Goal: Contribute content: Add original content to the website for others to see

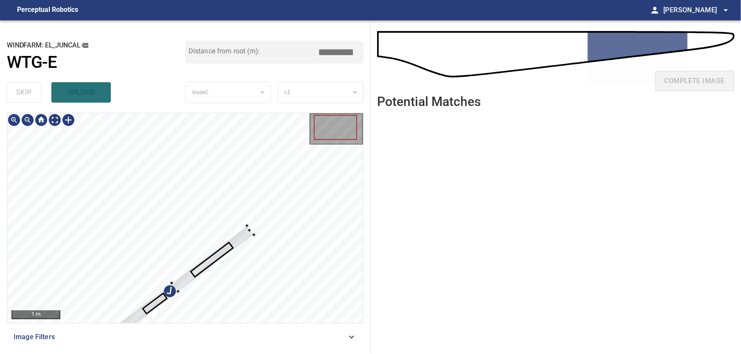
click at [210, 191] on div at bounding box center [185, 218] width 356 height 210
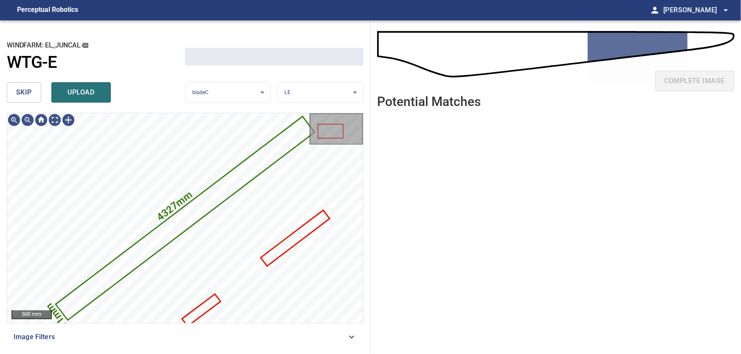
drag, startPoint x: 24, startPoint y: 92, endPoint x: 36, endPoint y: 103, distance: 15.6
click at [25, 93] on span "skip" at bounding box center [24, 93] width 16 height 12
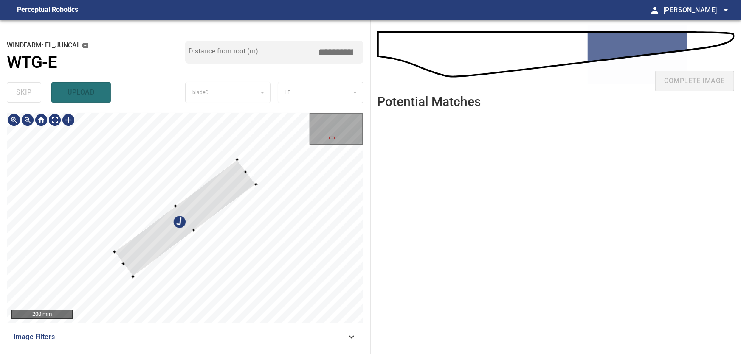
type input "****"
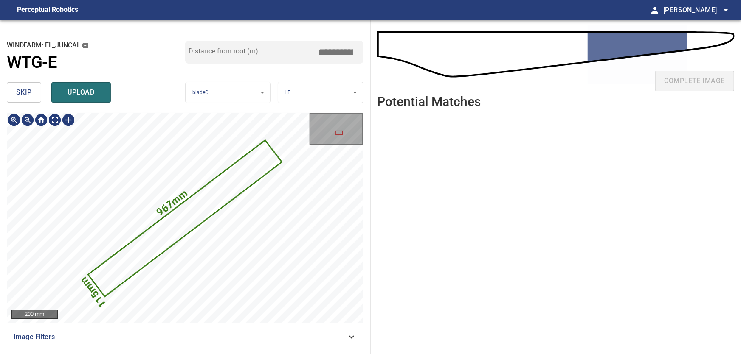
type input "****"
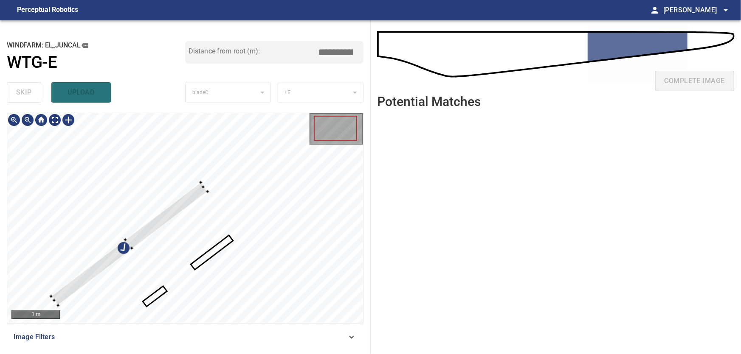
click at [189, 180] on div at bounding box center [185, 218] width 356 height 210
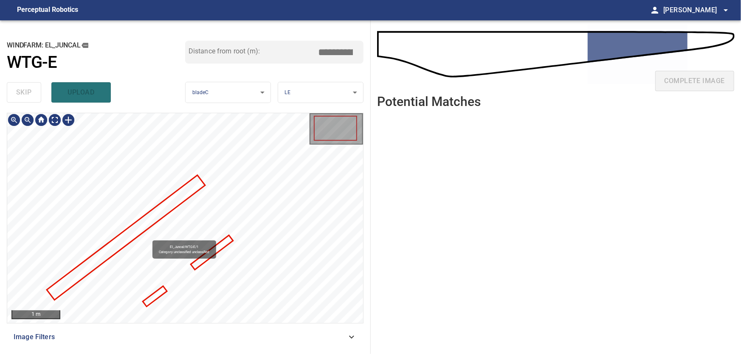
click at [135, 181] on div "El_Juncal/WTG-E/1 Category unclassified unclassified" at bounding box center [185, 218] width 356 height 210
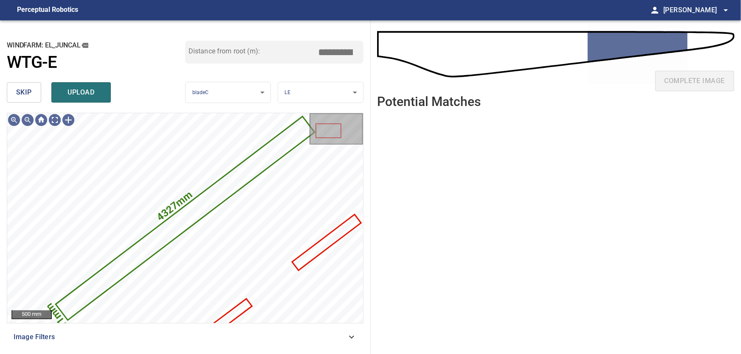
click at [28, 90] on span "skip" at bounding box center [24, 93] width 16 height 12
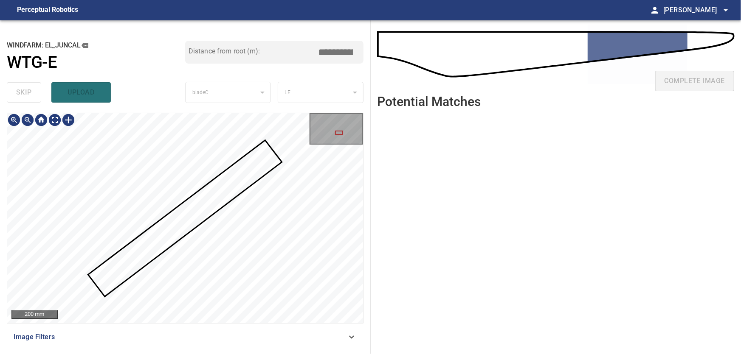
type input "****"
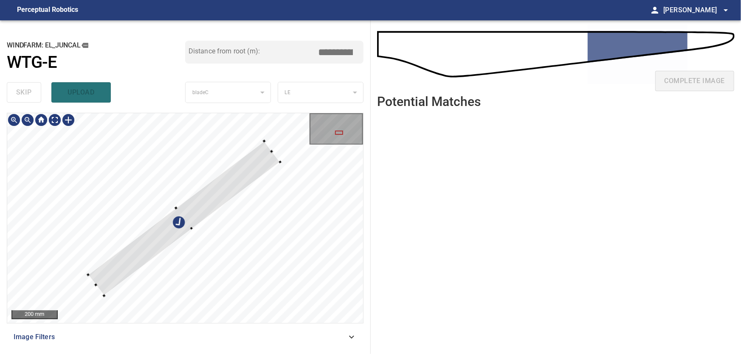
click at [112, 171] on div at bounding box center [185, 218] width 356 height 210
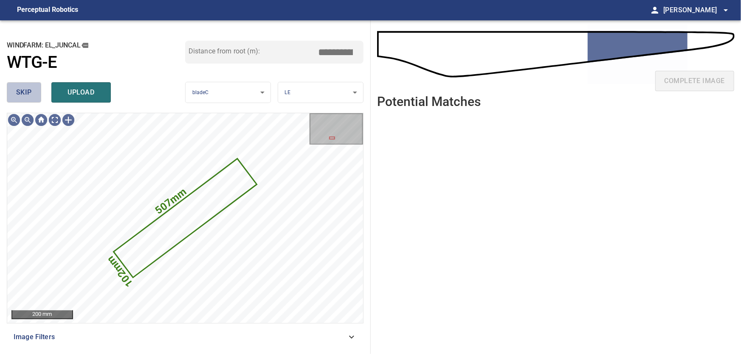
click at [22, 93] on span "skip" at bounding box center [24, 93] width 16 height 12
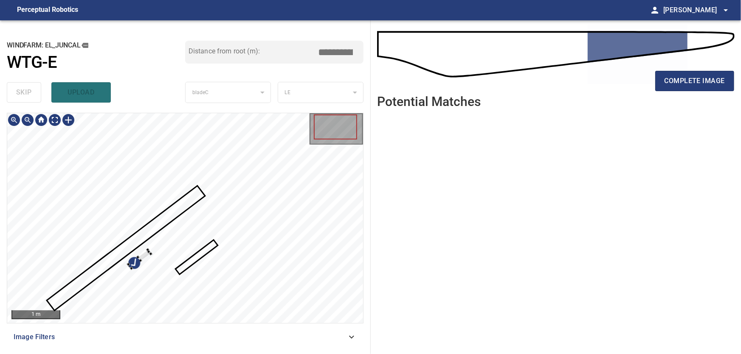
click at [142, 212] on div at bounding box center [185, 218] width 356 height 210
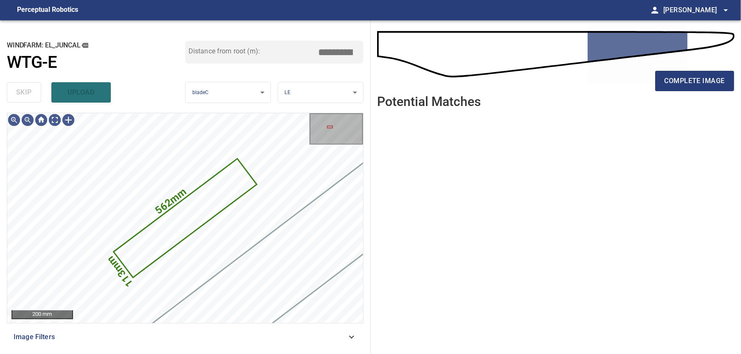
click at [23, 92] on div "skip upload" at bounding box center [96, 92] width 178 height 27
click at [183, 232] on icon at bounding box center [185, 218] width 141 height 117
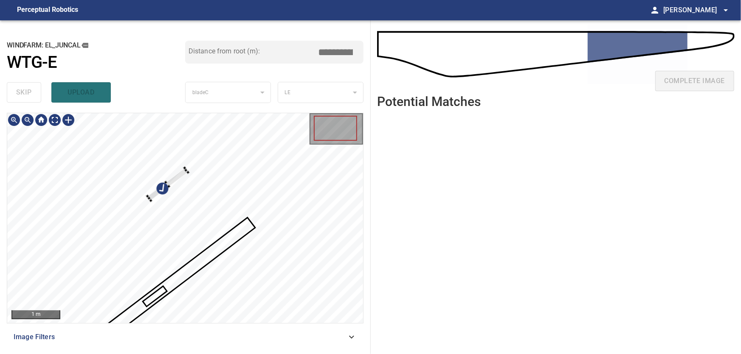
click at [172, 175] on div at bounding box center [185, 218] width 356 height 210
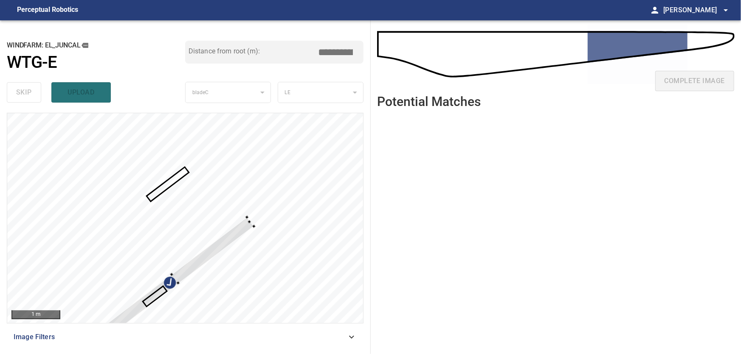
click at [143, 202] on div at bounding box center [185, 218] width 356 height 210
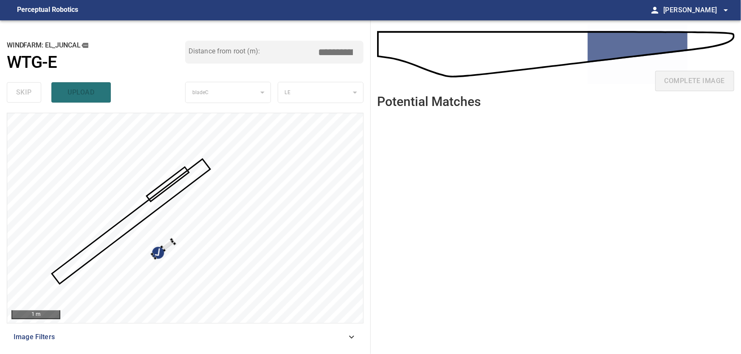
click at [175, 219] on div at bounding box center [185, 218] width 356 height 210
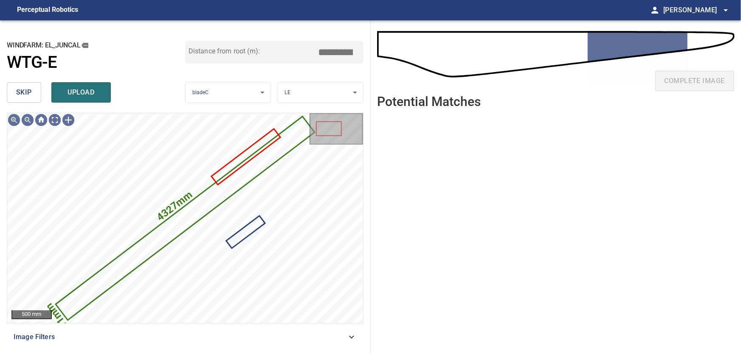
click at [22, 93] on span "skip" at bounding box center [24, 93] width 16 height 12
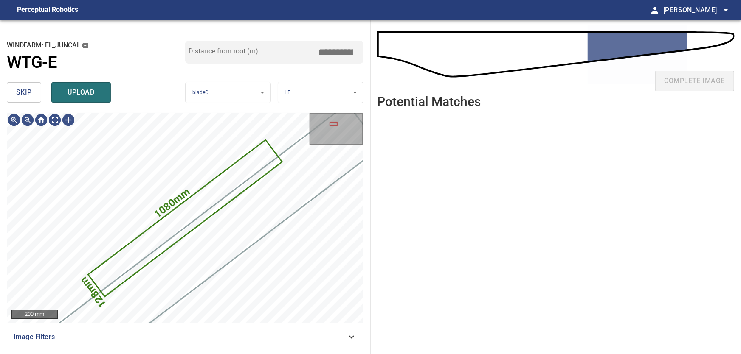
drag, startPoint x: 22, startPoint y: 84, endPoint x: 20, endPoint y: 90, distance: 6.2
click at [21, 85] on button "skip" at bounding box center [24, 92] width 34 height 20
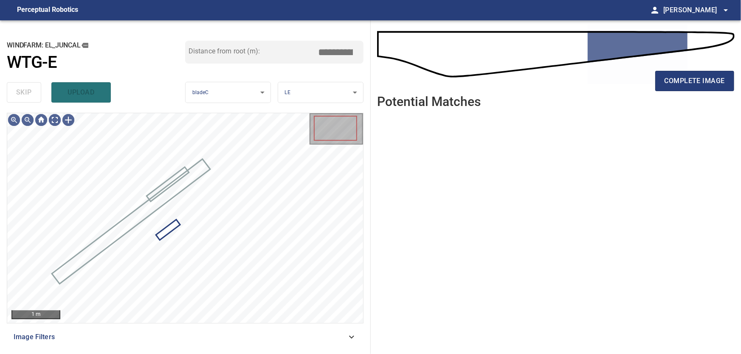
click at [20, 92] on div "skip upload" at bounding box center [96, 92] width 178 height 27
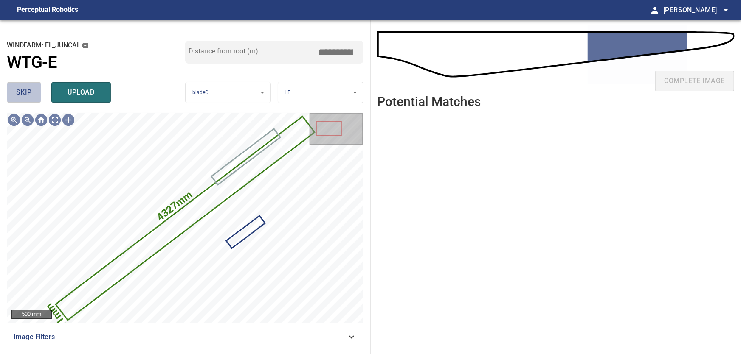
click at [22, 93] on span "skip" at bounding box center [24, 93] width 16 height 12
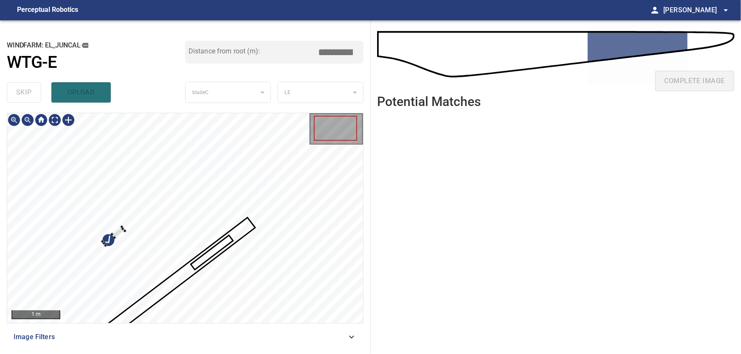
click at [110, 202] on div at bounding box center [185, 218] width 356 height 210
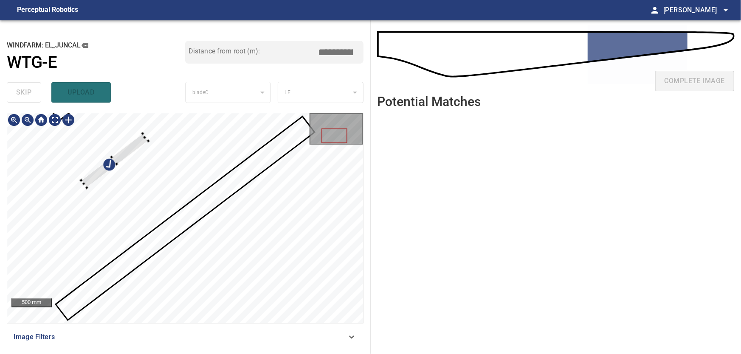
click at [87, 171] on div at bounding box center [185, 218] width 356 height 210
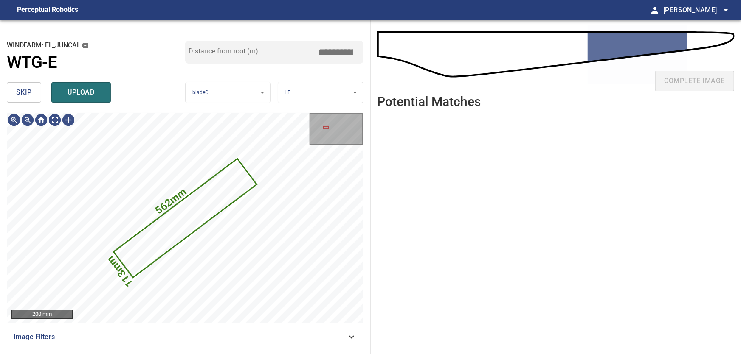
click at [16, 94] on button "skip" at bounding box center [24, 92] width 34 height 20
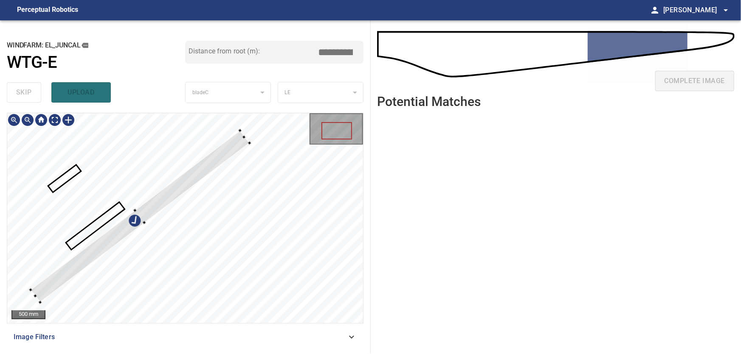
click at [191, 171] on div at bounding box center [140, 217] width 219 height 172
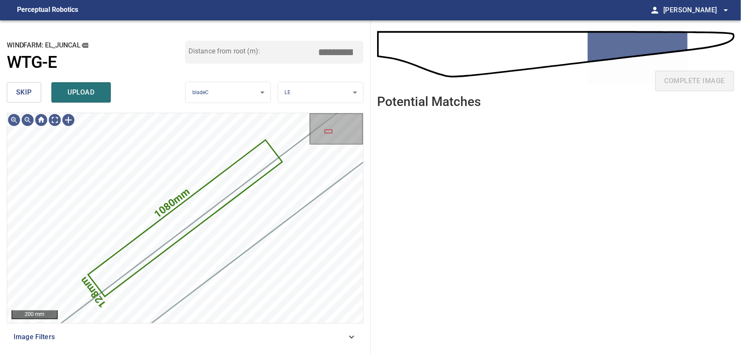
click at [27, 97] on span "skip" at bounding box center [24, 93] width 16 height 12
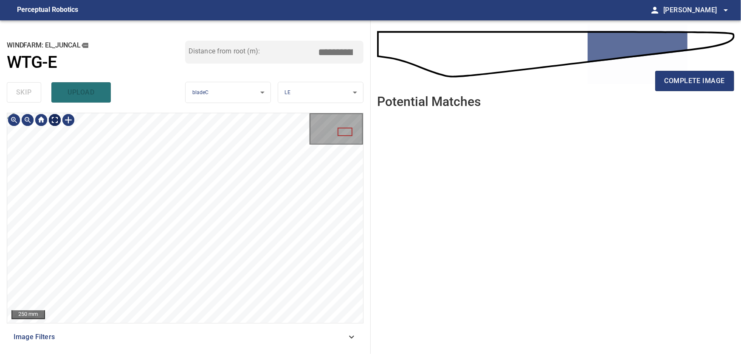
click at [54, 119] on body "**********" at bounding box center [370, 177] width 741 height 354
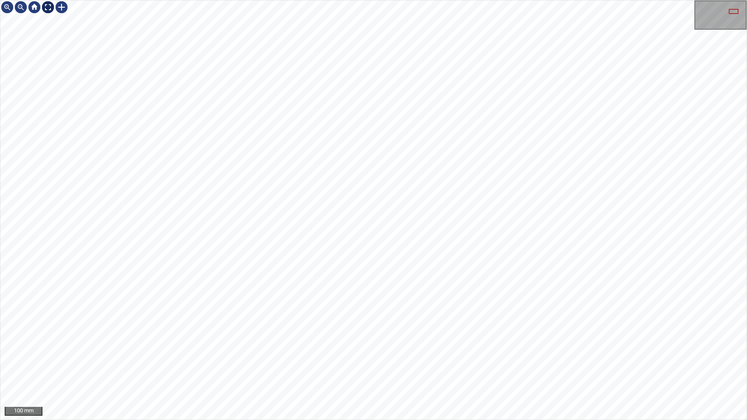
click at [51, 9] on div at bounding box center [48, 7] width 14 height 14
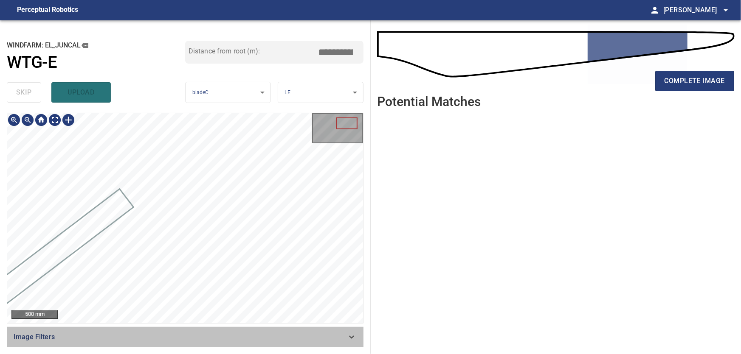
click at [353, 337] on icon at bounding box center [351, 337] width 10 height 10
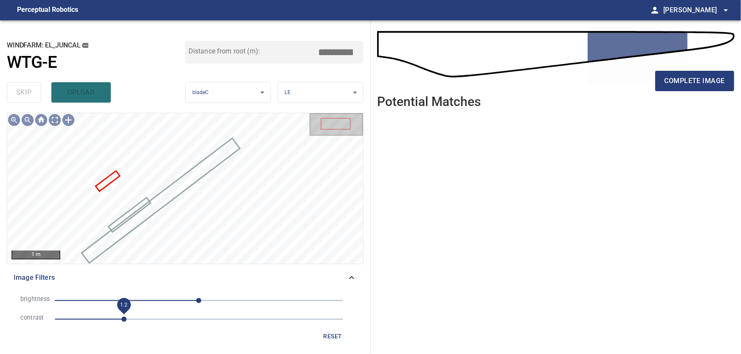
drag, startPoint x: 117, startPoint y: 319, endPoint x: 126, endPoint y: 319, distance: 8.9
click at [126, 319] on span "1.2" at bounding box center [123, 319] width 5 height 5
click at [354, 275] on icon at bounding box center [351, 278] width 10 height 10
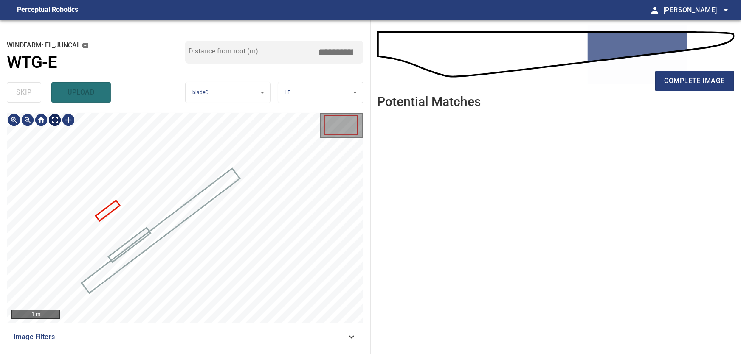
click at [55, 119] on body "**********" at bounding box center [370, 177] width 741 height 354
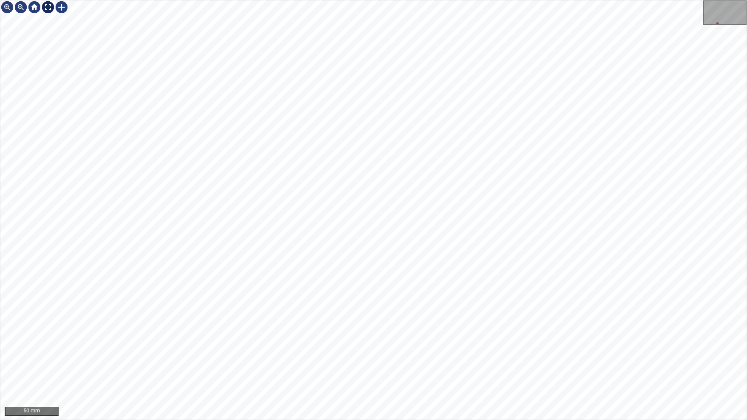
click at [48, 6] on img at bounding box center [48, 7] width 14 height 14
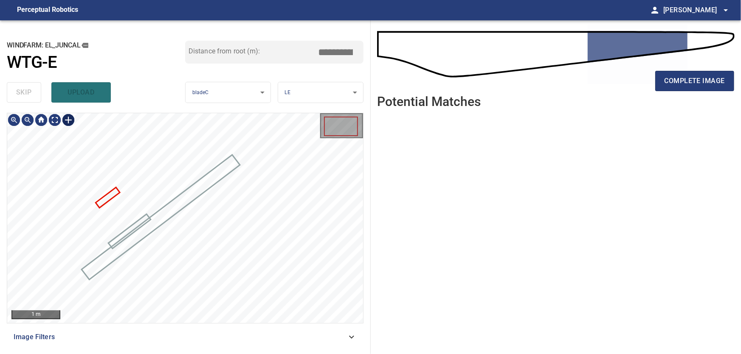
click at [68, 119] on div at bounding box center [69, 120] width 14 height 14
click at [69, 119] on img at bounding box center [69, 120] width 14 height 14
click at [70, 120] on div at bounding box center [69, 120] width 14 height 14
click at [309, 256] on div at bounding box center [185, 218] width 356 height 210
click at [277, 194] on div at bounding box center [221, 235] width 150 height 110
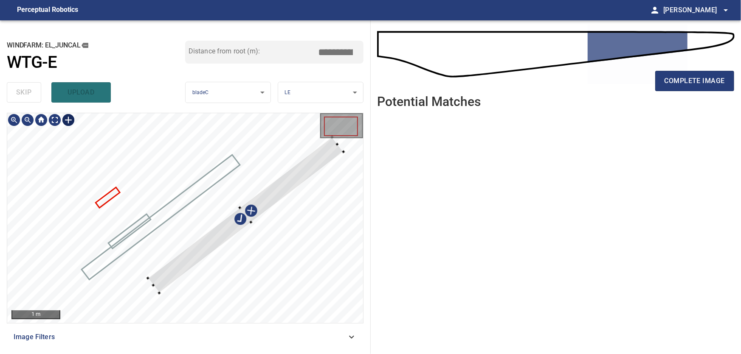
click at [336, 135] on div "1 m" at bounding box center [185, 218] width 356 height 210
click at [112, 314] on div at bounding box center [185, 218] width 356 height 210
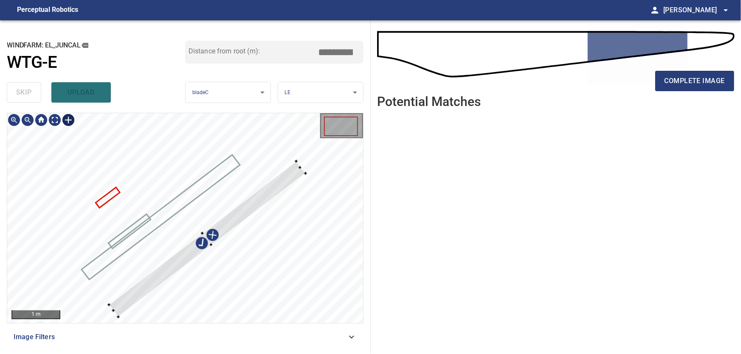
click at [202, 228] on div at bounding box center [185, 218] width 356 height 210
click at [222, 227] on div at bounding box center [209, 240] width 197 height 156
click at [337, 144] on div at bounding box center [185, 218] width 356 height 210
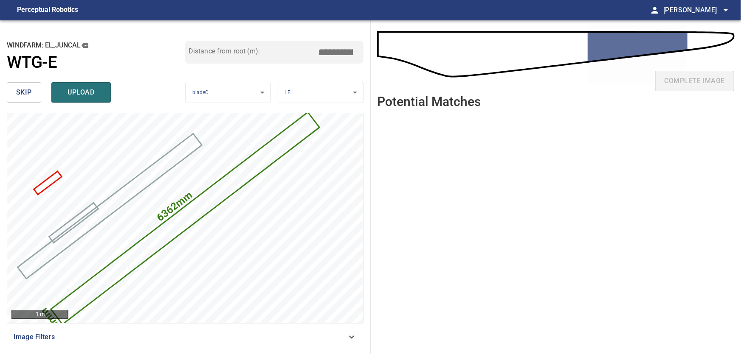
drag, startPoint x: 333, startPoint y: 51, endPoint x: 354, endPoint y: 48, distance: 21.0
click at [354, 48] on input "*****" at bounding box center [338, 52] width 42 height 16
click at [334, 51] on input "*****" at bounding box center [338, 52] width 42 height 16
drag, startPoint x: 336, startPoint y: 52, endPoint x: 322, endPoint y: 52, distance: 14.0
click at [322, 52] on input "*****" at bounding box center [338, 52] width 42 height 16
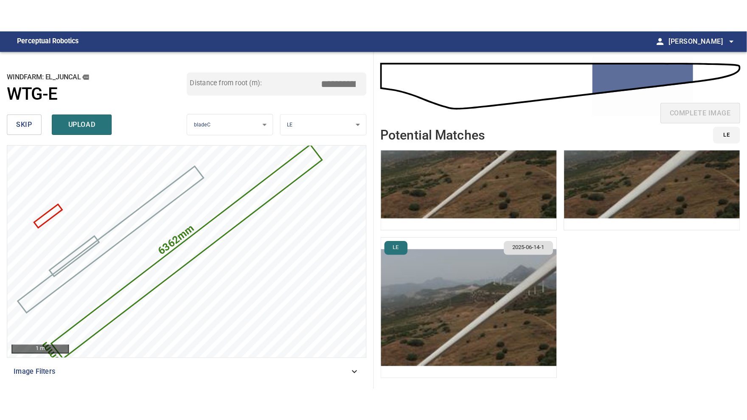
scroll to position [11, 0]
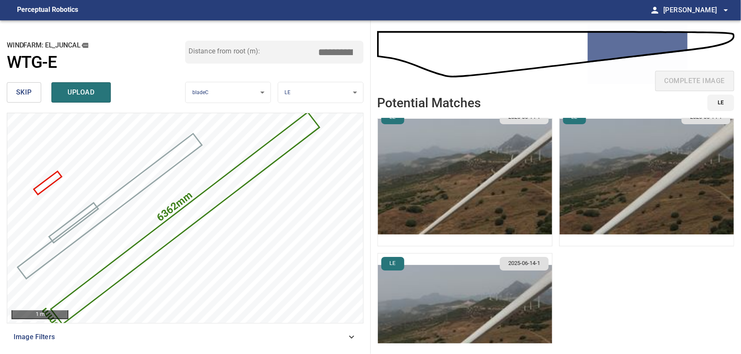
type input "****"
click at [457, 179] on img "button" at bounding box center [465, 176] width 174 height 139
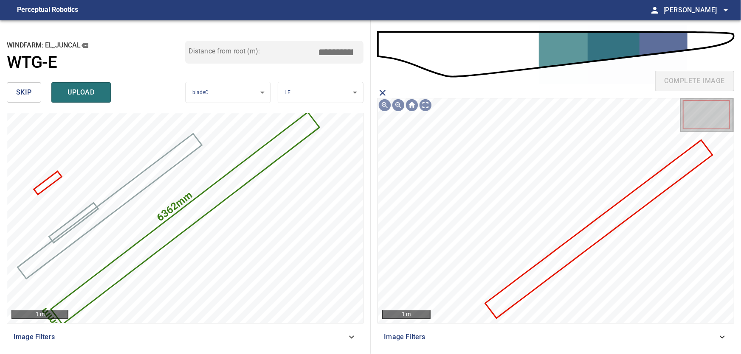
click at [563, 253] on icon at bounding box center [598, 229] width 225 height 177
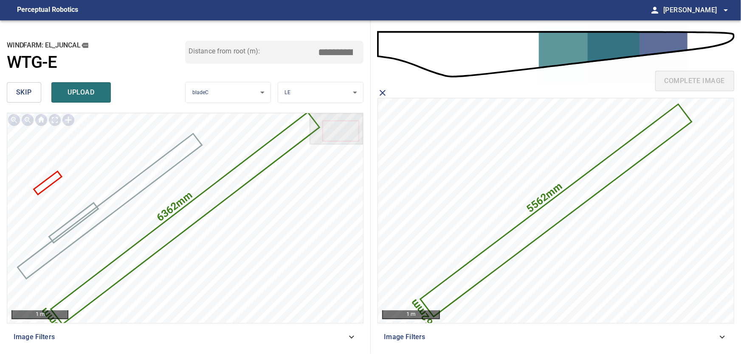
click at [93, 93] on span "upload" at bounding box center [81, 93] width 41 height 12
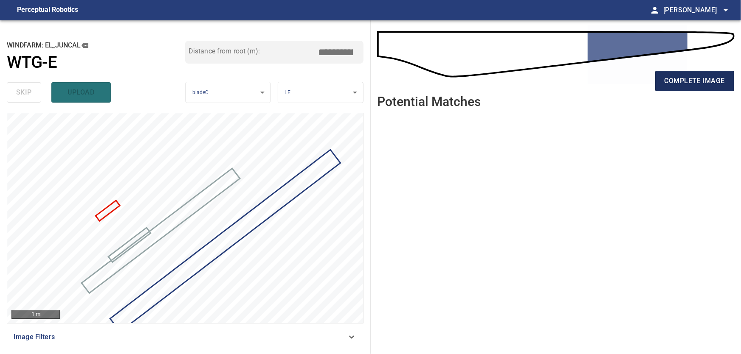
click at [700, 82] on span "complete image" at bounding box center [694, 81] width 60 height 12
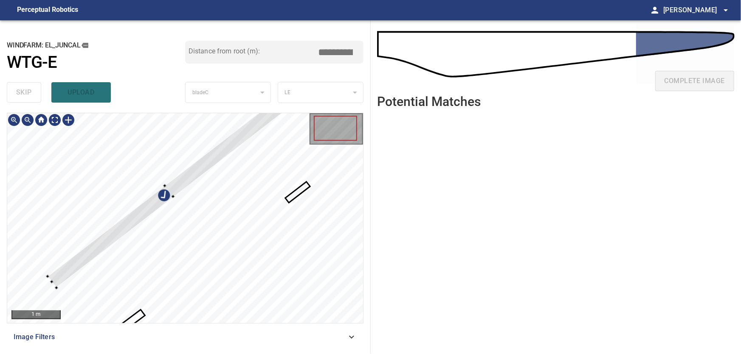
click at [165, 174] on div at bounding box center [185, 218] width 356 height 210
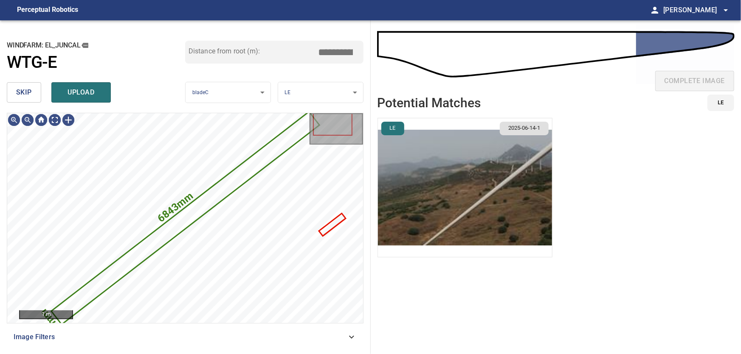
drag, startPoint x: 30, startPoint y: 96, endPoint x: 39, endPoint y: 110, distance: 17.2
click at [31, 98] on span "skip" at bounding box center [24, 93] width 16 height 12
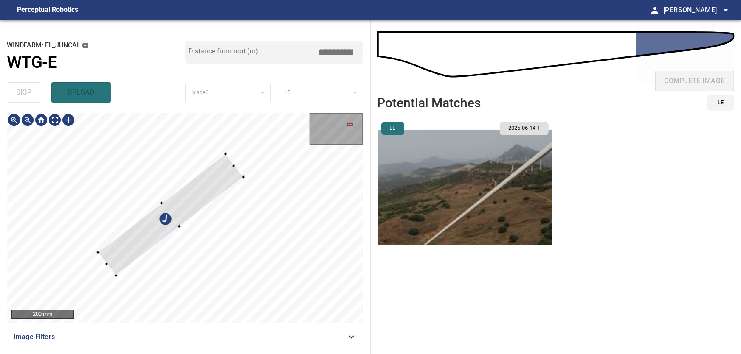
click at [99, 165] on div at bounding box center [171, 215] width 146 height 122
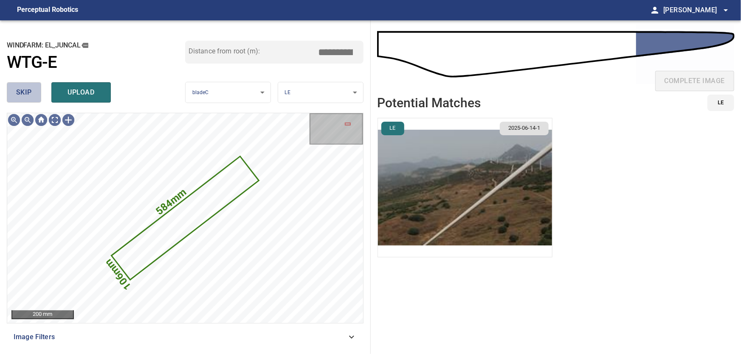
click at [29, 92] on span "skip" at bounding box center [24, 93] width 16 height 12
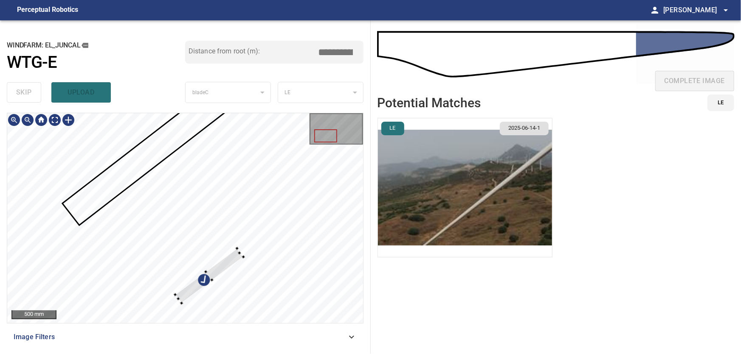
click at [214, 208] on div at bounding box center [185, 218] width 356 height 210
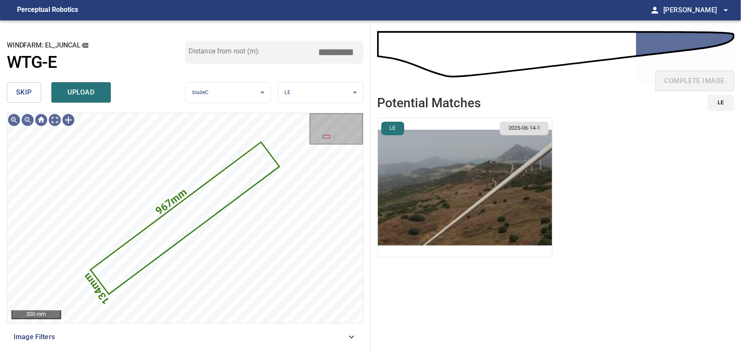
drag, startPoint x: 25, startPoint y: 87, endPoint x: 33, endPoint y: 98, distance: 14.4
click at [25, 88] on span "skip" at bounding box center [24, 93] width 16 height 12
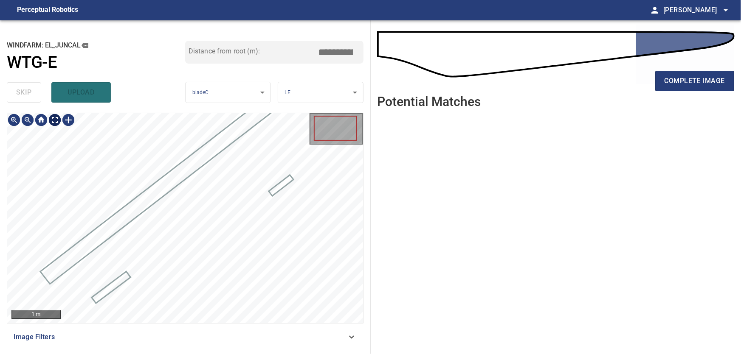
click at [56, 119] on body "**********" at bounding box center [370, 177] width 741 height 354
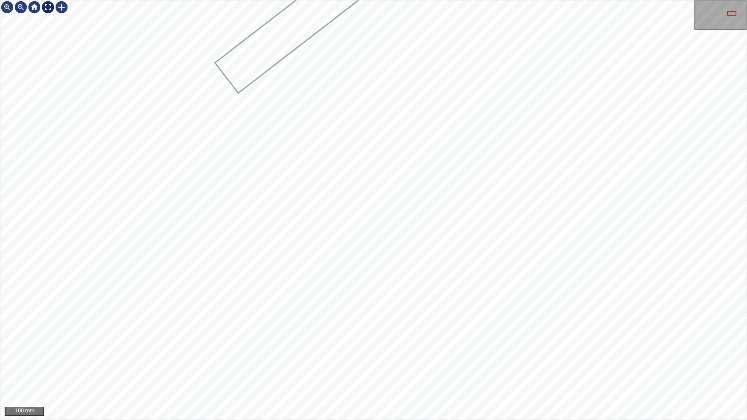
click at [51, 11] on img at bounding box center [48, 7] width 14 height 14
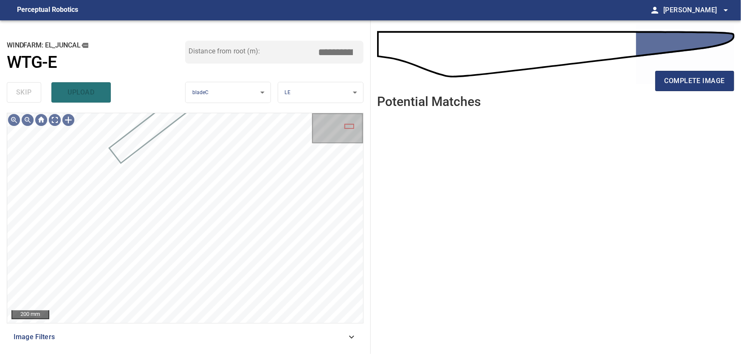
click at [351, 337] on icon at bounding box center [351, 337] width 10 height 10
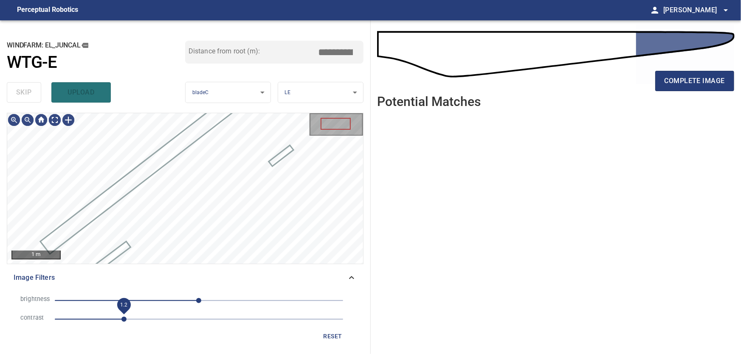
drag, startPoint x: 115, startPoint y: 320, endPoint x: 122, endPoint y: 321, distance: 6.8
click at [122, 321] on span "1.2" at bounding box center [123, 319] width 5 height 5
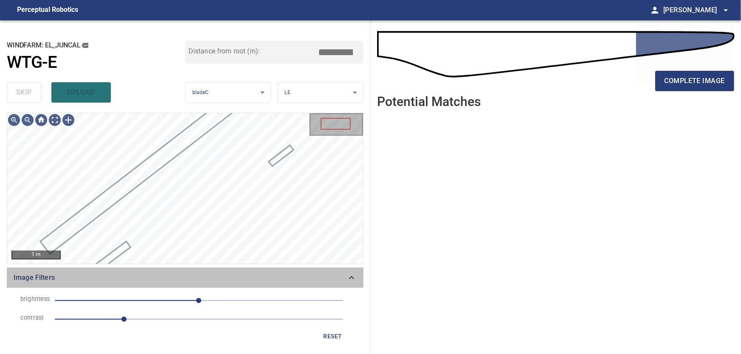
click at [351, 278] on icon at bounding box center [351, 278] width 10 height 10
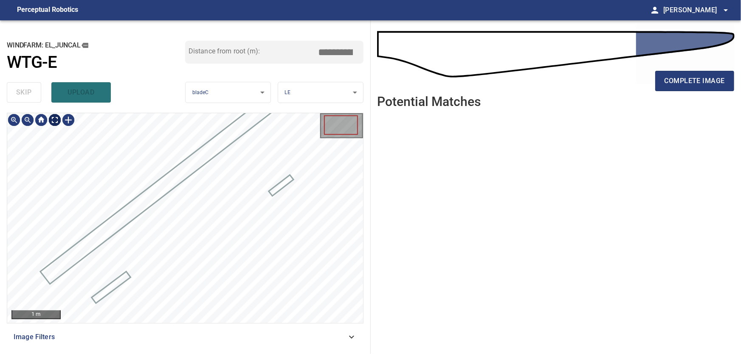
click at [57, 119] on body "**********" at bounding box center [370, 177] width 741 height 354
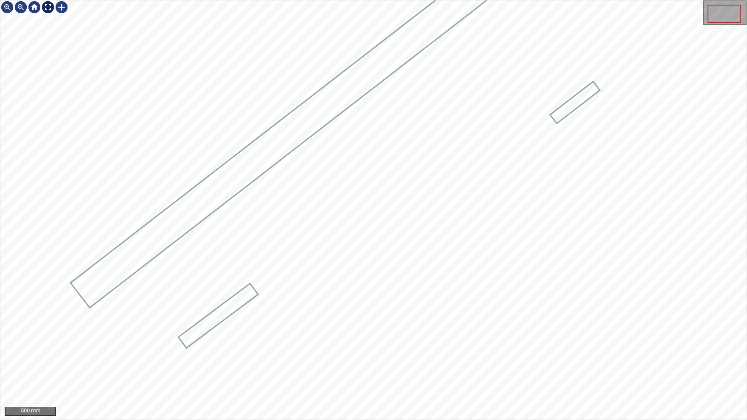
click at [48, 8] on img at bounding box center [48, 7] width 14 height 14
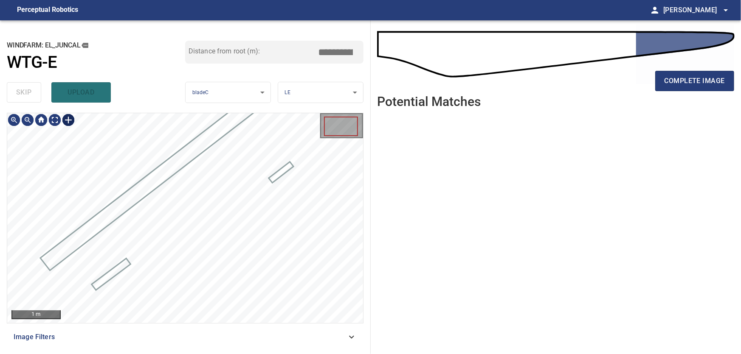
click at [68, 122] on div at bounding box center [69, 120] width 14 height 14
click at [337, 283] on div at bounding box center [185, 218] width 356 height 210
click at [292, 219] on div at bounding box center [185, 218] width 356 height 210
click at [323, 163] on div at bounding box center [274, 199] width 149 height 118
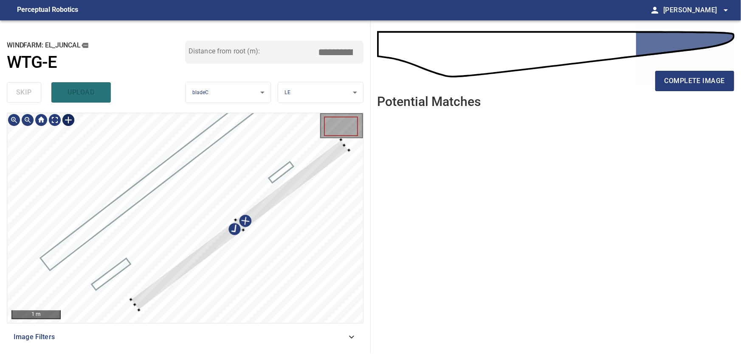
click at [134, 310] on div at bounding box center [185, 218] width 356 height 210
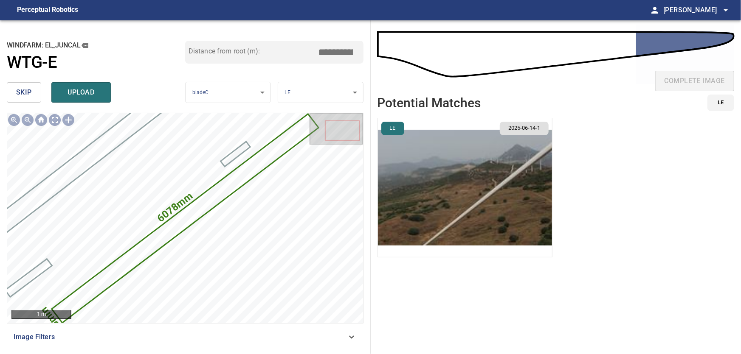
drag, startPoint x: 324, startPoint y: 49, endPoint x: 367, endPoint y: 49, distance: 43.3
click at [360, 49] on input "*****" at bounding box center [338, 52] width 42 height 16
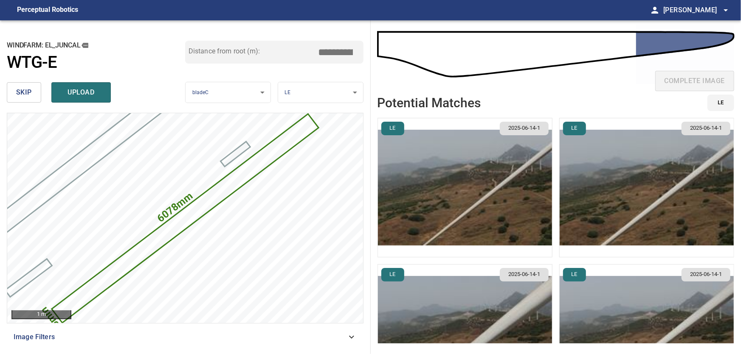
type input "****"
click at [456, 192] on img "button" at bounding box center [465, 187] width 174 height 139
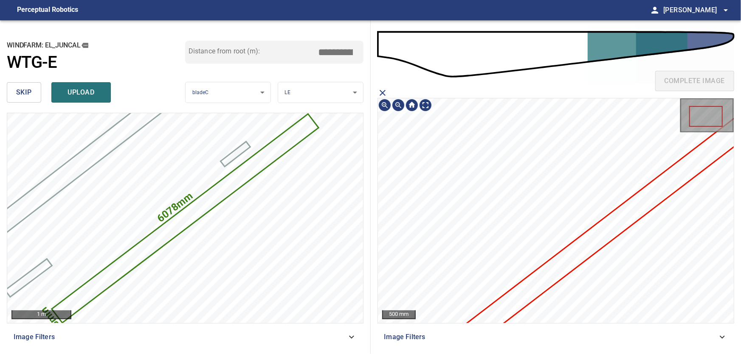
click at [557, 267] on icon at bounding box center [614, 224] width 317 height 250
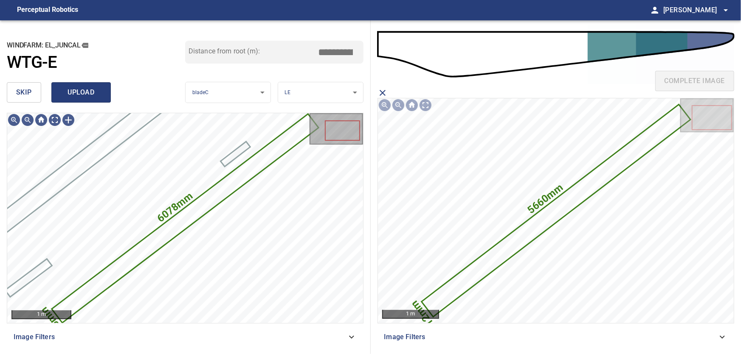
click at [78, 93] on span "upload" at bounding box center [81, 93] width 41 height 12
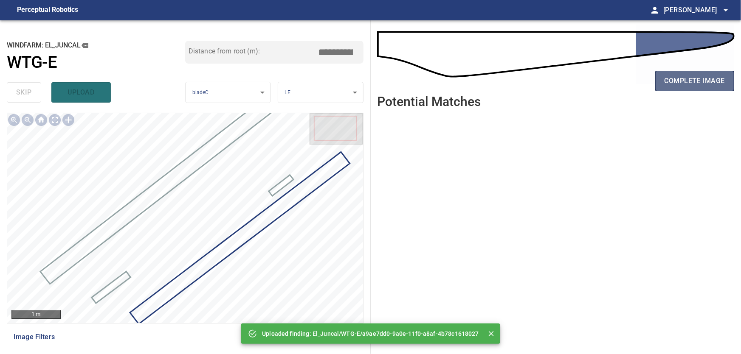
click at [700, 77] on span "complete image" at bounding box center [694, 81] width 60 height 12
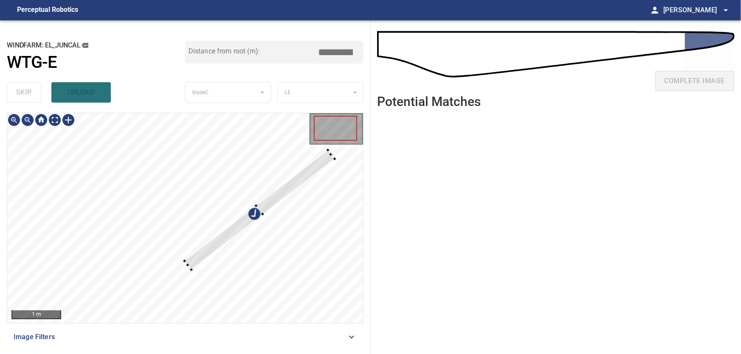
click at [105, 229] on div at bounding box center [185, 218] width 356 height 210
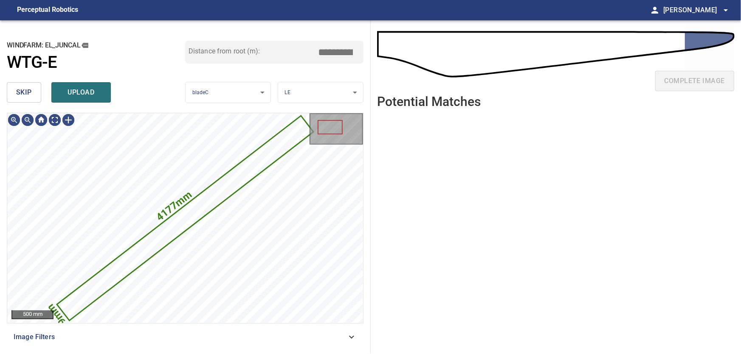
drag, startPoint x: 29, startPoint y: 94, endPoint x: 33, endPoint y: 101, distance: 7.8
click at [29, 95] on span "skip" at bounding box center [24, 93] width 16 height 12
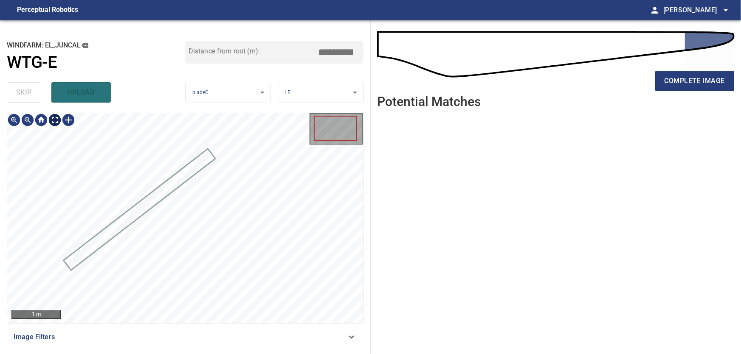
click at [57, 121] on body "**********" at bounding box center [370, 177] width 741 height 354
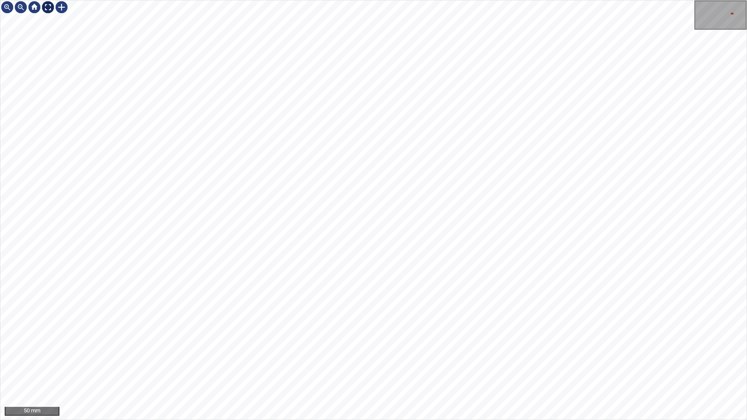
click at [51, 11] on img at bounding box center [48, 7] width 14 height 14
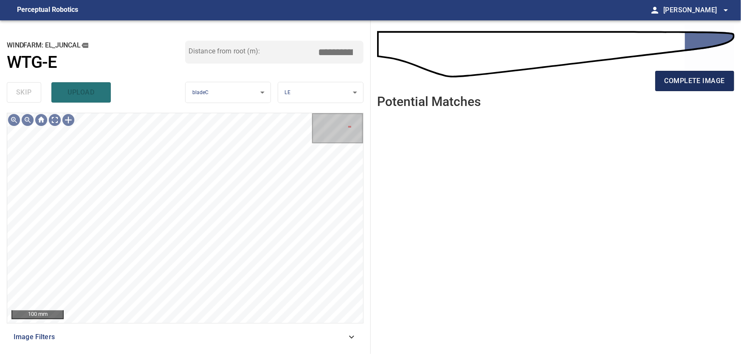
click at [686, 84] on span "complete image" at bounding box center [694, 81] width 60 height 12
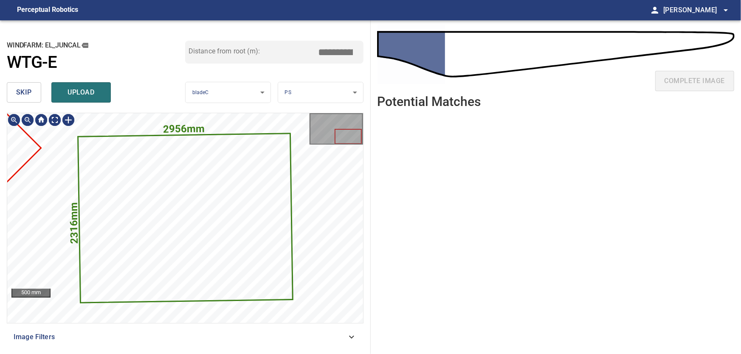
type input "***"
drag, startPoint x: 24, startPoint y: 88, endPoint x: 36, endPoint y: 111, distance: 26.4
click at [24, 89] on span "skip" at bounding box center [24, 93] width 16 height 12
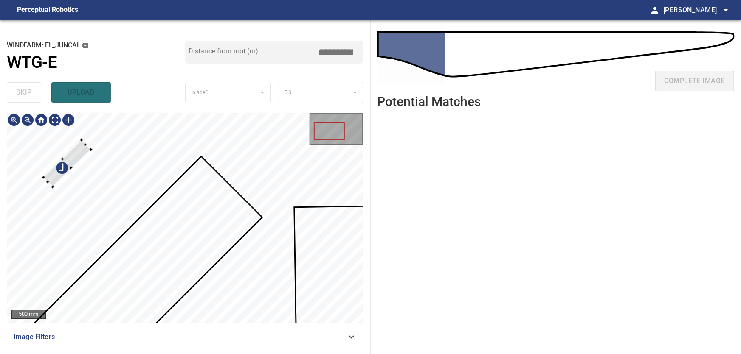
click at [64, 152] on div at bounding box center [185, 218] width 356 height 210
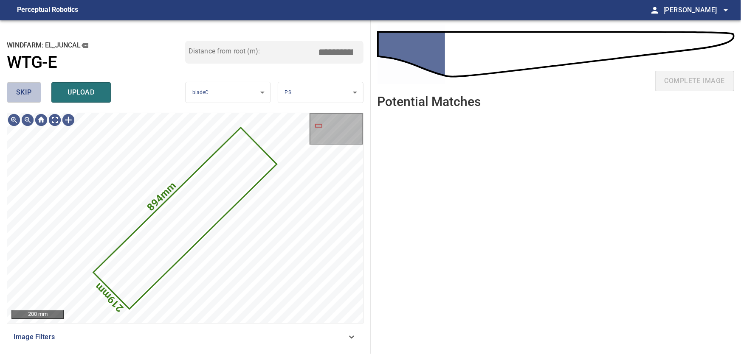
drag, startPoint x: 19, startPoint y: 86, endPoint x: 35, endPoint y: 99, distance: 20.8
click at [19, 86] on button "skip" at bounding box center [24, 92] width 34 height 20
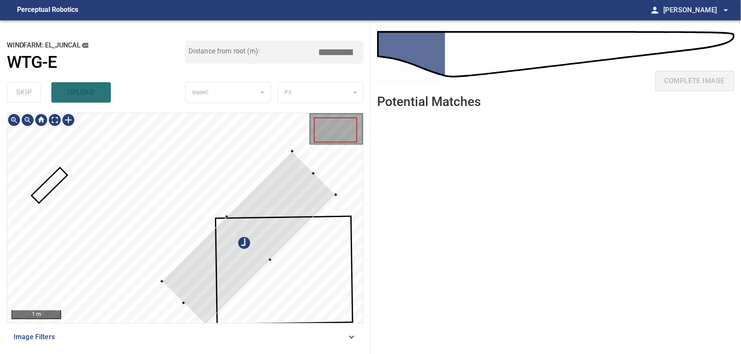
click at [229, 217] on div at bounding box center [249, 239] width 174 height 174
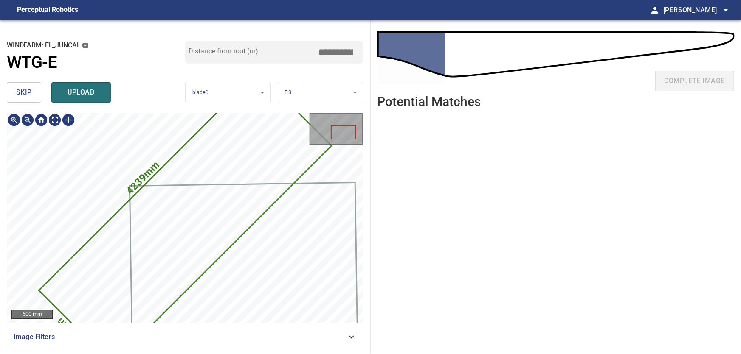
click at [185, 222] on icon at bounding box center [185, 218] width 291 height 291
click at [21, 90] on span "skip" at bounding box center [24, 93] width 16 height 12
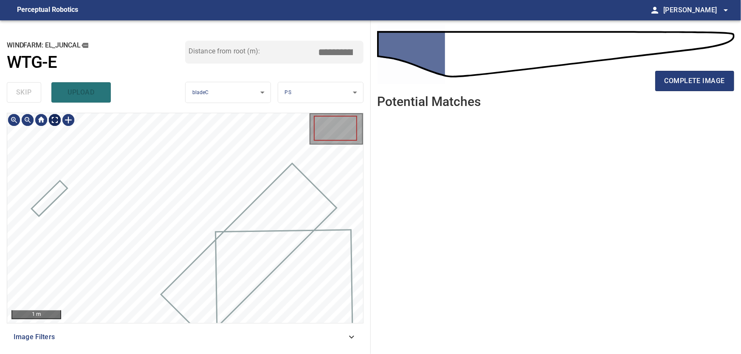
click at [55, 122] on body "**********" at bounding box center [370, 177] width 741 height 354
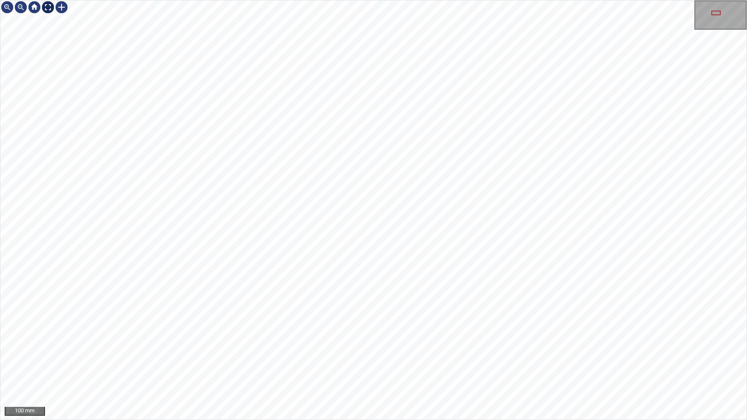
click at [51, 7] on img at bounding box center [48, 7] width 14 height 14
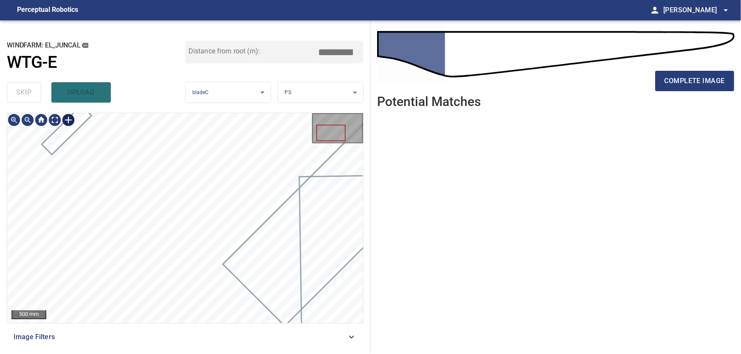
click at [68, 120] on div at bounding box center [69, 120] width 14 height 14
click at [190, 228] on div at bounding box center [185, 218] width 356 height 210
click at [177, 185] on div at bounding box center [164, 203] width 59 height 55
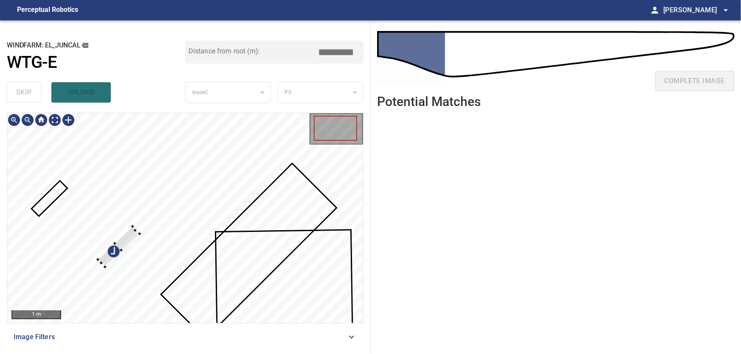
click at [124, 241] on div at bounding box center [119, 247] width 42 height 40
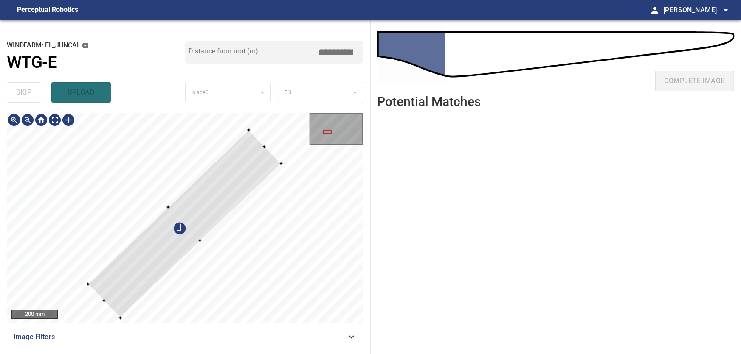
click at [199, 240] on div at bounding box center [184, 224] width 193 height 188
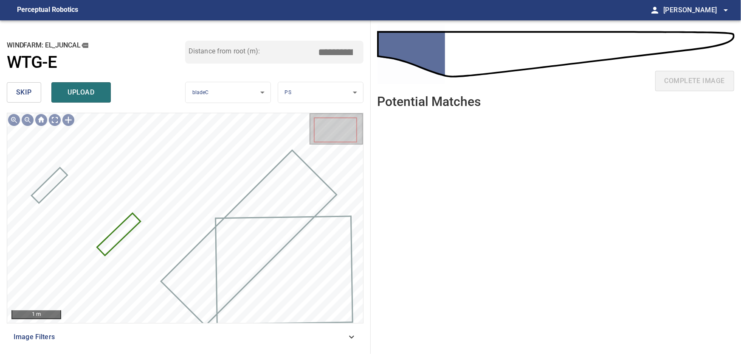
drag, startPoint x: 329, startPoint y: 50, endPoint x: 370, endPoint y: 49, distance: 41.2
click at [360, 49] on input "****" at bounding box center [338, 52] width 42 height 16
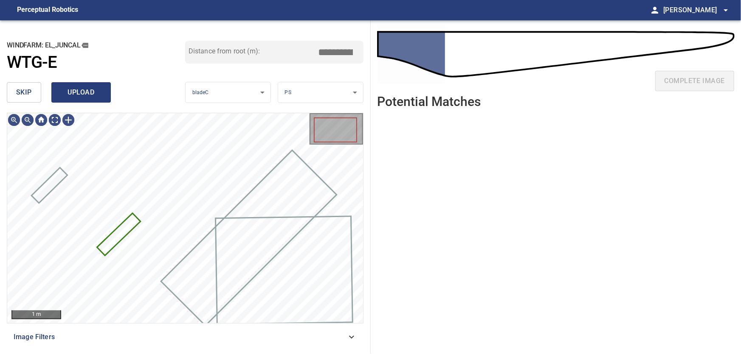
type input "****"
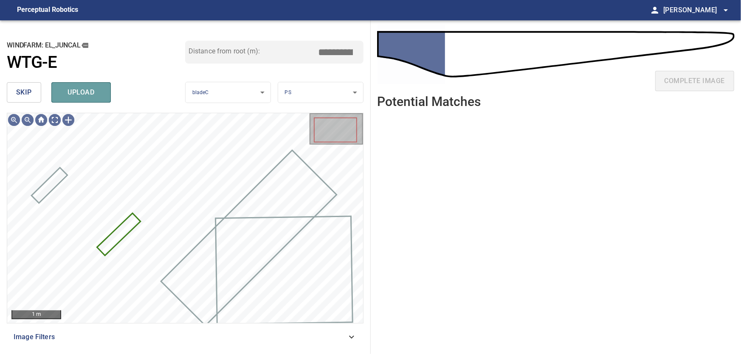
click at [81, 87] on span "upload" at bounding box center [81, 93] width 41 height 12
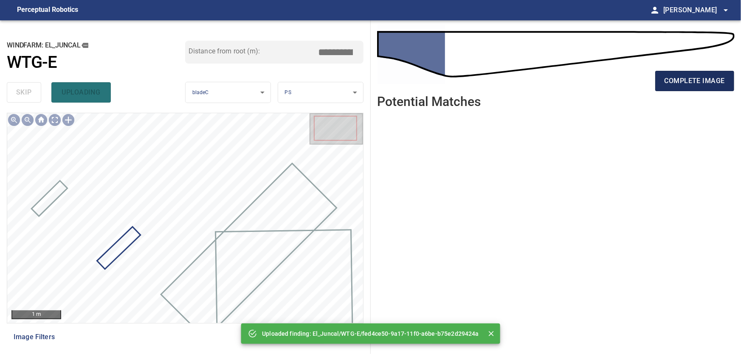
click at [709, 80] on span "complete image" at bounding box center [694, 81] width 60 height 12
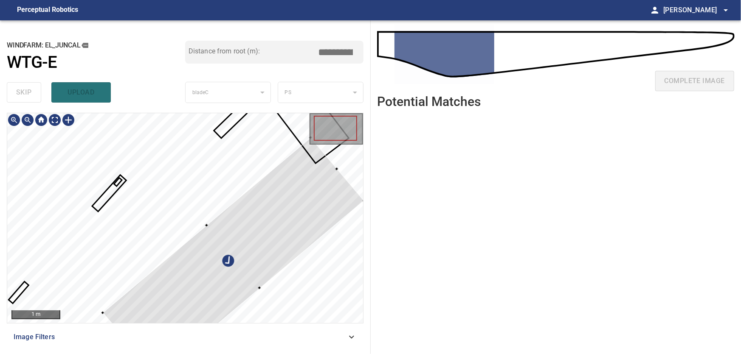
click at [290, 263] on div at bounding box center [232, 257] width 261 height 239
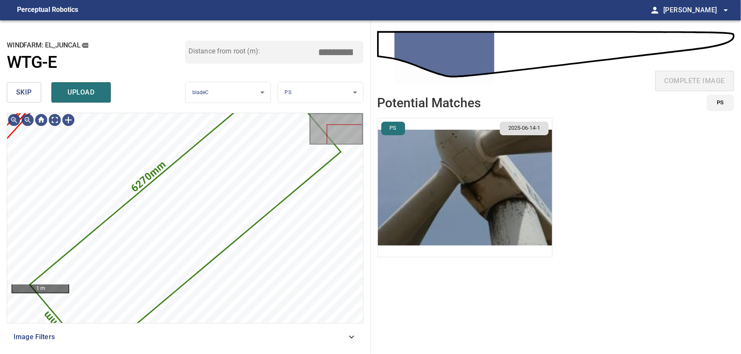
click at [31, 95] on span "skip" at bounding box center [24, 93] width 16 height 12
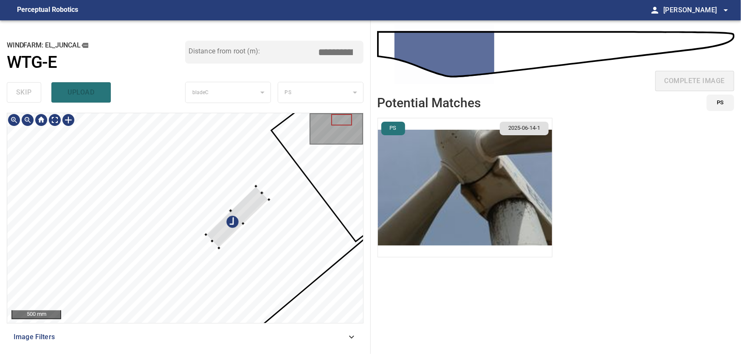
click at [247, 222] on div at bounding box center [185, 218] width 356 height 210
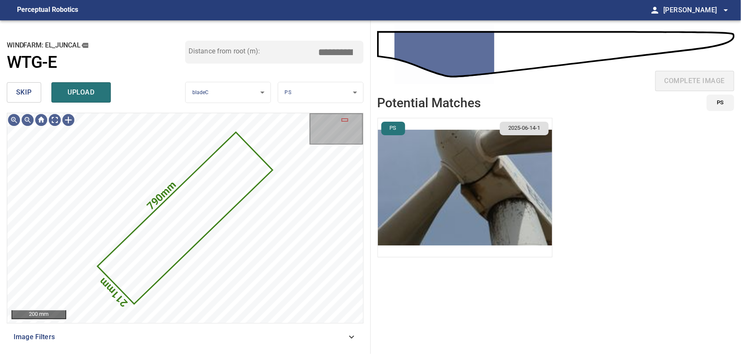
click at [31, 93] on span "skip" at bounding box center [24, 93] width 16 height 12
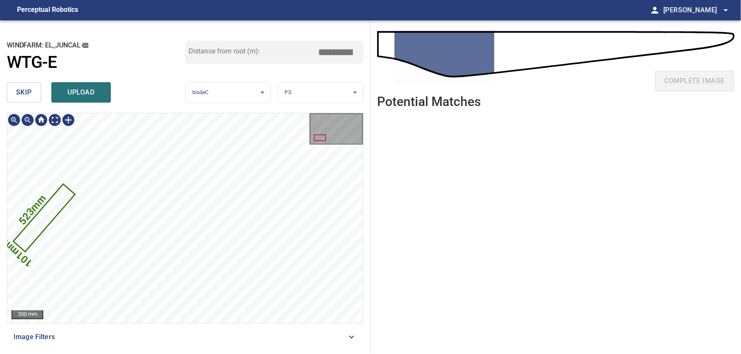
type input "***"
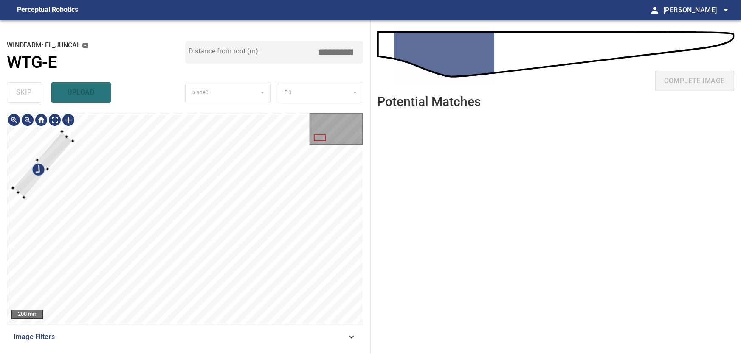
click at [52, 137] on div at bounding box center [43, 165] width 60 height 66
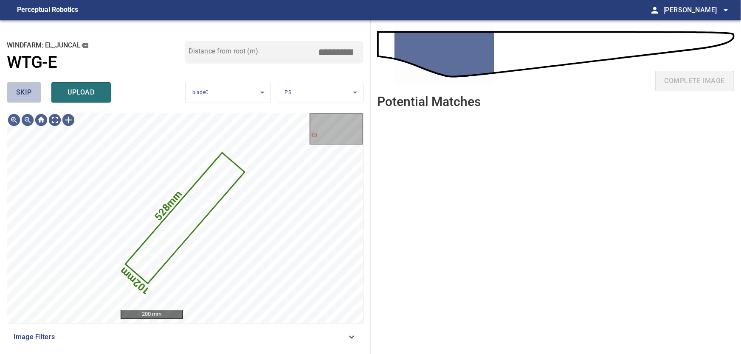
click at [25, 94] on span "skip" at bounding box center [24, 93] width 16 height 12
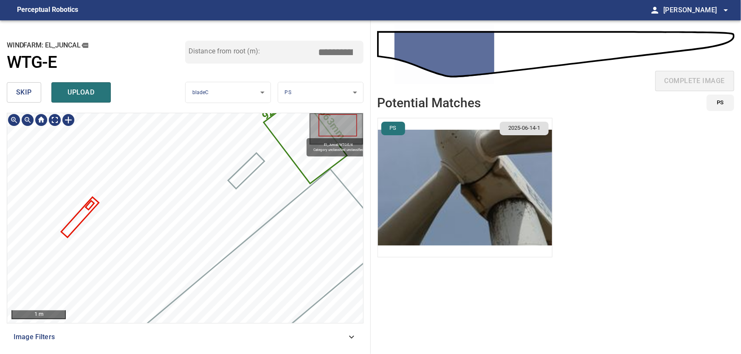
click at [307, 134] on icon at bounding box center [304, 139] width 81 height 87
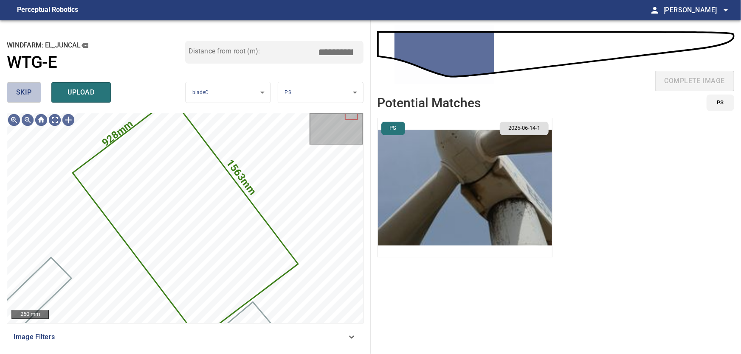
click at [25, 94] on span "skip" at bounding box center [24, 93] width 16 height 12
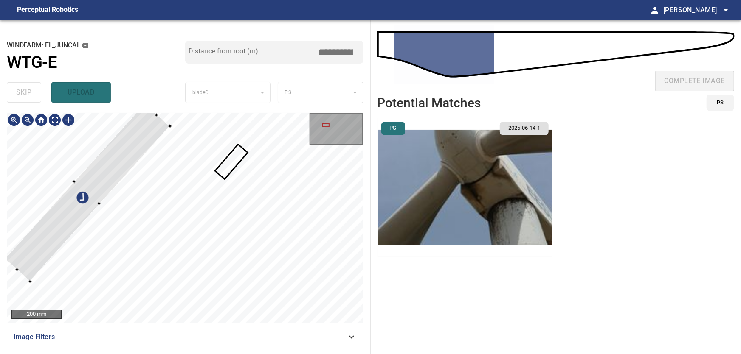
click at [68, 173] on div at bounding box center [185, 218] width 356 height 210
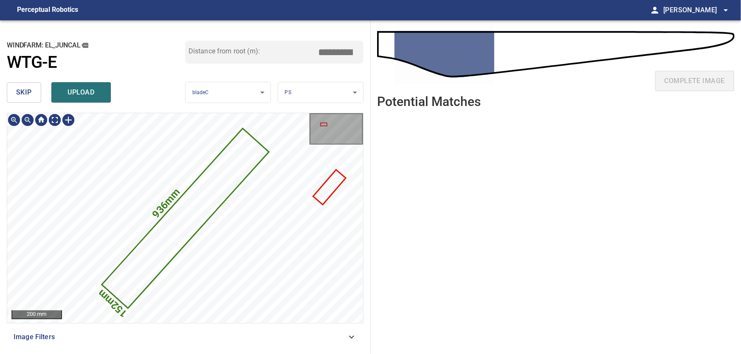
type input "***"
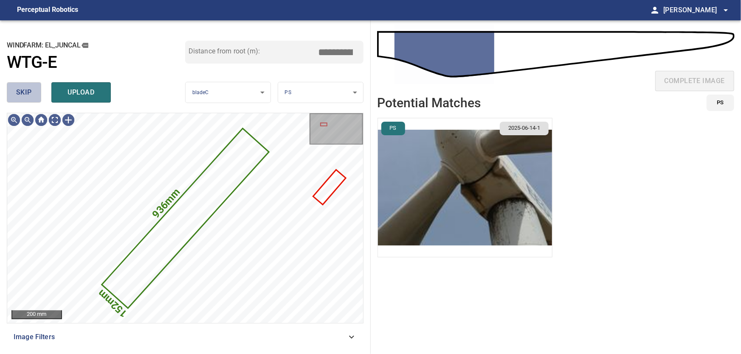
click at [23, 93] on span "skip" at bounding box center [24, 93] width 16 height 12
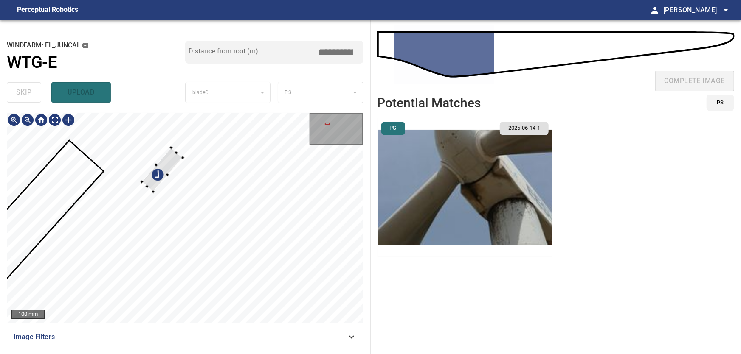
click at [160, 148] on div at bounding box center [161, 170] width 41 height 44
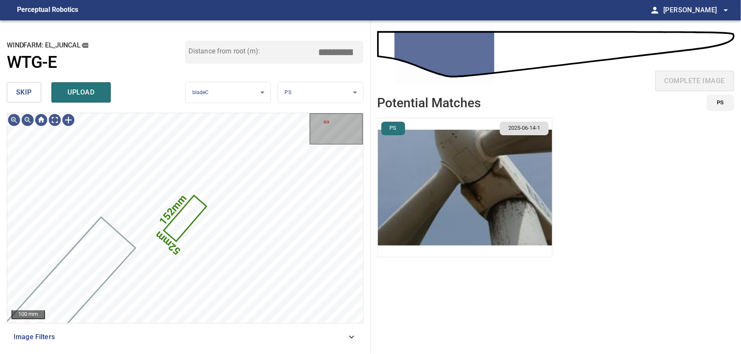
click at [21, 85] on button "skip" at bounding box center [24, 92] width 34 height 20
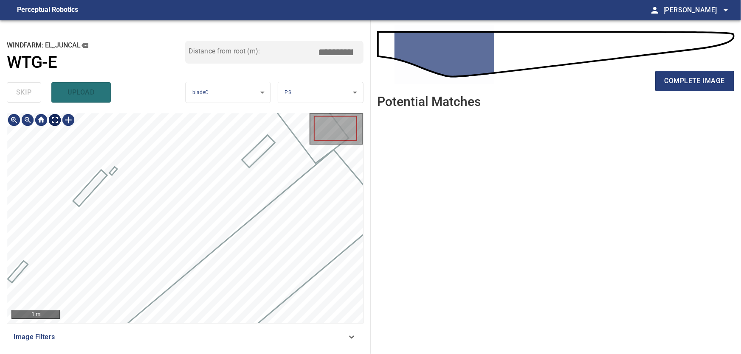
click at [51, 123] on body "**********" at bounding box center [370, 177] width 741 height 354
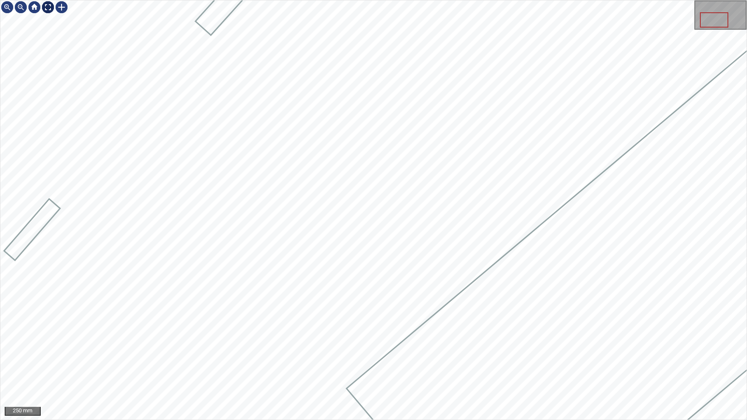
click at [48, 8] on img at bounding box center [48, 7] width 14 height 14
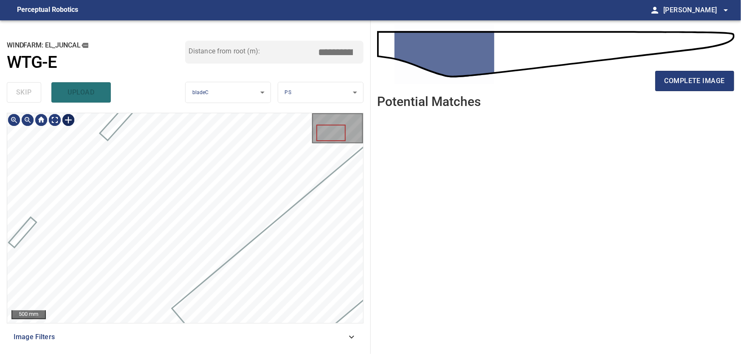
click at [70, 125] on div at bounding box center [69, 120] width 14 height 14
click at [147, 223] on div at bounding box center [185, 218] width 356 height 210
click at [125, 218] on div at bounding box center [110, 215] width 64 height 56
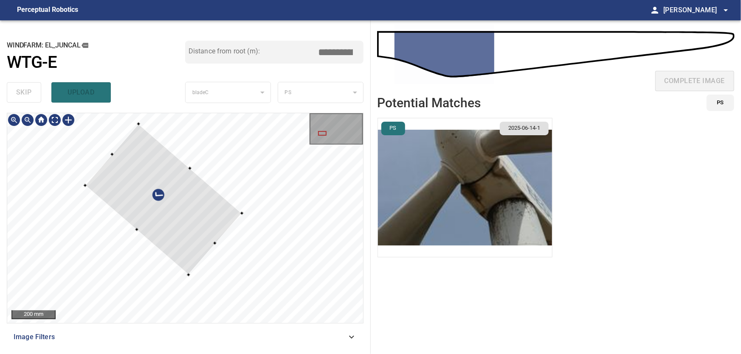
click at [210, 242] on div at bounding box center [163, 199] width 157 height 151
click at [184, 178] on div at bounding box center [160, 202] width 150 height 143
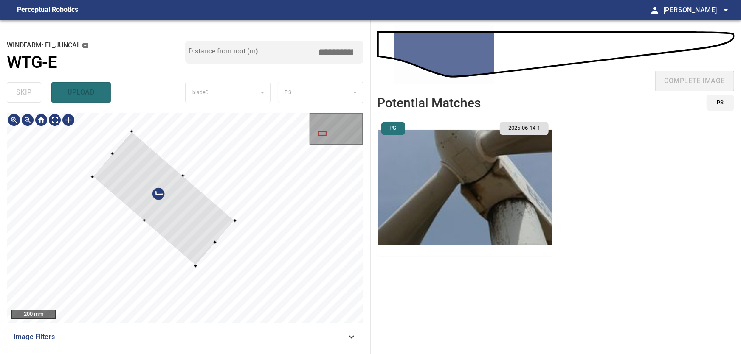
click at [143, 218] on div at bounding box center [164, 199] width 142 height 134
click at [155, 204] on div at bounding box center [159, 193] width 141 height 134
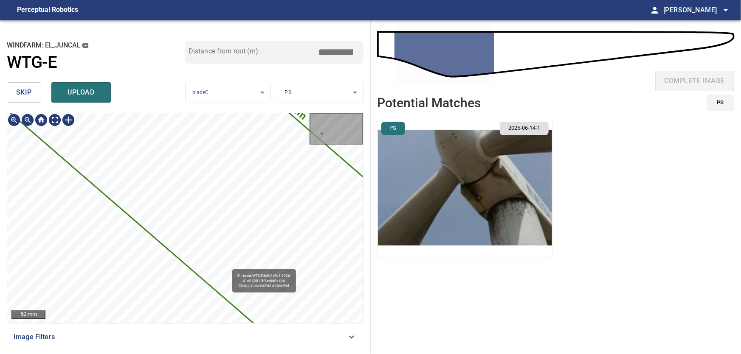
click at [171, 245] on icon at bounding box center [226, 179] width 435 height 411
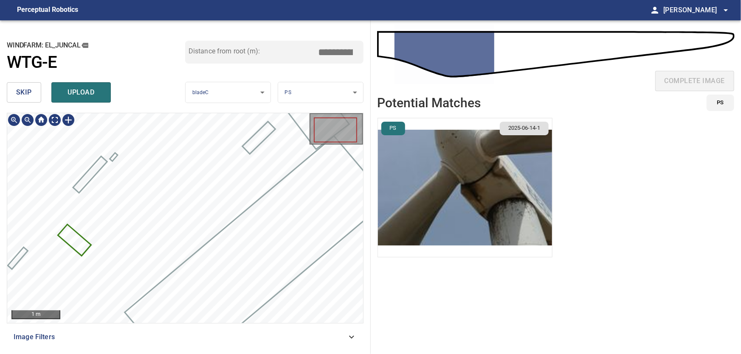
click at [82, 242] on icon at bounding box center [74, 240] width 31 height 30
drag, startPoint x: 345, startPoint y: 51, endPoint x: 379, endPoint y: 52, distance: 34.4
click at [360, 52] on input "****" at bounding box center [338, 52] width 42 height 16
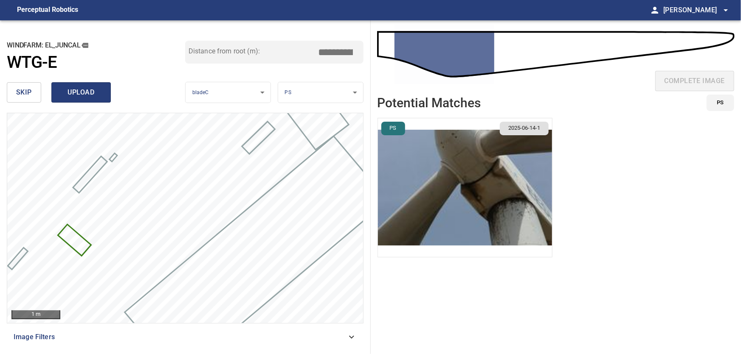
type input "****"
click at [75, 92] on span "upload" at bounding box center [81, 93] width 41 height 12
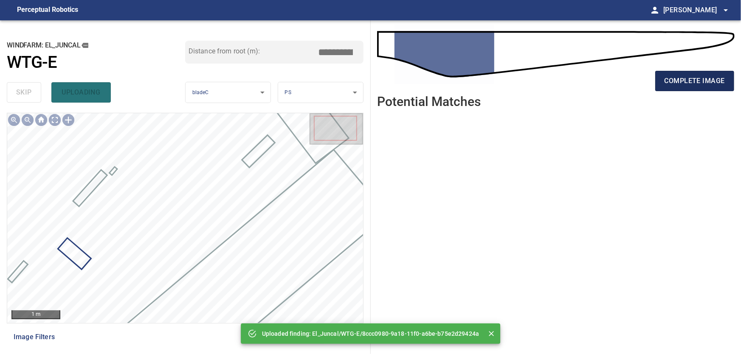
click at [702, 84] on span "complete image" at bounding box center [694, 81] width 60 height 12
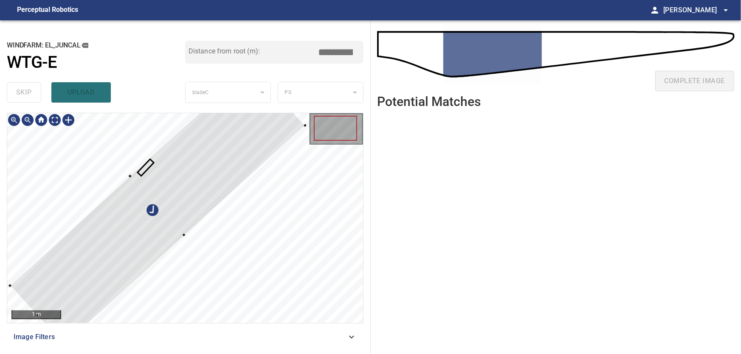
type input "***"
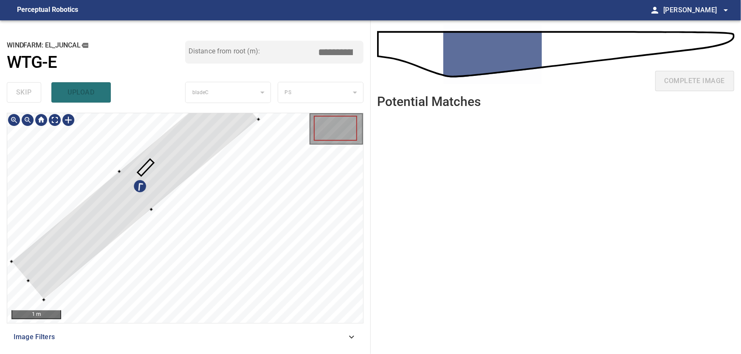
click at [155, 190] on div at bounding box center [185, 218] width 356 height 210
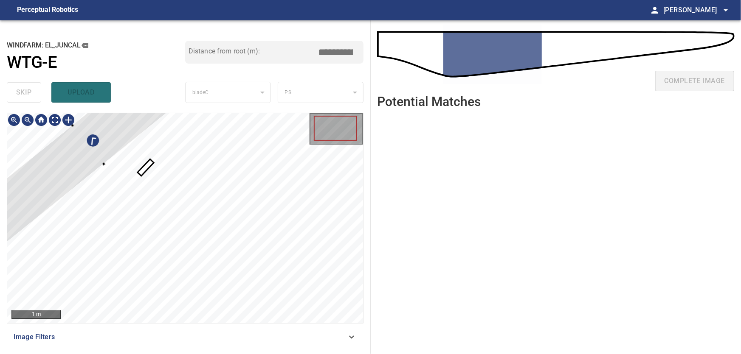
click at [108, 144] on div at bounding box center [88, 145] width 250 height 216
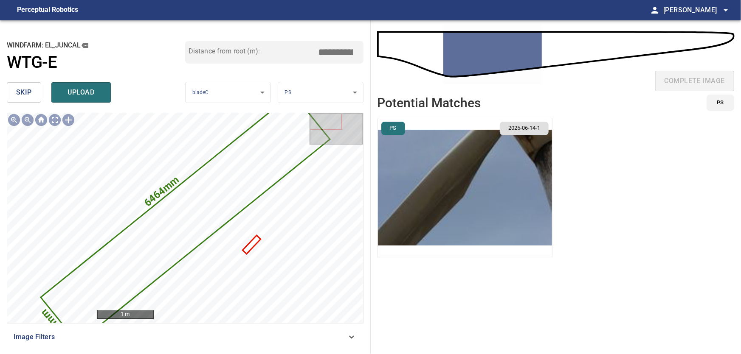
type input "***"
drag, startPoint x: 24, startPoint y: 89, endPoint x: 45, endPoint y: 103, distance: 25.4
click at [25, 90] on span "skip" at bounding box center [24, 93] width 16 height 12
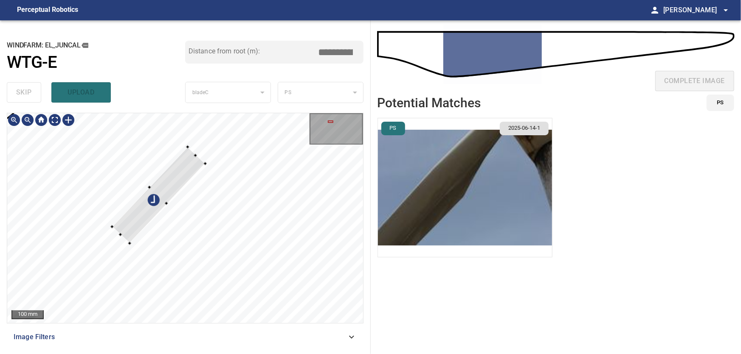
click at [118, 159] on div at bounding box center [158, 195] width 93 height 96
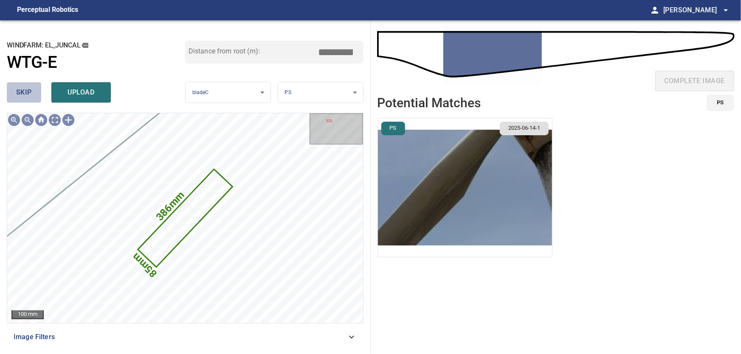
click at [18, 96] on span "skip" at bounding box center [24, 93] width 16 height 12
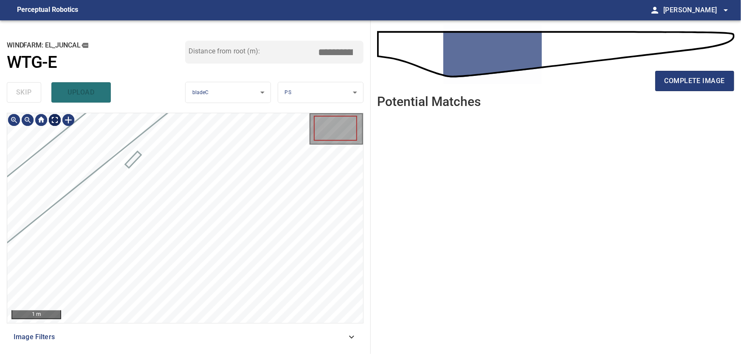
click at [62, 122] on body "**********" at bounding box center [370, 177] width 741 height 354
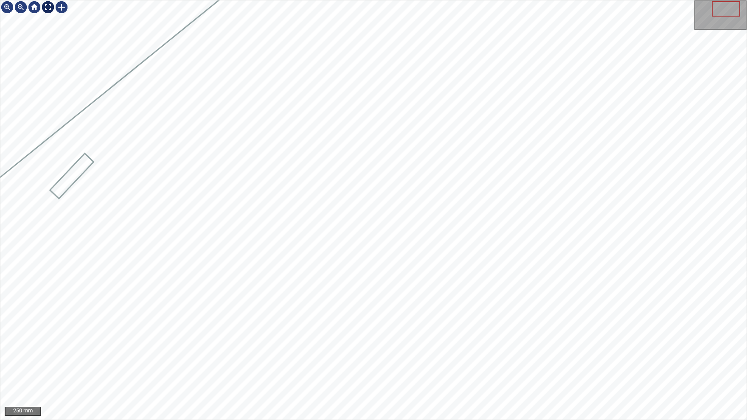
click at [48, 8] on img at bounding box center [48, 7] width 14 height 14
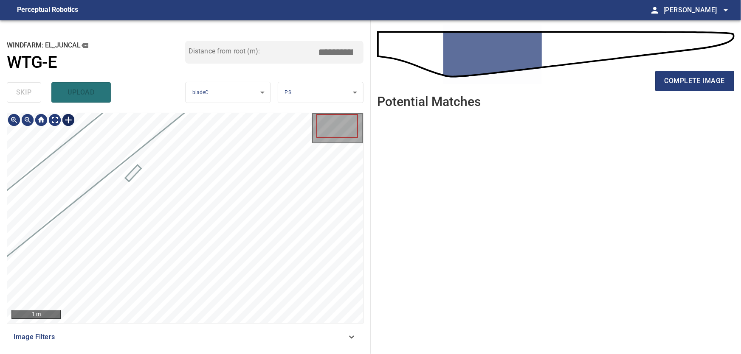
click at [68, 121] on div at bounding box center [69, 120] width 14 height 14
click at [247, 166] on div at bounding box center [185, 218] width 356 height 210
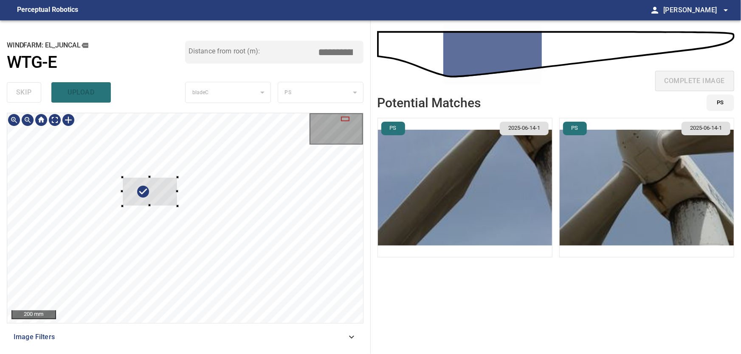
click at [177, 205] on div at bounding box center [150, 191] width 56 height 29
click at [253, 199] on div at bounding box center [185, 218] width 356 height 210
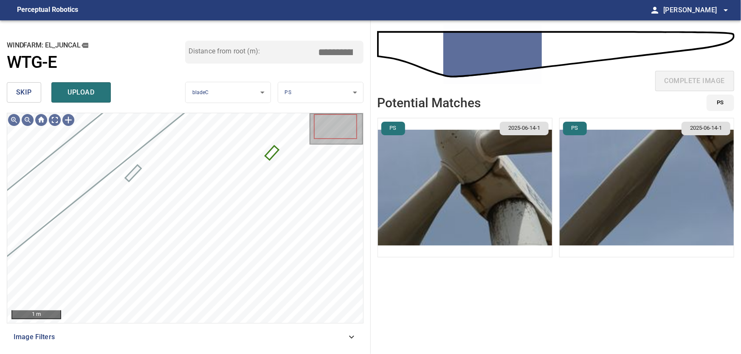
drag, startPoint x: 332, startPoint y: 49, endPoint x: 360, endPoint y: 48, distance: 28.9
click at [360, 48] on input "****" at bounding box center [338, 52] width 42 height 16
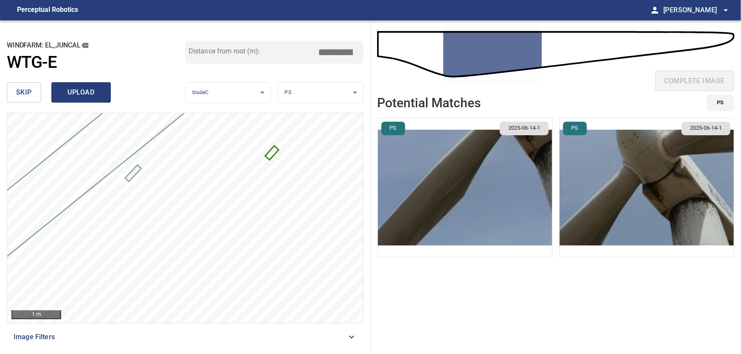
type input "****"
click at [77, 91] on span "upload" at bounding box center [81, 93] width 41 height 12
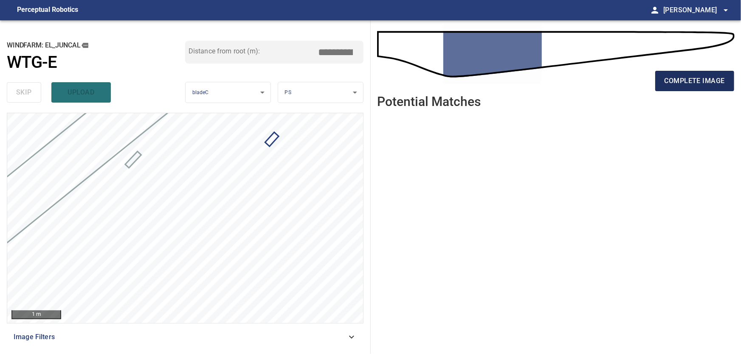
click at [680, 85] on span "complete image" at bounding box center [694, 81] width 60 height 12
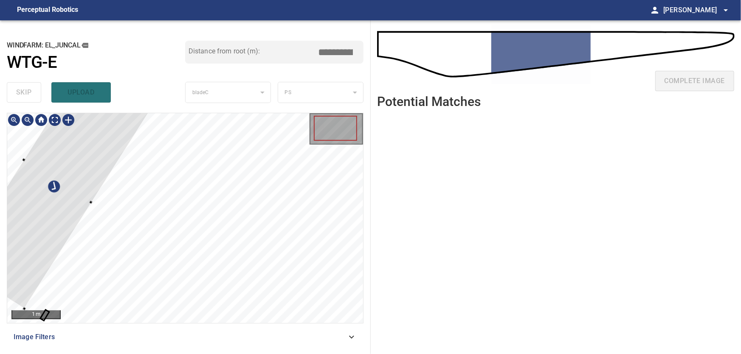
click at [79, 197] on div at bounding box center [58, 181] width 203 height 256
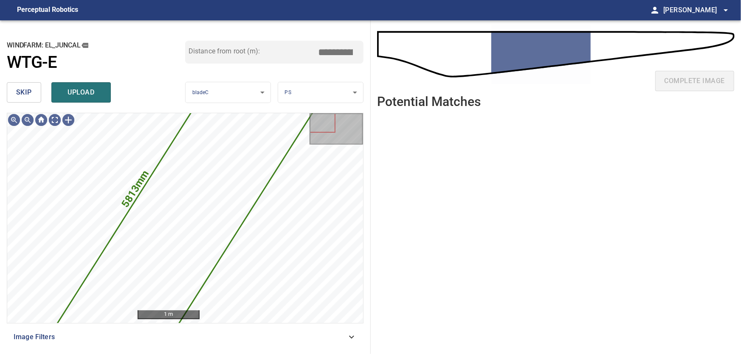
click at [39, 95] on button "skip" at bounding box center [24, 92] width 34 height 20
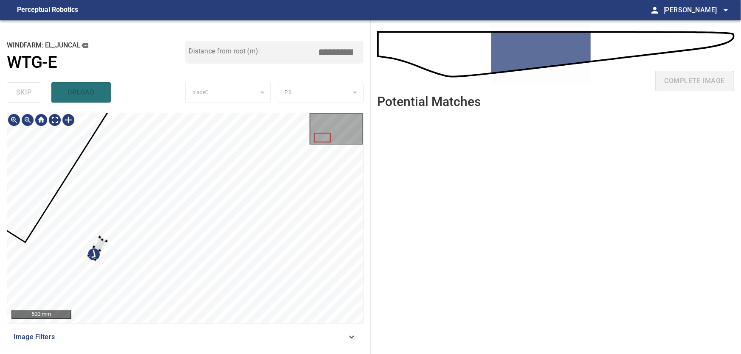
click at [108, 189] on div at bounding box center [185, 218] width 356 height 210
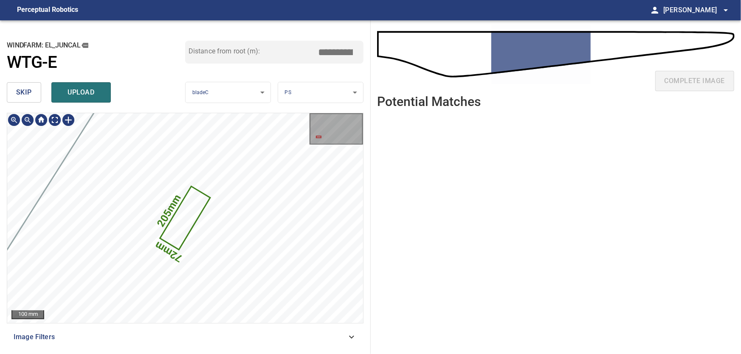
click at [190, 213] on icon at bounding box center [185, 219] width 48 height 62
click at [21, 87] on button "skip" at bounding box center [24, 92] width 34 height 20
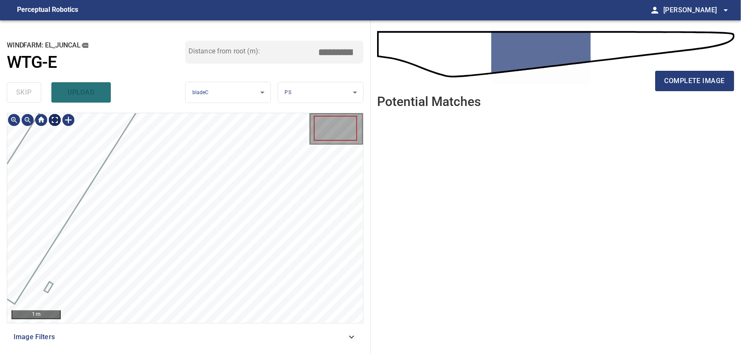
click at [52, 120] on body "**********" at bounding box center [370, 177] width 741 height 354
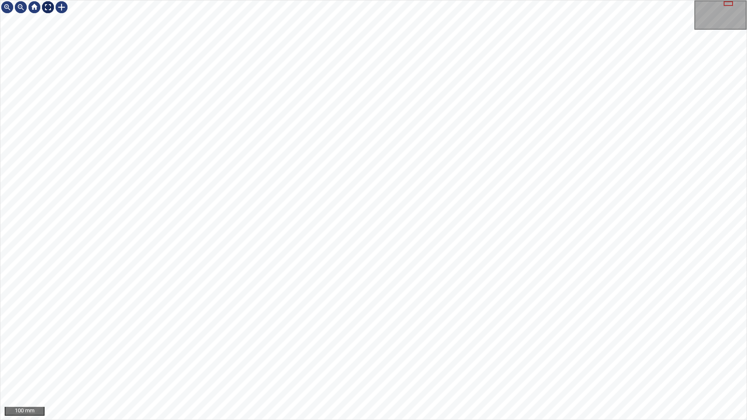
click at [49, 7] on img at bounding box center [48, 7] width 14 height 14
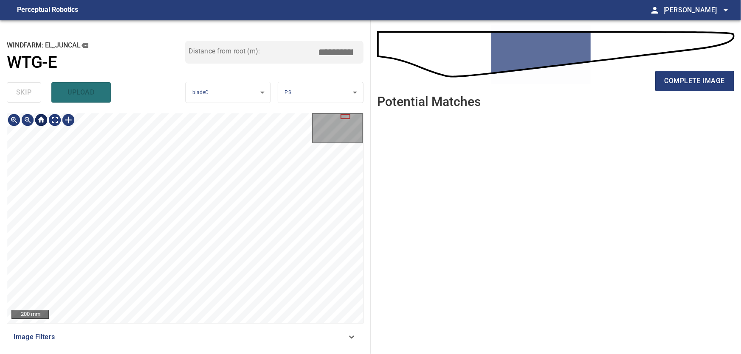
click at [42, 120] on div at bounding box center [41, 120] width 14 height 14
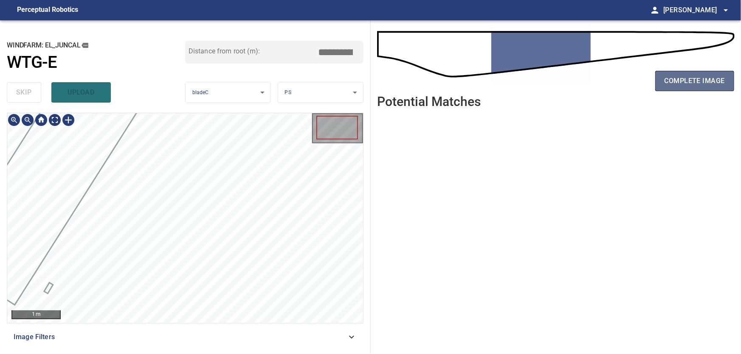
click at [691, 84] on span "complete image" at bounding box center [694, 81] width 60 height 12
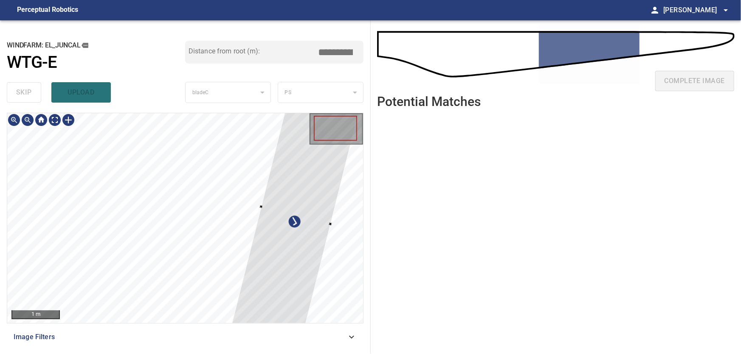
click at [315, 194] on div at bounding box center [295, 215] width 129 height 257
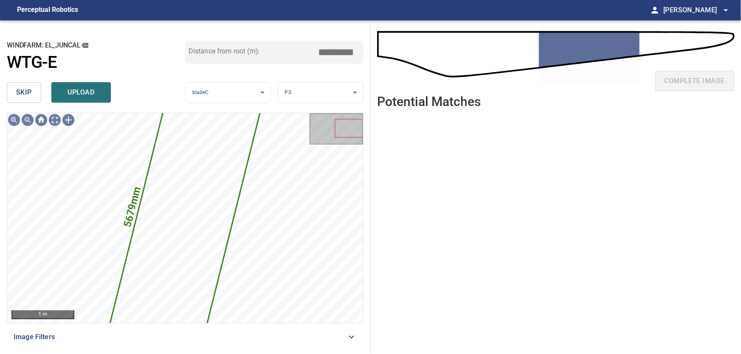
click at [31, 95] on span "skip" at bounding box center [24, 93] width 16 height 12
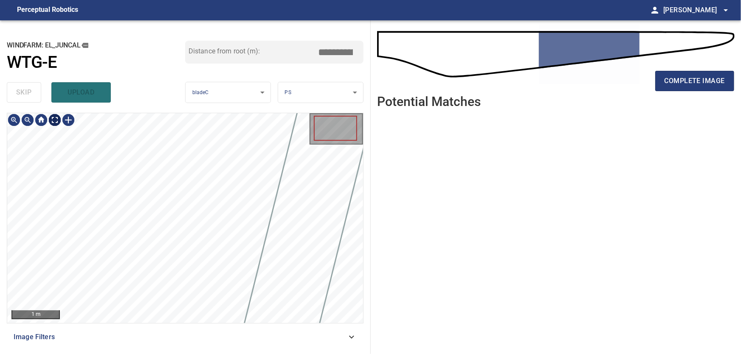
click at [55, 118] on body "**********" at bounding box center [370, 177] width 741 height 354
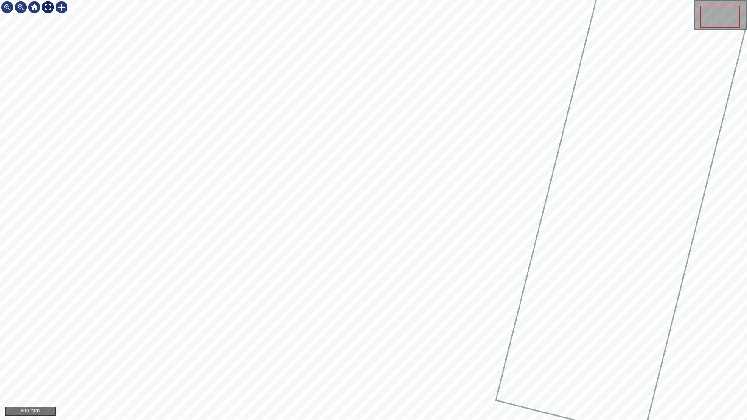
click at [48, 7] on img at bounding box center [48, 7] width 14 height 14
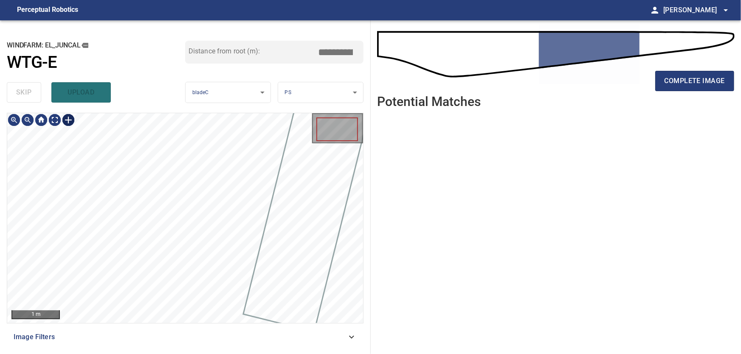
click at [68, 121] on div at bounding box center [69, 120] width 14 height 14
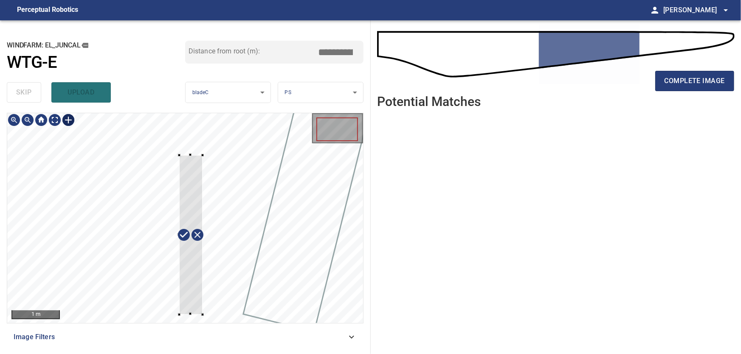
click at [179, 316] on div at bounding box center [185, 218] width 356 height 210
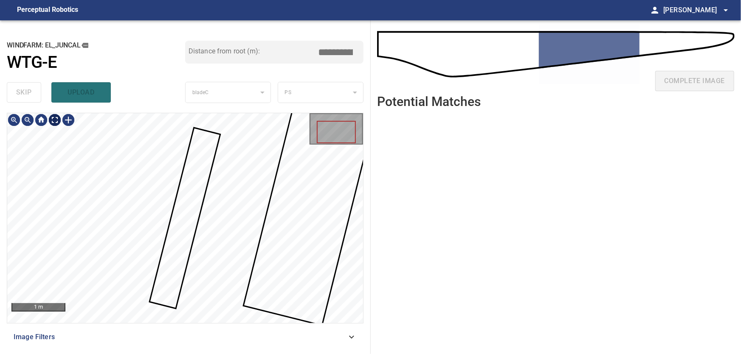
click at [55, 123] on body "**********" at bounding box center [370, 177] width 741 height 354
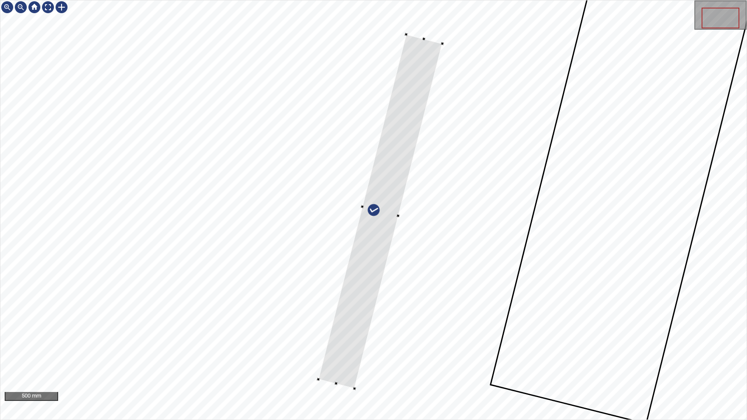
click at [362, 208] on div at bounding box center [362, 206] width 3 height 3
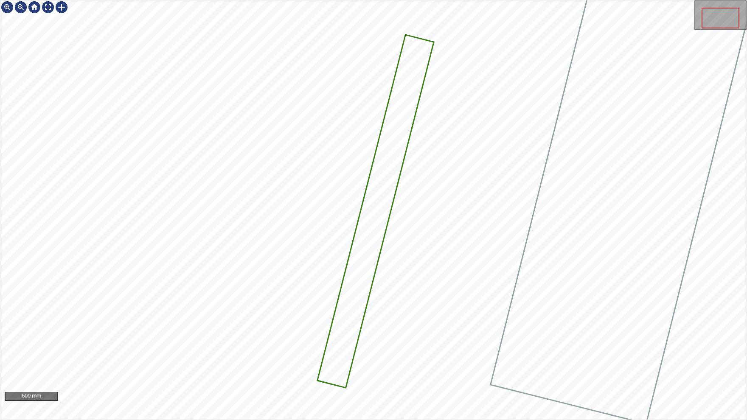
click at [375, 214] on icon at bounding box center [375, 211] width 115 height 351
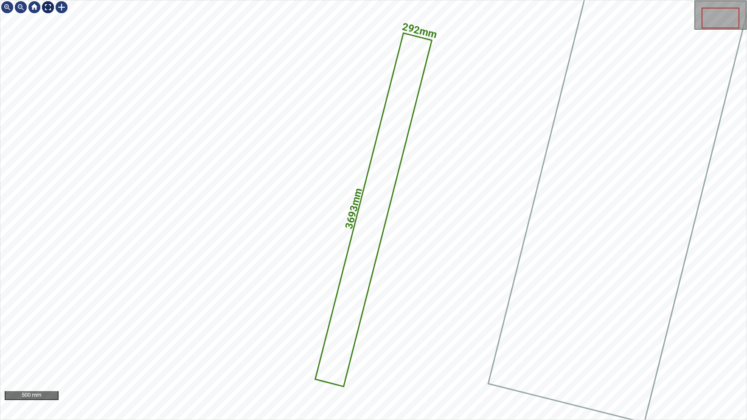
click at [54, 13] on div at bounding box center [48, 7] width 14 height 14
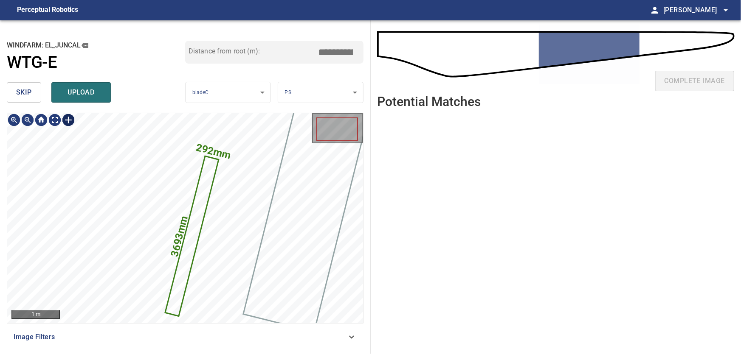
click at [68, 120] on div at bounding box center [69, 120] width 14 height 14
click at [185, 156] on div "292mm 3693mm" at bounding box center [185, 218] width 356 height 210
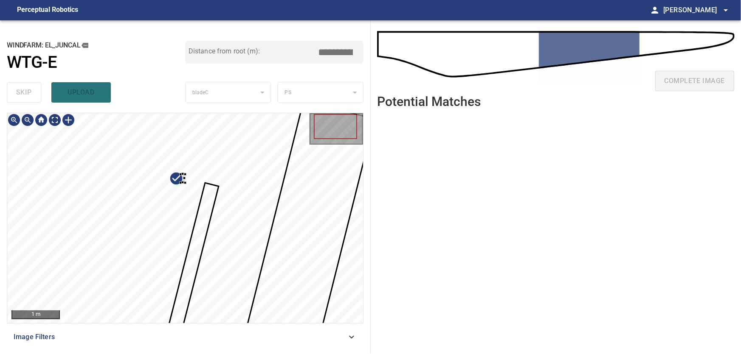
click at [92, 183] on div at bounding box center [185, 218] width 356 height 210
click at [116, 197] on div at bounding box center [185, 218] width 356 height 210
click at [241, 157] on div at bounding box center [185, 218] width 356 height 210
click at [80, 168] on div at bounding box center [185, 218] width 356 height 210
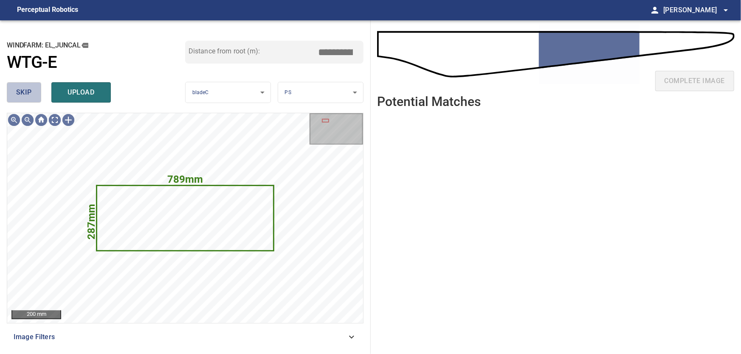
click at [23, 96] on span "skip" at bounding box center [24, 93] width 16 height 12
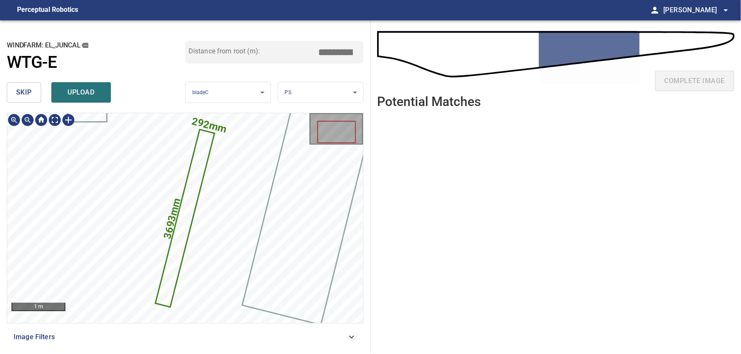
click at [189, 190] on icon at bounding box center [185, 218] width 58 height 177
drag, startPoint x: 332, startPoint y: 51, endPoint x: 374, endPoint y: 52, distance: 41.6
click at [360, 52] on input "*****" at bounding box center [338, 52] width 42 height 16
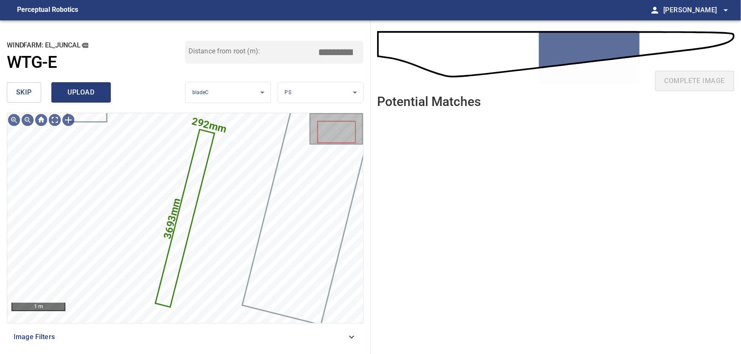
type input "*****"
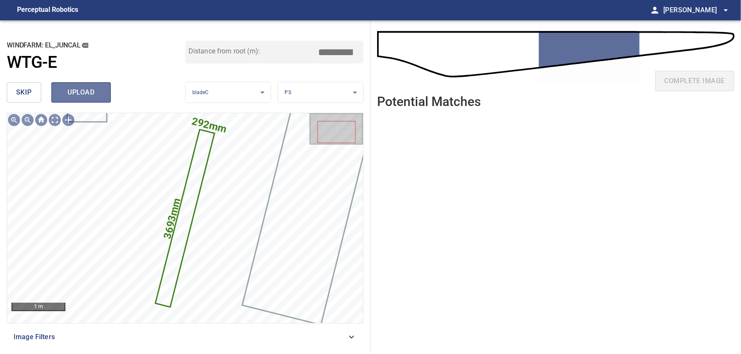
click at [79, 93] on span "upload" at bounding box center [81, 93] width 41 height 12
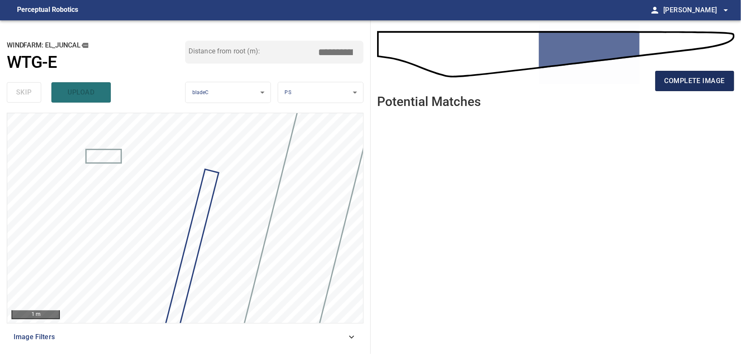
click at [683, 75] on button "complete image" at bounding box center [694, 81] width 79 height 20
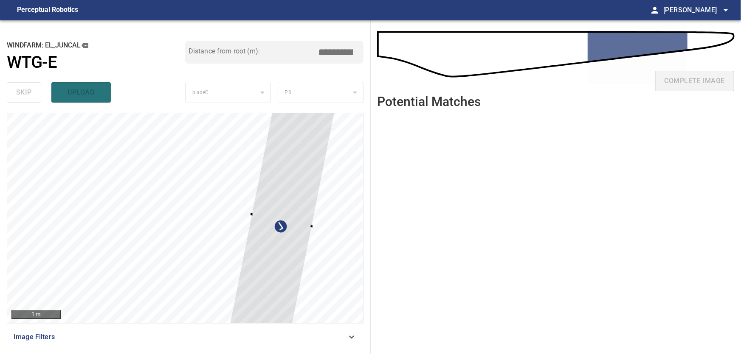
click at [284, 206] on div at bounding box center [281, 220] width 107 height 247
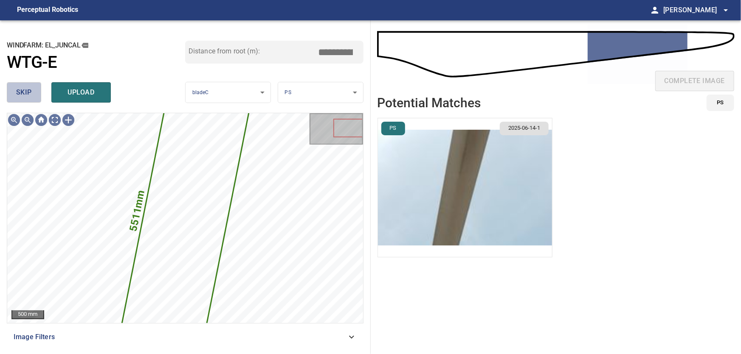
drag, startPoint x: 24, startPoint y: 91, endPoint x: 28, endPoint y: 93, distance: 4.4
click at [25, 91] on span "skip" at bounding box center [24, 93] width 16 height 12
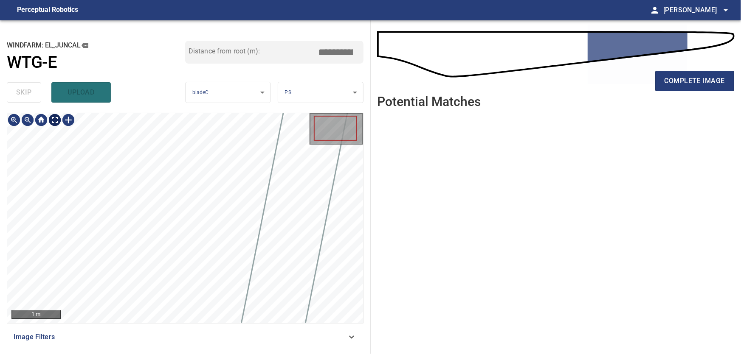
click at [56, 119] on body "**********" at bounding box center [370, 177] width 741 height 354
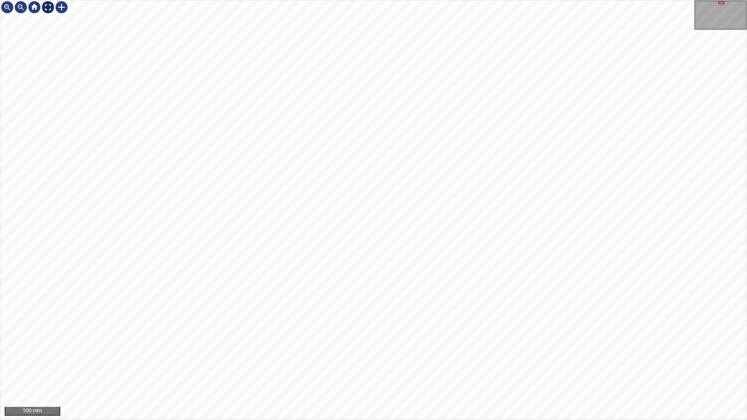
click at [45, 7] on img at bounding box center [48, 7] width 14 height 14
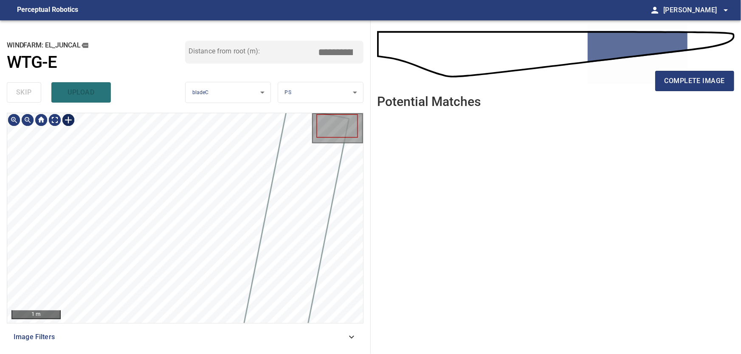
click at [67, 122] on div at bounding box center [69, 120] width 14 height 14
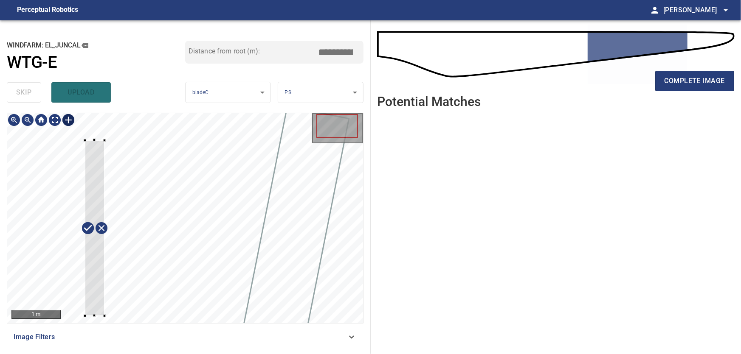
click at [85, 309] on div at bounding box center [185, 218] width 356 height 210
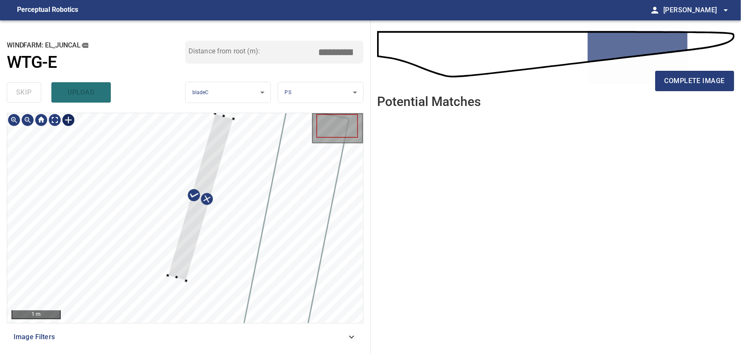
click at [223, 153] on div at bounding box center [201, 197] width 66 height 167
click at [174, 306] on div at bounding box center [185, 218] width 356 height 210
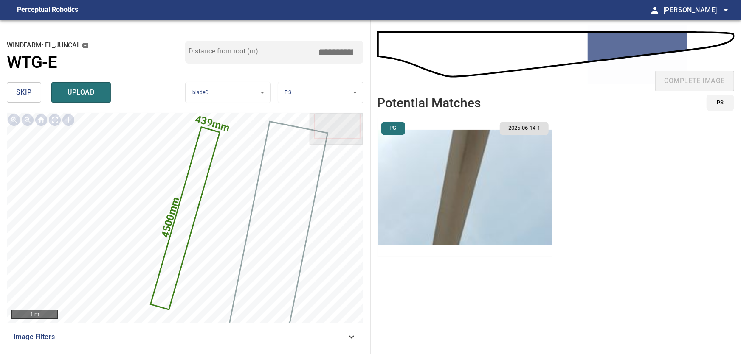
drag, startPoint x: 332, startPoint y: 52, endPoint x: 357, endPoint y: 51, distance: 25.5
click at [357, 51] on input "*****" at bounding box center [338, 52] width 42 height 16
type input "*****"
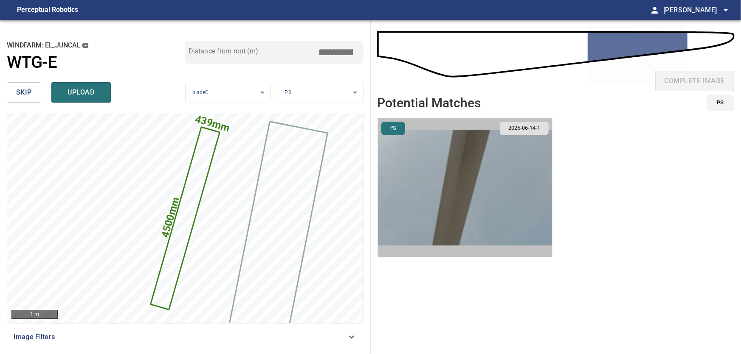
click at [491, 189] on img "button" at bounding box center [465, 187] width 174 height 139
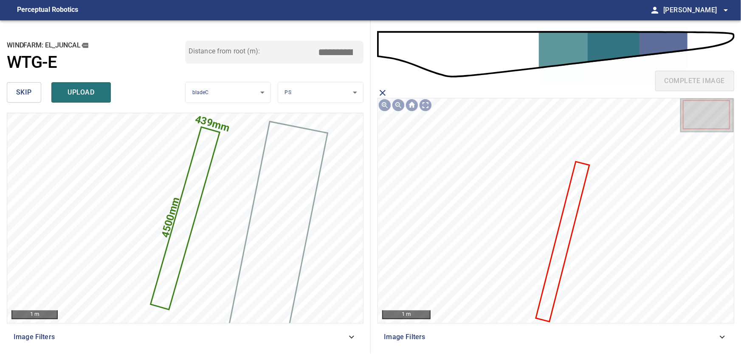
click at [558, 263] on icon at bounding box center [563, 242] width 52 height 159
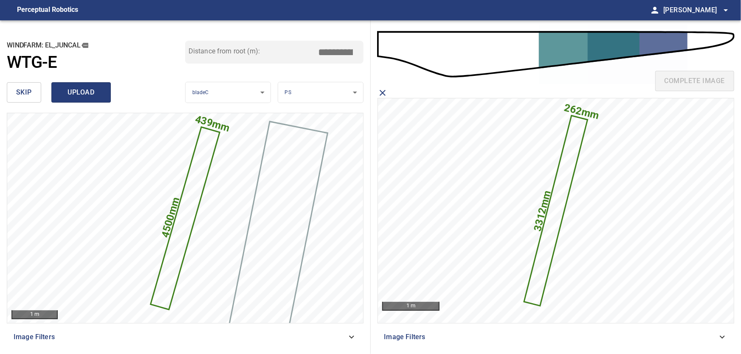
click at [87, 95] on span "upload" at bounding box center [81, 93] width 41 height 12
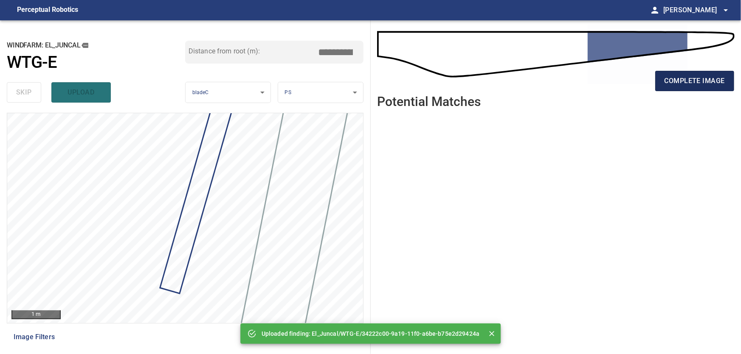
click at [699, 80] on span "complete image" at bounding box center [694, 81] width 60 height 12
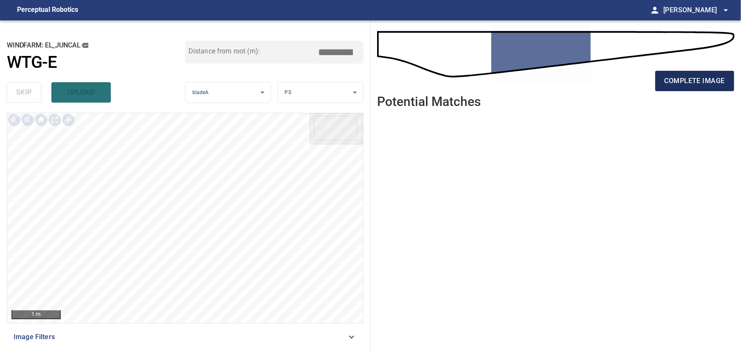
click at [689, 80] on span "complete image" at bounding box center [694, 81] width 60 height 12
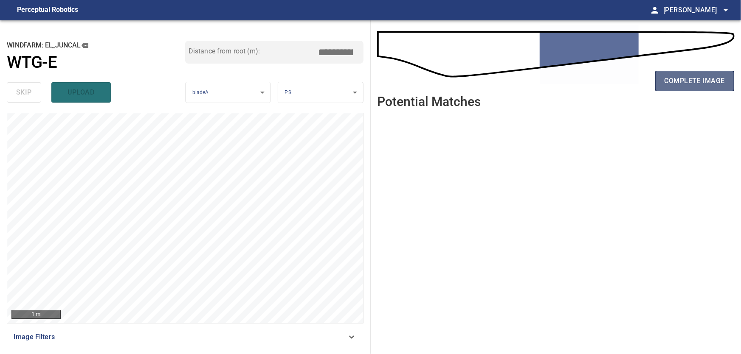
click at [667, 78] on span "complete image" at bounding box center [694, 81] width 60 height 12
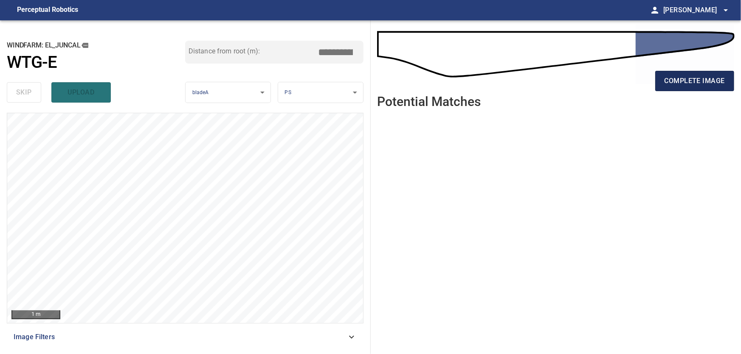
click at [722, 81] on span "complete image" at bounding box center [694, 81] width 60 height 12
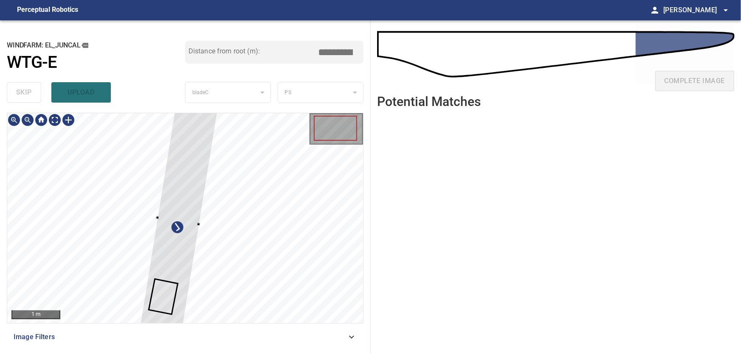
click at [139, 180] on div at bounding box center [178, 220] width 79 height 237
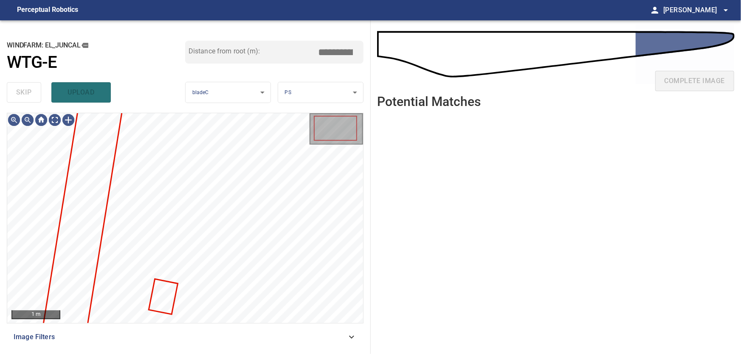
click at [19, 91] on div "skip upload" at bounding box center [96, 92] width 178 height 27
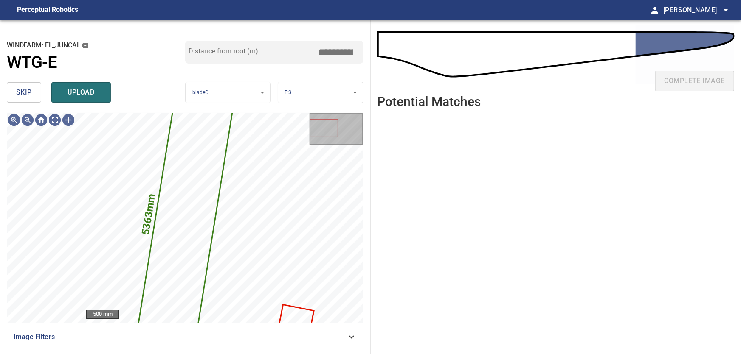
click at [12, 90] on button "skip" at bounding box center [24, 92] width 34 height 20
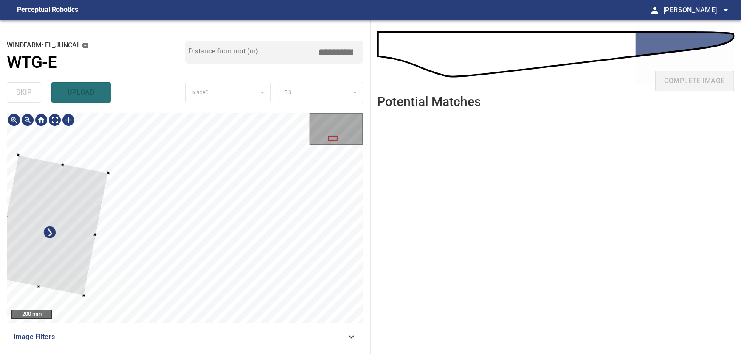
click at [49, 247] on div at bounding box center [51, 226] width 114 height 140
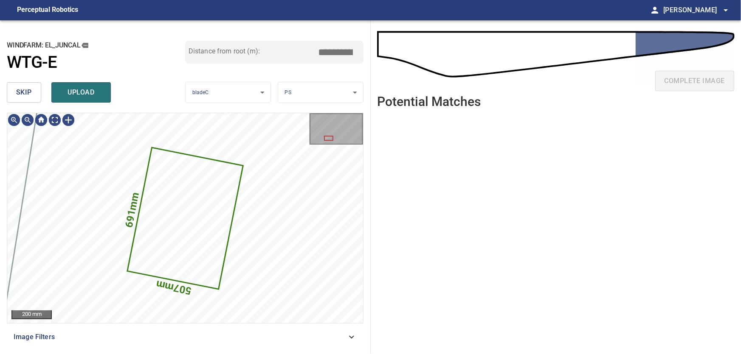
click at [29, 93] on span "skip" at bounding box center [24, 93] width 16 height 12
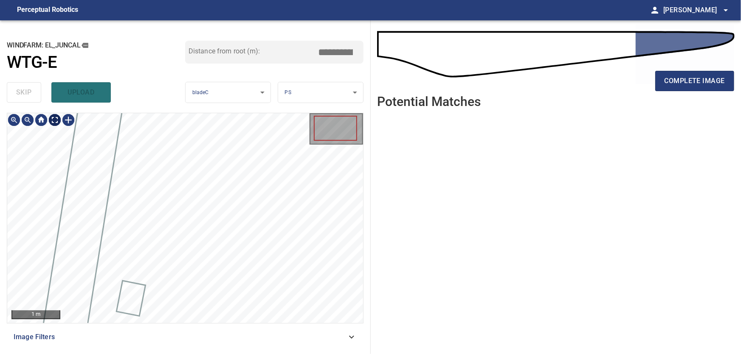
click at [53, 121] on body "**********" at bounding box center [370, 177] width 741 height 354
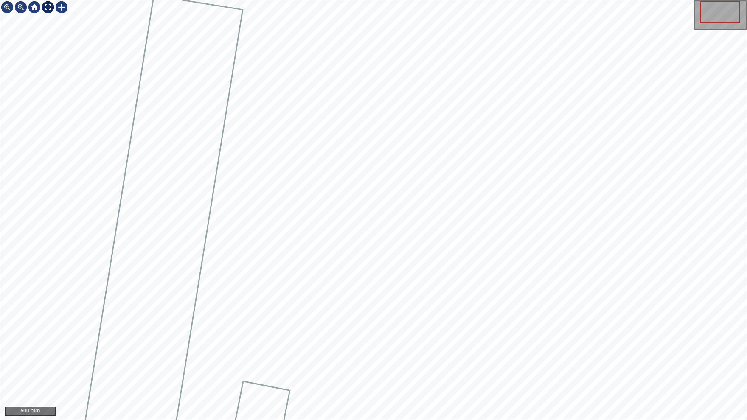
click at [51, 8] on img at bounding box center [48, 7] width 14 height 14
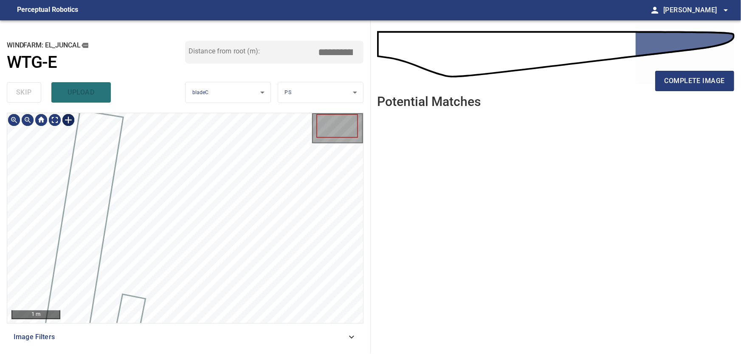
click at [65, 123] on div at bounding box center [69, 120] width 14 height 14
click at [204, 280] on div at bounding box center [185, 218] width 356 height 210
click at [205, 172] on div at bounding box center [202, 192] width 55 height 148
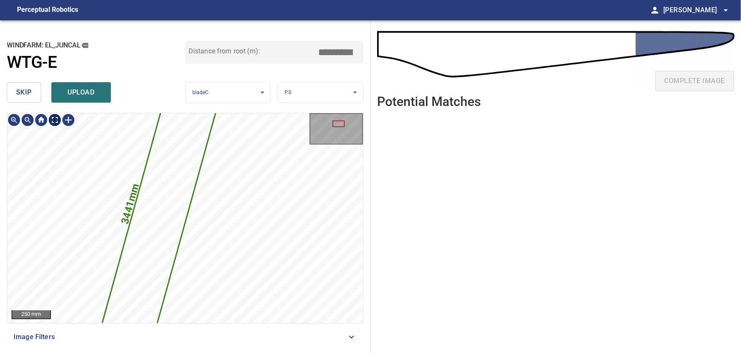
click at [56, 119] on body "**********" at bounding box center [370, 177] width 741 height 354
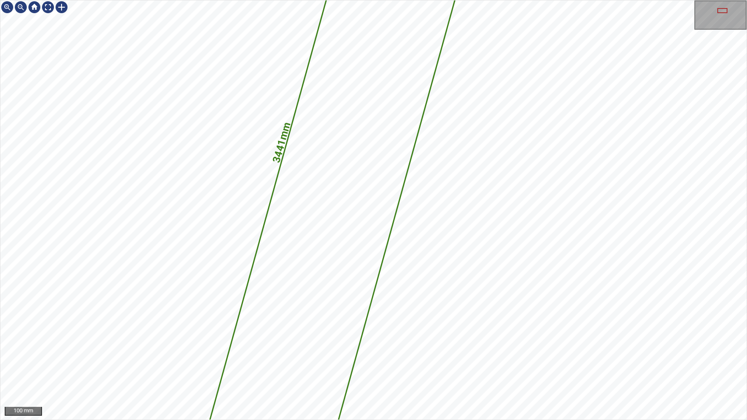
click at [325, 275] on icon at bounding box center [346, 157] width 425 height 1141
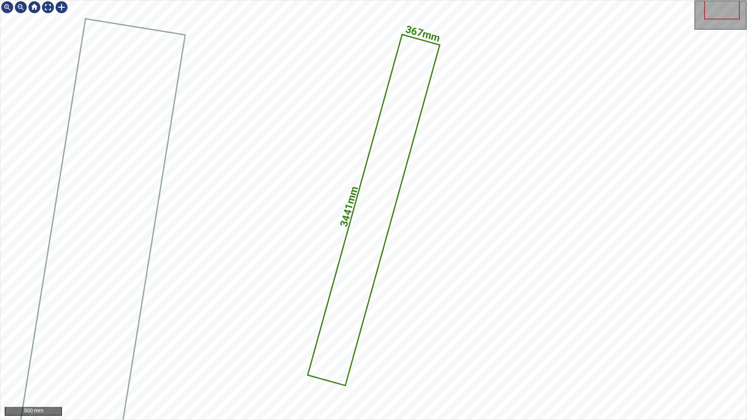
click at [348, 255] on icon at bounding box center [374, 209] width 130 height 349
click at [54, 11] on div at bounding box center [34, 7] width 68 height 14
click at [50, 7] on div at bounding box center [48, 7] width 14 height 14
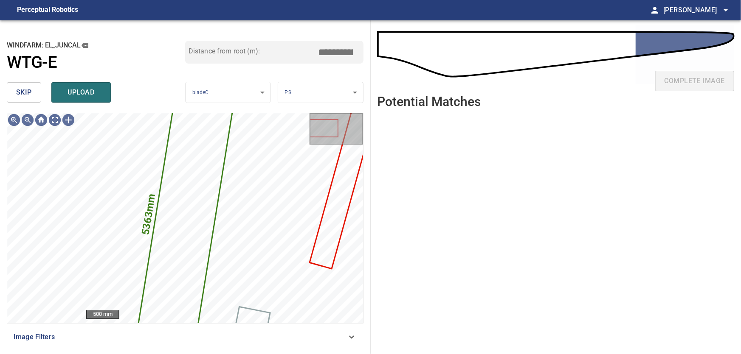
drag, startPoint x: 21, startPoint y: 87, endPoint x: 26, endPoint y: 93, distance: 7.6
click at [22, 88] on button "skip" at bounding box center [24, 92] width 34 height 20
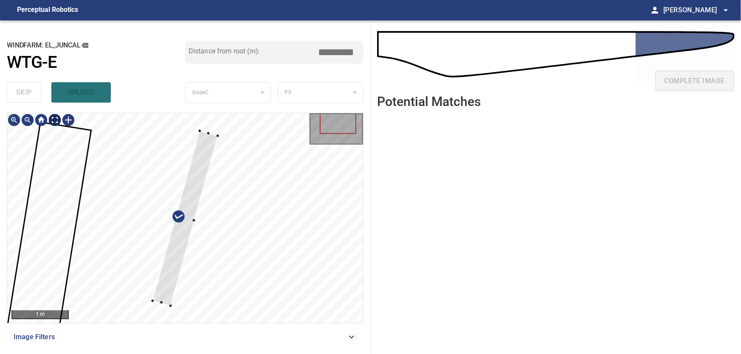
click at [54, 118] on body "**********" at bounding box center [370, 177] width 741 height 354
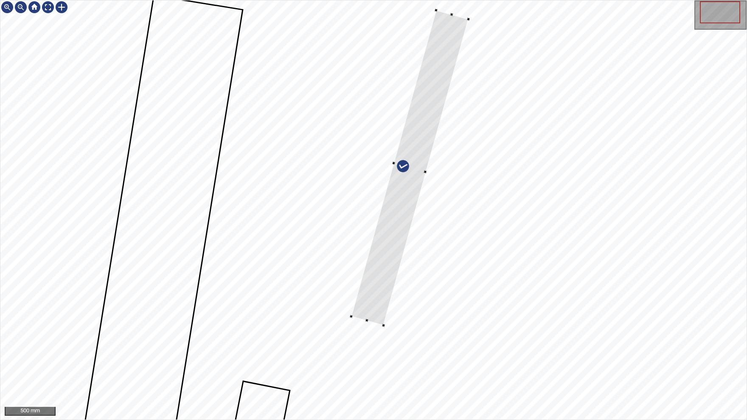
click at [370, 320] on div at bounding box center [409, 167] width 117 height 315
click at [398, 163] on div at bounding box center [397, 164] width 3 height 3
click at [416, 161] on div at bounding box center [408, 169] width 112 height 314
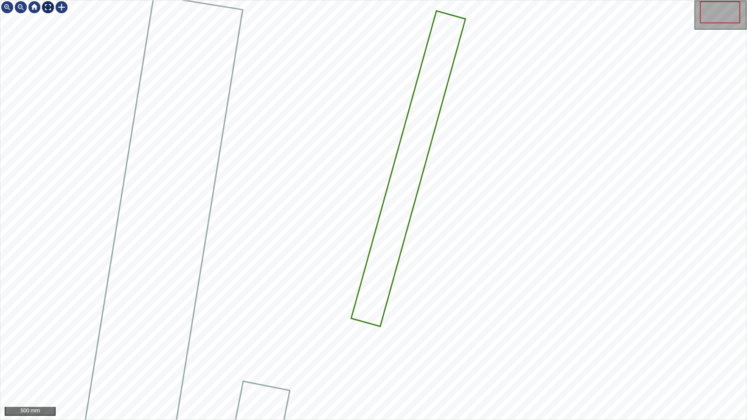
click at [49, 7] on img at bounding box center [48, 7] width 14 height 14
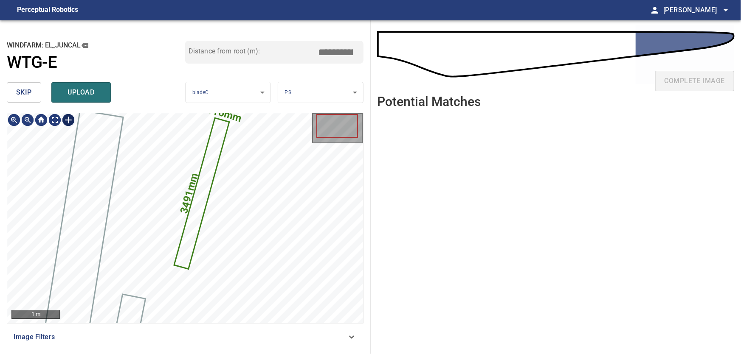
click at [63, 121] on div at bounding box center [69, 120] width 14 height 14
click at [171, 278] on div "316mm 3491mm" at bounding box center [185, 218] width 356 height 210
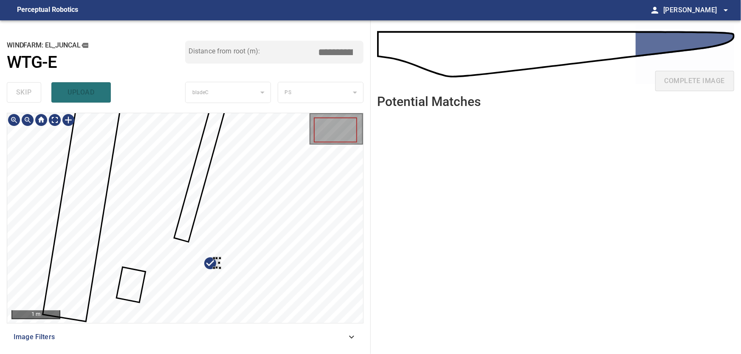
click at [264, 268] on div at bounding box center [185, 218] width 356 height 210
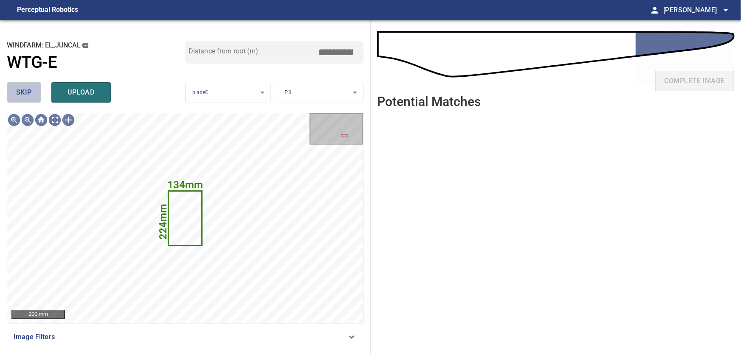
drag, startPoint x: 21, startPoint y: 91, endPoint x: 39, endPoint y: 96, distance: 18.7
click at [23, 92] on span "skip" at bounding box center [24, 93] width 16 height 12
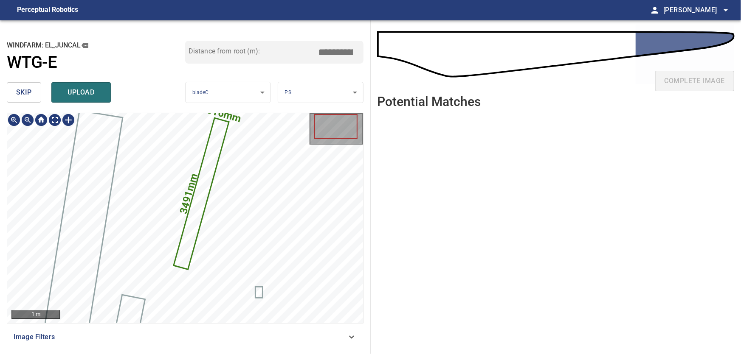
click at [199, 199] on icon at bounding box center [201, 194] width 54 height 150
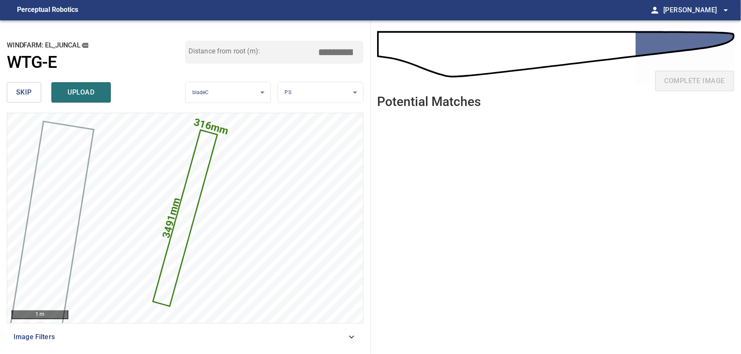
drag, startPoint x: 333, startPoint y: 50, endPoint x: 352, endPoint y: 49, distance: 18.7
click at [352, 49] on input "*****" at bounding box center [338, 52] width 42 height 16
drag, startPoint x: 323, startPoint y: 50, endPoint x: 362, endPoint y: 49, distance: 39.5
click at [360, 49] on input "*****" at bounding box center [338, 52] width 42 height 16
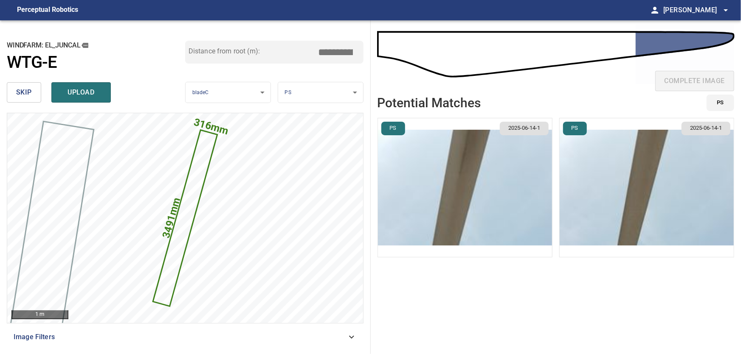
type input "*****"
click at [644, 208] on img "button" at bounding box center [646, 187] width 174 height 139
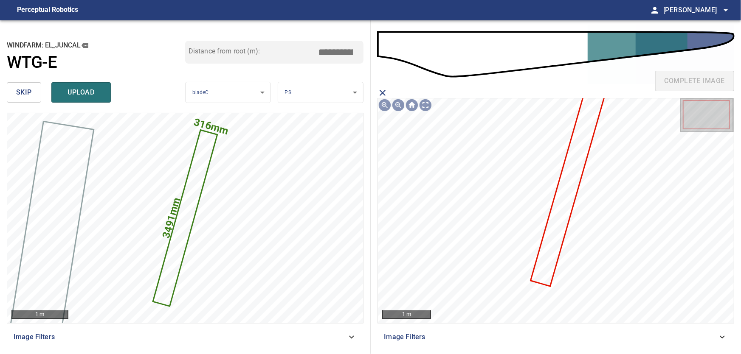
click at [561, 222] on icon at bounding box center [567, 188] width 72 height 193
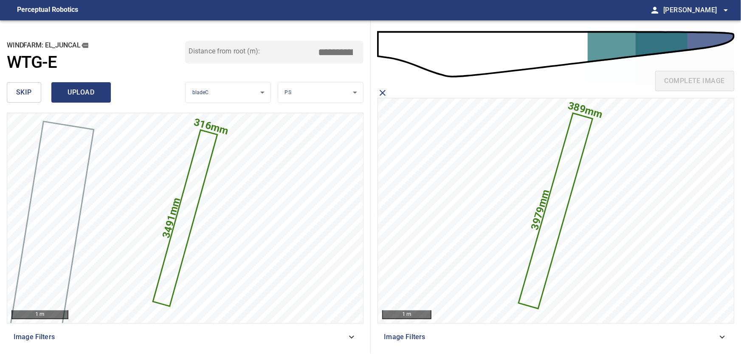
click at [88, 91] on span "upload" at bounding box center [81, 93] width 41 height 12
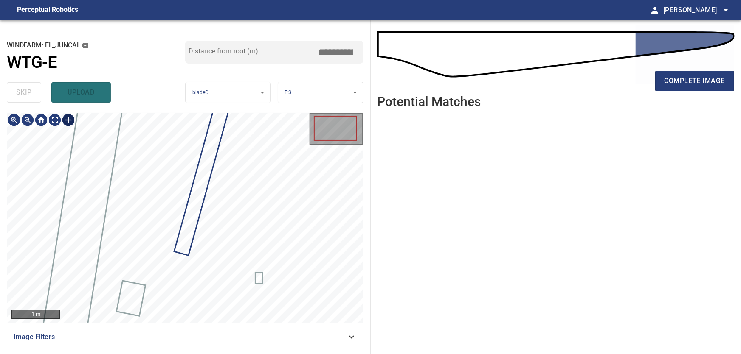
click at [65, 119] on div at bounding box center [69, 120] width 14 height 14
click at [180, 316] on div at bounding box center [185, 218] width 356 height 210
click at [172, 290] on div at bounding box center [162, 297] width 32 height 42
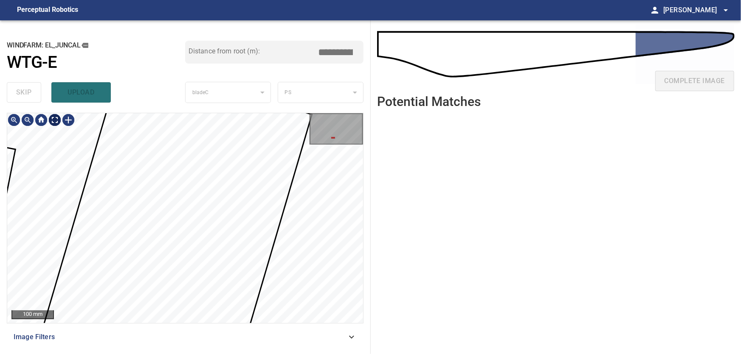
click at [56, 121] on body "**********" at bounding box center [370, 177] width 741 height 354
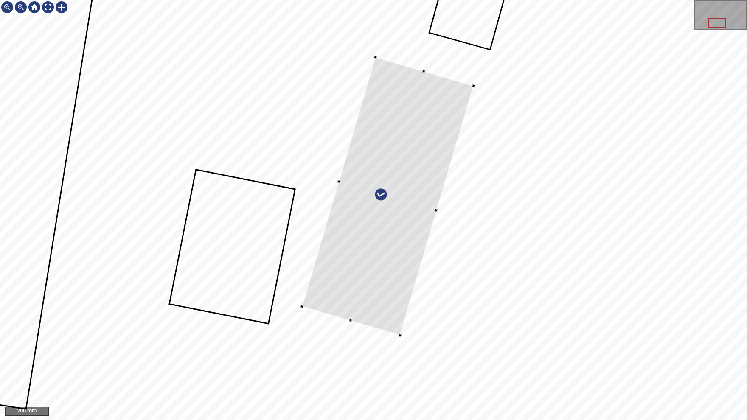
click at [390, 61] on div at bounding box center [373, 209] width 746 height 419
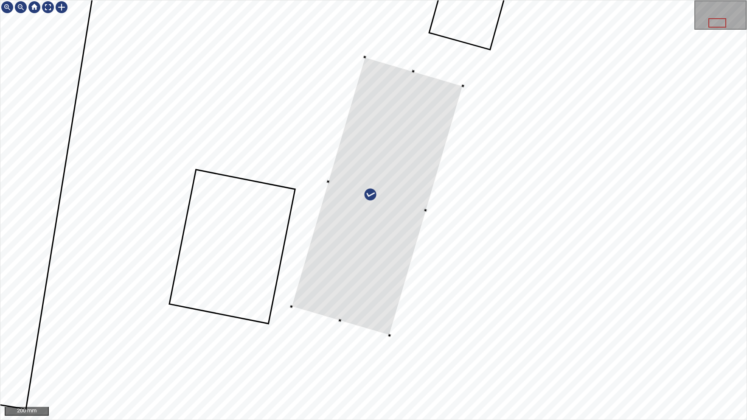
click at [376, 119] on div at bounding box center [376, 196] width 171 height 278
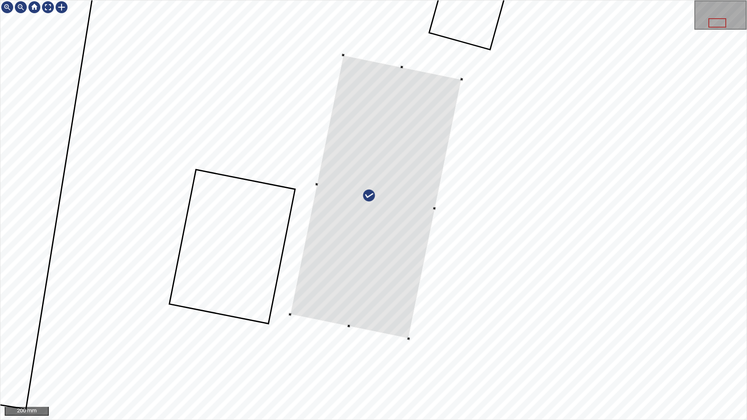
click at [314, 185] on div at bounding box center [373, 209] width 746 height 419
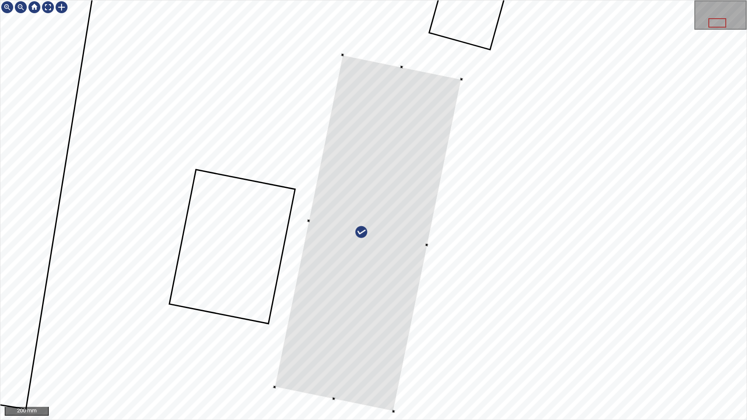
click at [327, 354] on div at bounding box center [373, 209] width 746 height 419
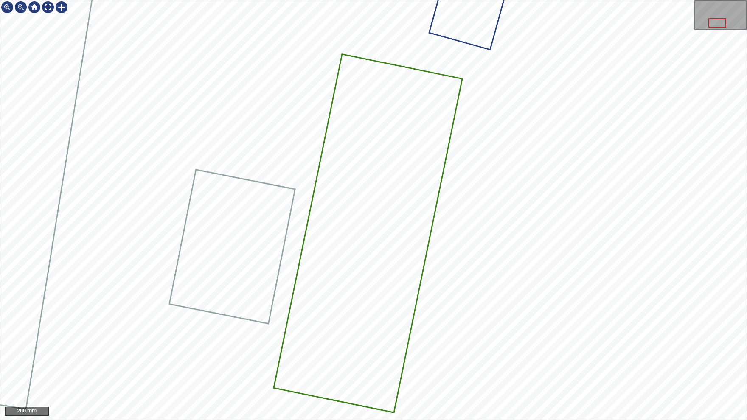
click at [361, 237] on icon at bounding box center [368, 233] width 187 height 357
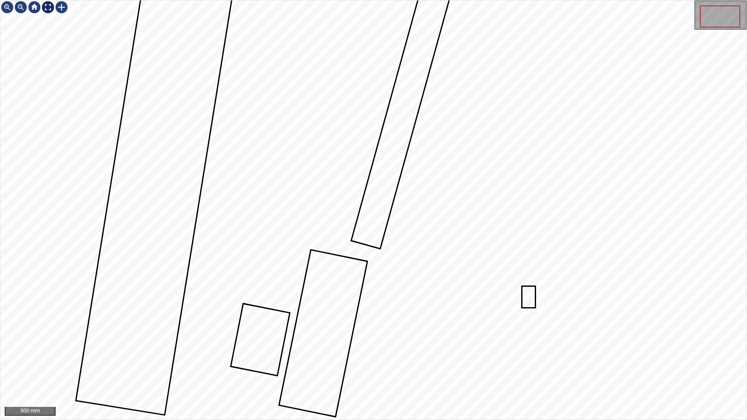
click at [50, 6] on img at bounding box center [48, 7] width 14 height 14
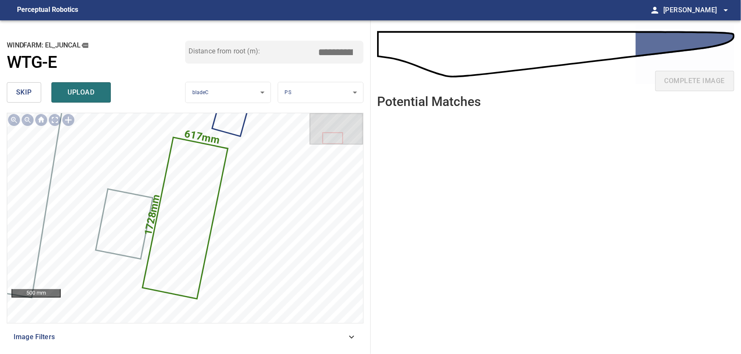
drag, startPoint x: 328, startPoint y: 51, endPoint x: 363, endPoint y: 51, distance: 34.8
click at [360, 51] on input "*****" at bounding box center [338, 52] width 42 height 16
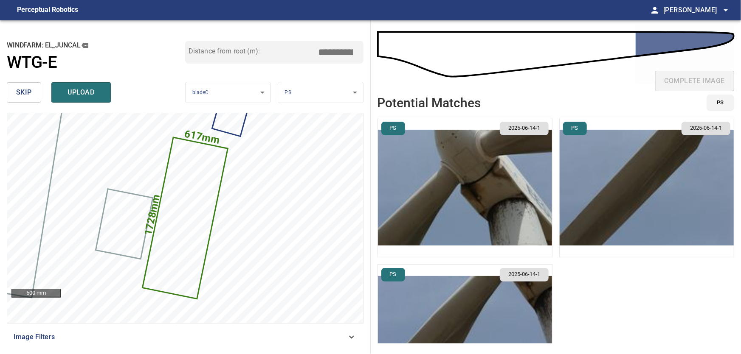
click at [337, 51] on input "****" at bounding box center [338, 52] width 42 height 16
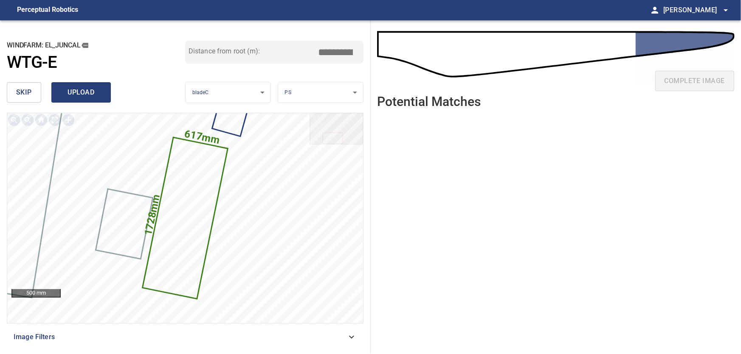
type input "*****"
click at [81, 88] on span "upload" at bounding box center [81, 93] width 41 height 12
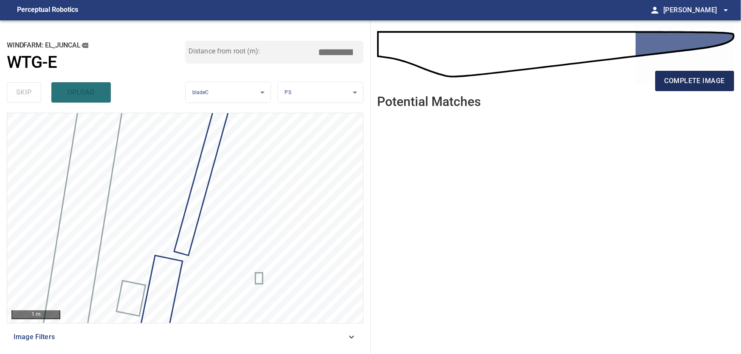
click at [691, 81] on span "complete image" at bounding box center [694, 81] width 60 height 12
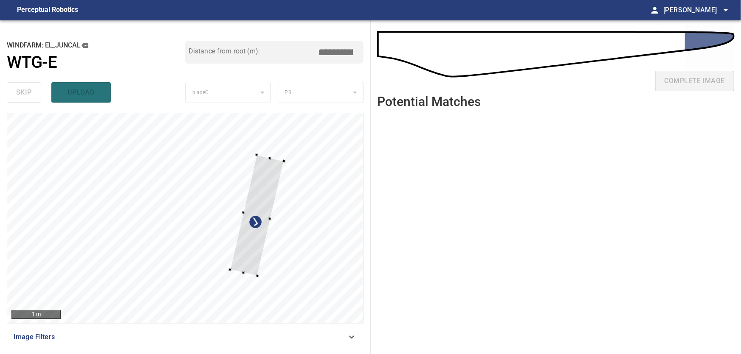
click at [264, 202] on div at bounding box center [257, 215] width 54 height 121
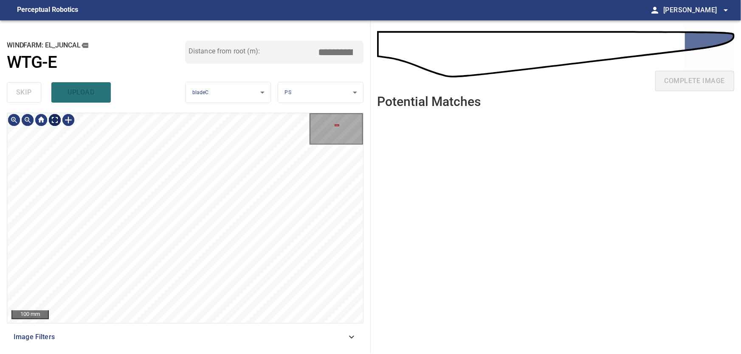
click at [59, 120] on body "**********" at bounding box center [370, 177] width 741 height 354
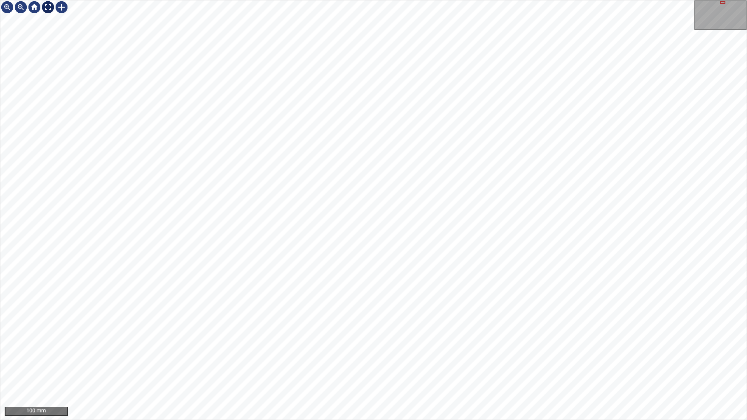
click at [50, 8] on img at bounding box center [48, 7] width 14 height 14
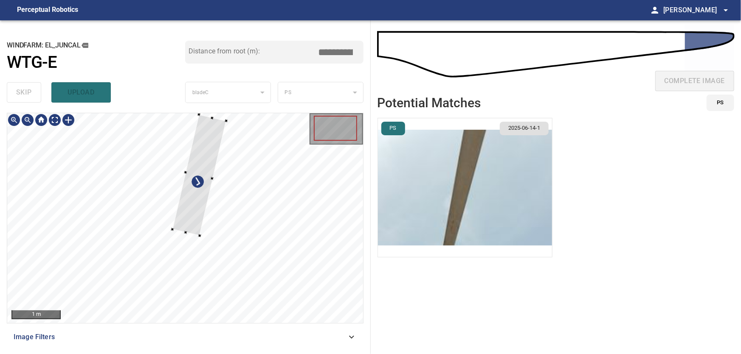
click at [204, 163] on div at bounding box center [198, 174] width 53 height 121
click at [198, 164] on div at bounding box center [190, 171] width 53 height 121
click at [177, 225] on div at bounding box center [178, 225] width 27 height 7
click at [206, 121] on div at bounding box center [185, 218] width 356 height 210
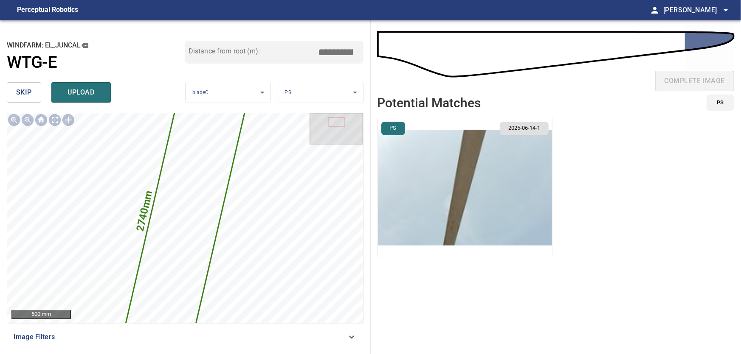
click at [460, 189] on img "button" at bounding box center [465, 187] width 174 height 139
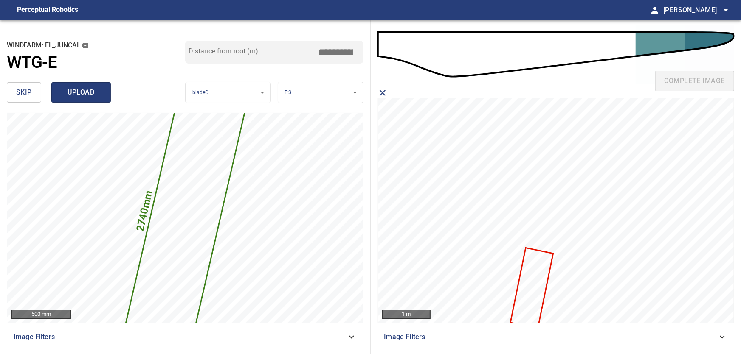
click at [81, 91] on span "upload" at bounding box center [81, 93] width 41 height 12
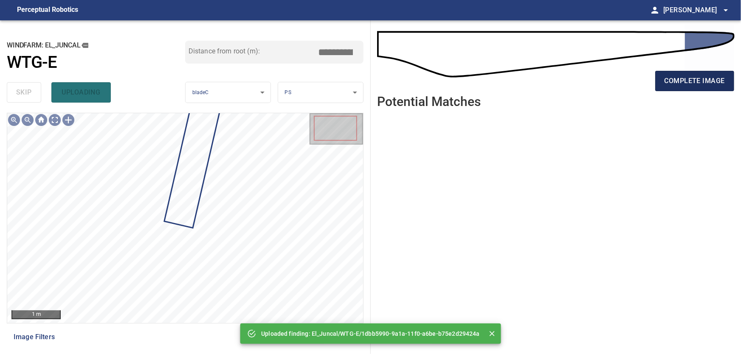
click at [676, 80] on span "complete image" at bounding box center [694, 81] width 60 height 12
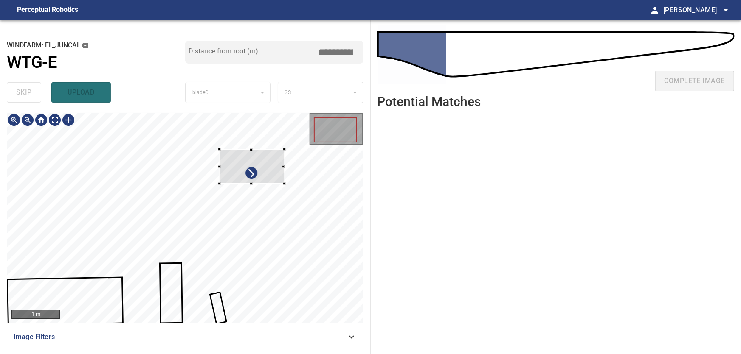
click at [272, 170] on div at bounding box center [251, 166] width 65 height 34
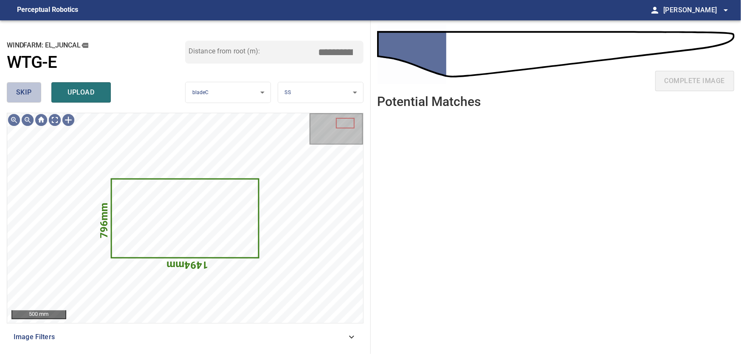
drag, startPoint x: 17, startPoint y: 92, endPoint x: 31, endPoint y: 100, distance: 15.4
click at [19, 92] on span "skip" at bounding box center [24, 93] width 16 height 12
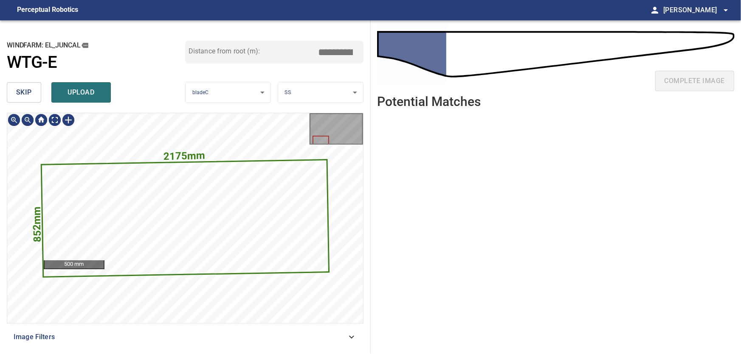
type input "***"
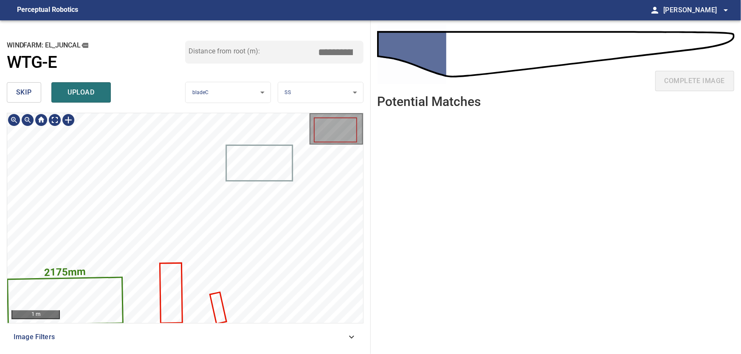
click at [103, 295] on icon at bounding box center [65, 301] width 114 height 46
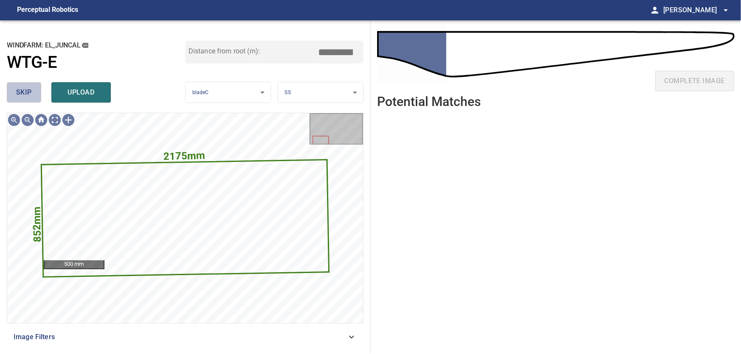
drag, startPoint x: 31, startPoint y: 91, endPoint x: 67, endPoint y: 112, distance: 41.9
click at [31, 91] on span "skip" at bounding box center [24, 93] width 16 height 12
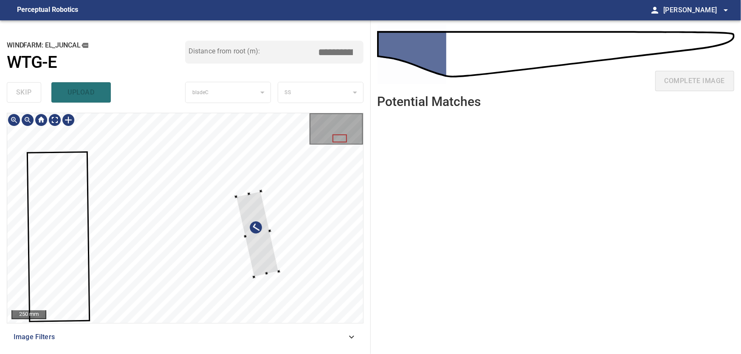
click at [304, 207] on div at bounding box center [185, 218] width 356 height 210
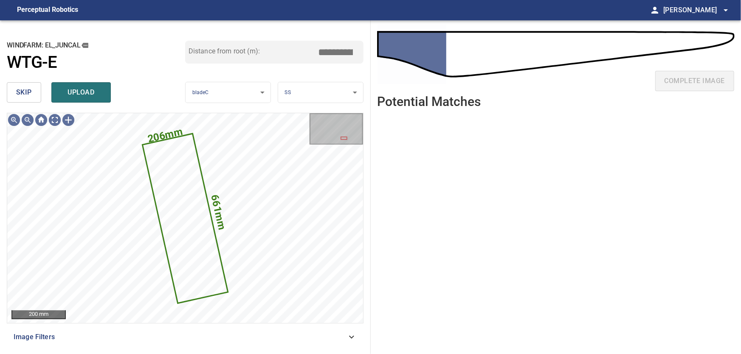
drag, startPoint x: 27, startPoint y: 88, endPoint x: 31, endPoint y: 93, distance: 6.4
click at [27, 89] on span "skip" at bounding box center [24, 93] width 16 height 12
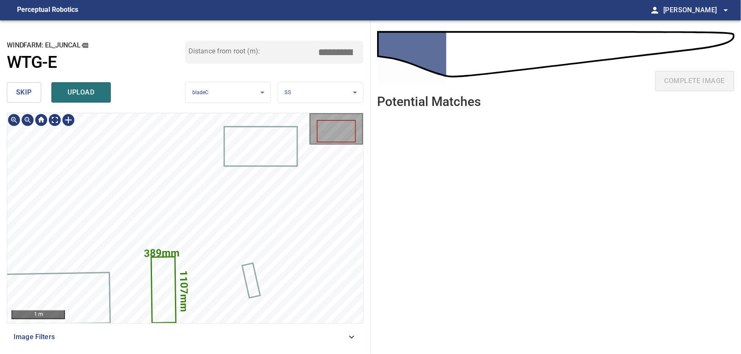
type input "***"
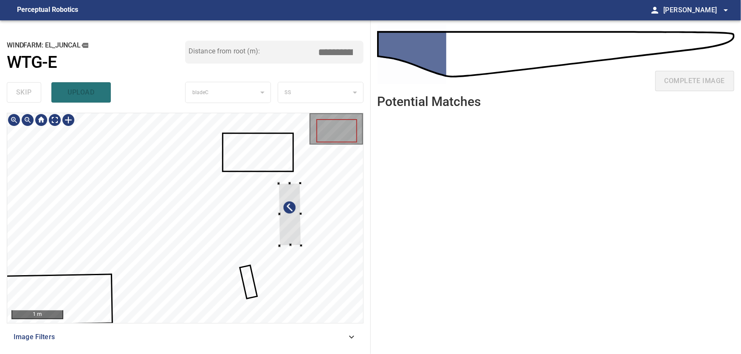
click at [315, 179] on div at bounding box center [185, 218] width 356 height 210
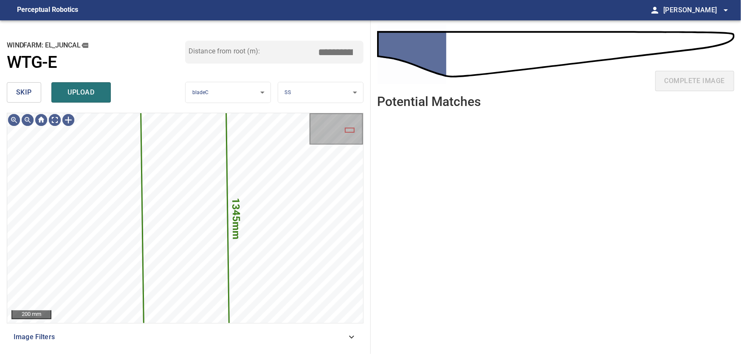
click at [32, 91] on button "skip" at bounding box center [24, 92] width 34 height 20
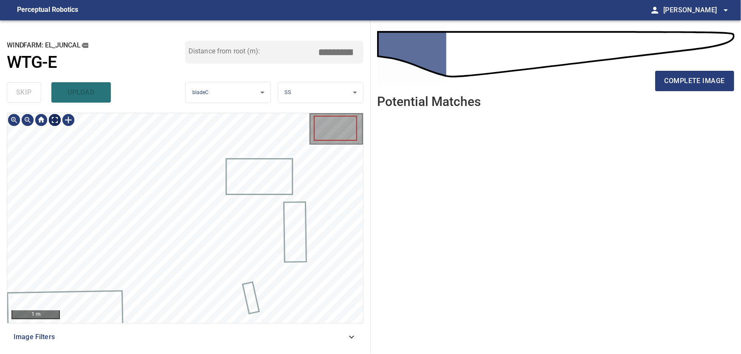
click at [55, 120] on body "**********" at bounding box center [370, 177] width 741 height 354
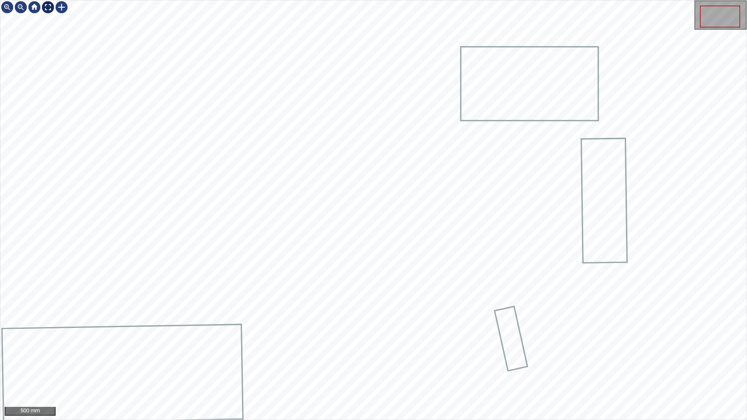
click at [48, 8] on img at bounding box center [48, 7] width 14 height 14
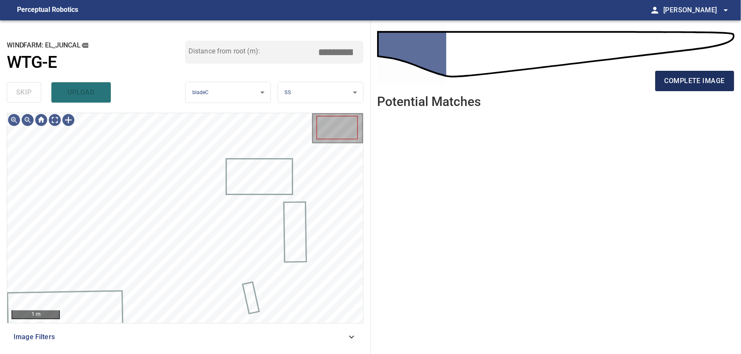
click at [680, 80] on span "complete image" at bounding box center [694, 81] width 60 height 12
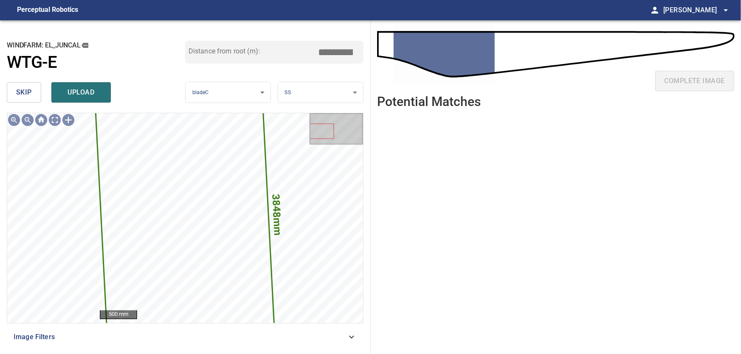
click at [25, 89] on span "skip" at bounding box center [24, 93] width 16 height 12
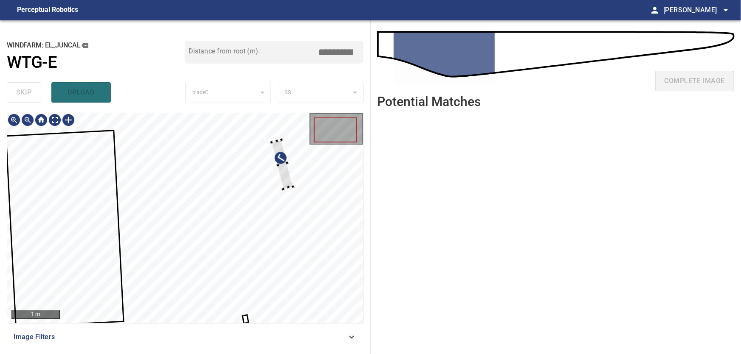
click at [302, 182] on div at bounding box center [185, 218] width 356 height 210
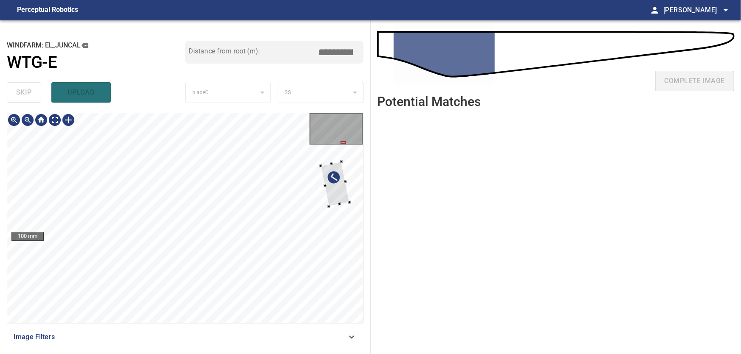
click at [347, 189] on div at bounding box center [185, 218] width 356 height 210
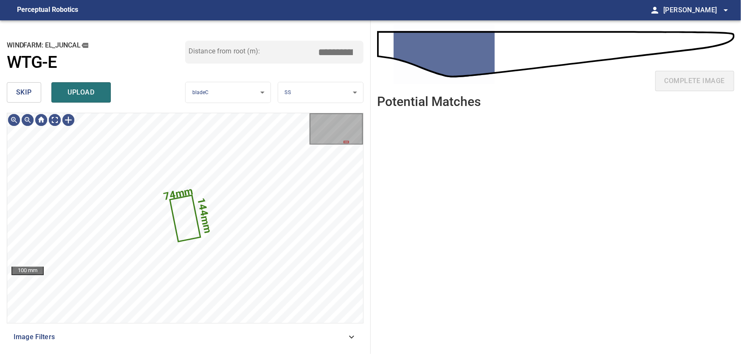
click at [28, 96] on span "skip" at bounding box center [24, 93] width 16 height 12
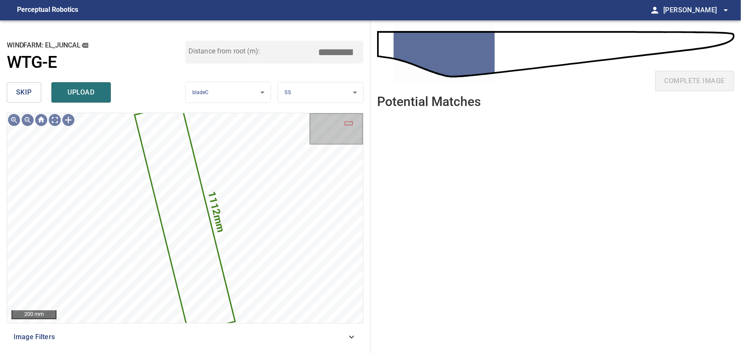
click at [26, 94] on span "skip" at bounding box center [24, 93] width 16 height 12
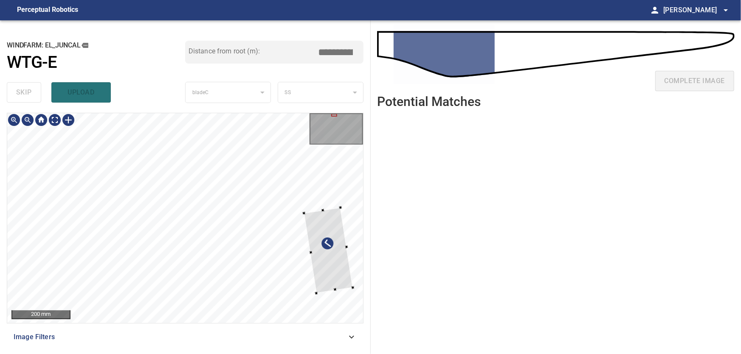
click at [355, 273] on div at bounding box center [185, 218] width 356 height 210
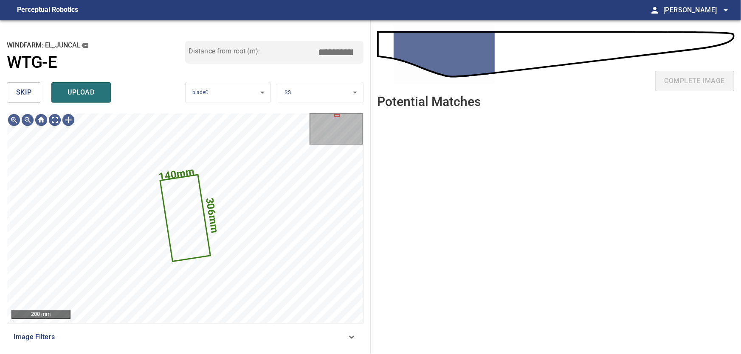
click at [31, 89] on span "skip" at bounding box center [24, 93] width 16 height 12
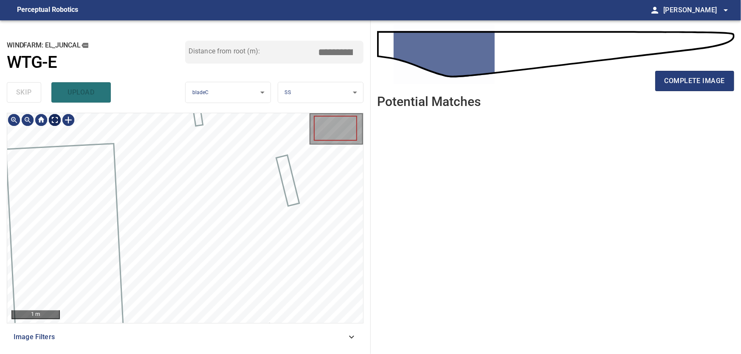
click at [54, 121] on body "**********" at bounding box center [370, 177] width 741 height 354
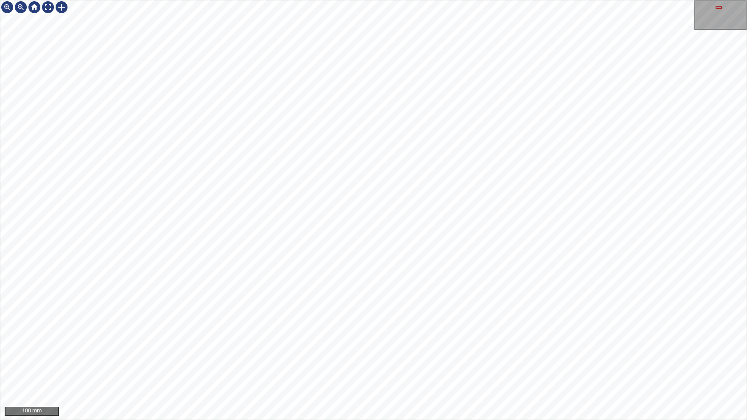
click at [287, 354] on div "100 mm" at bounding box center [373, 210] width 747 height 420
click at [50, 8] on div at bounding box center [48, 7] width 14 height 14
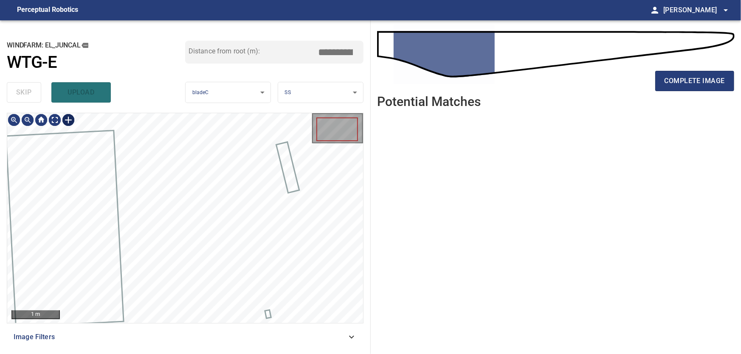
click at [70, 119] on div at bounding box center [69, 120] width 14 height 14
click at [192, 268] on div at bounding box center [185, 218] width 356 height 210
click at [205, 231] on div at bounding box center [198, 193] width 42 height 116
click at [214, 229] on div at bounding box center [196, 184] width 42 height 99
click at [184, 143] on div at bounding box center [197, 187] width 40 height 94
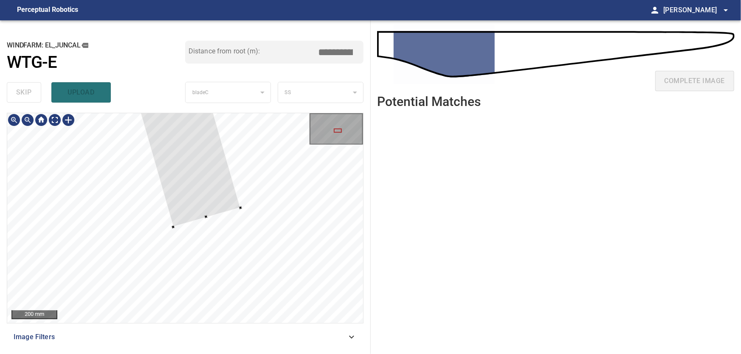
click at [211, 214] on div at bounding box center [151, 23] width 178 height 407
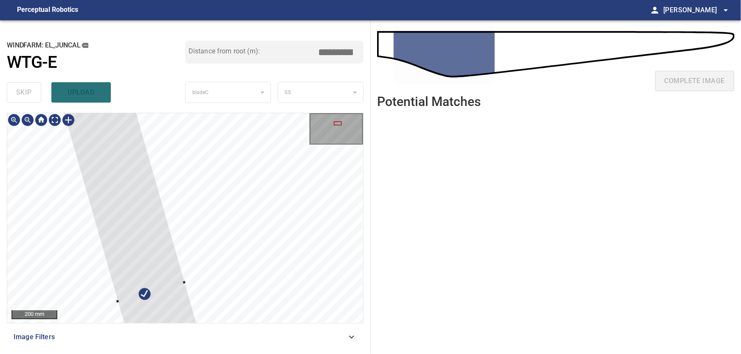
click at [338, 123] on div at bounding box center [338, 123] width 8 height 4
click at [179, 280] on div at bounding box center [180, 279] width 3 height 3
click at [162, 288] on div at bounding box center [153, 286] width 172 height 405
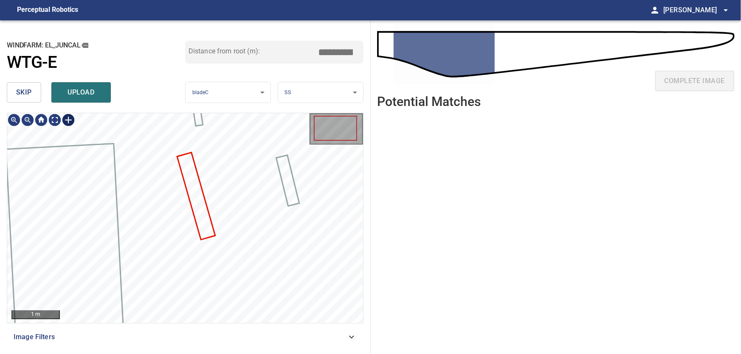
click at [67, 121] on div at bounding box center [69, 120] width 14 height 14
click at [167, 161] on div at bounding box center [185, 218] width 356 height 210
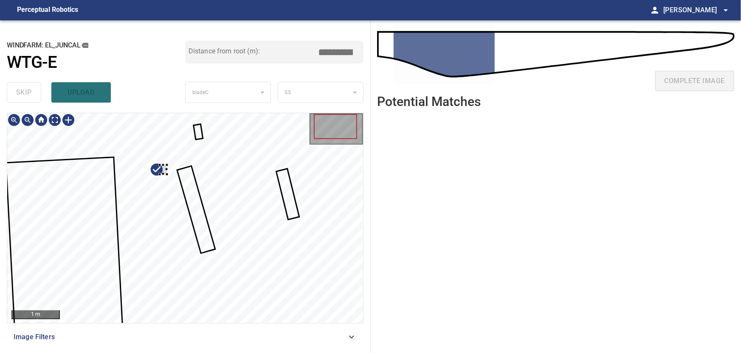
click at [245, 141] on div at bounding box center [185, 218] width 356 height 210
click at [240, 152] on div at bounding box center [185, 218] width 356 height 210
click at [143, 177] on div at bounding box center [185, 218] width 356 height 210
click at [244, 156] on div at bounding box center [242, 158] width 7 height 9
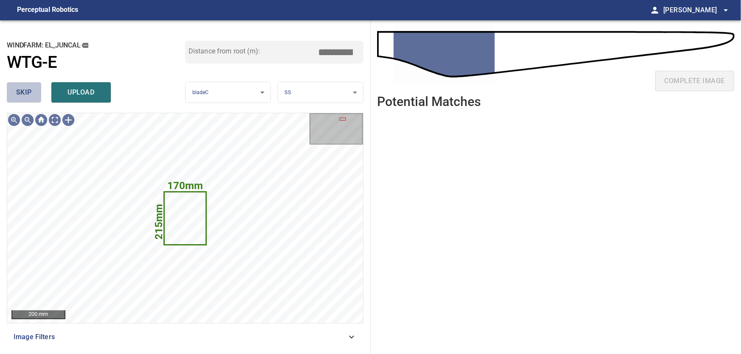
click at [36, 94] on button "skip" at bounding box center [24, 92] width 34 height 20
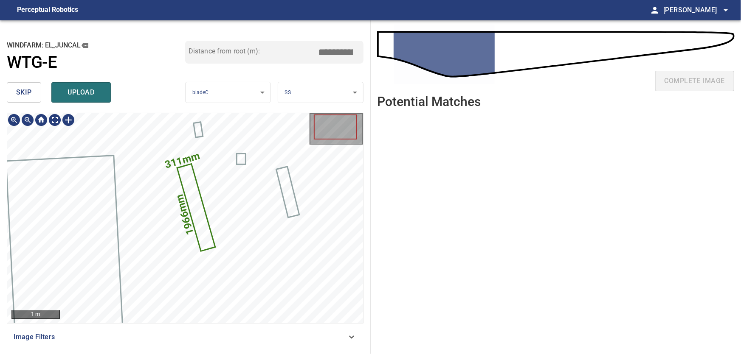
click at [192, 198] on icon at bounding box center [196, 208] width 37 height 86
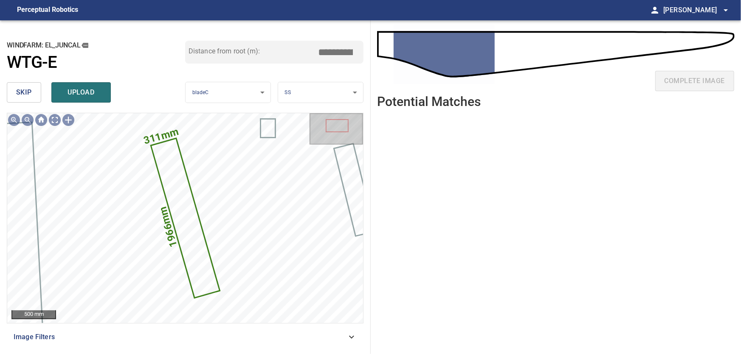
drag, startPoint x: 330, startPoint y: 50, endPoint x: 402, endPoint y: 55, distance: 71.5
click at [360, 55] on input "****" at bounding box center [338, 52] width 42 height 16
type input "****"
click at [90, 90] on span "upload" at bounding box center [81, 93] width 41 height 12
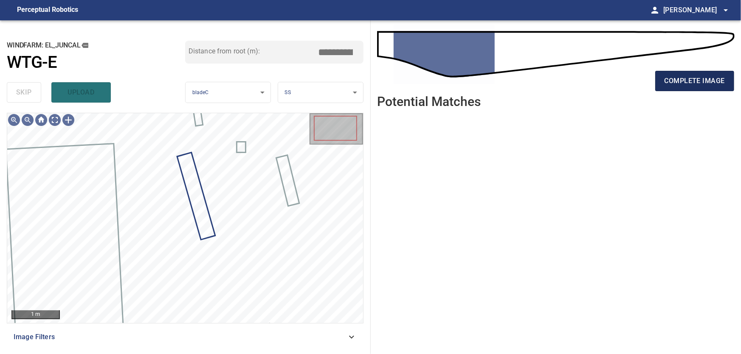
click at [700, 77] on span "complete image" at bounding box center [694, 81] width 60 height 12
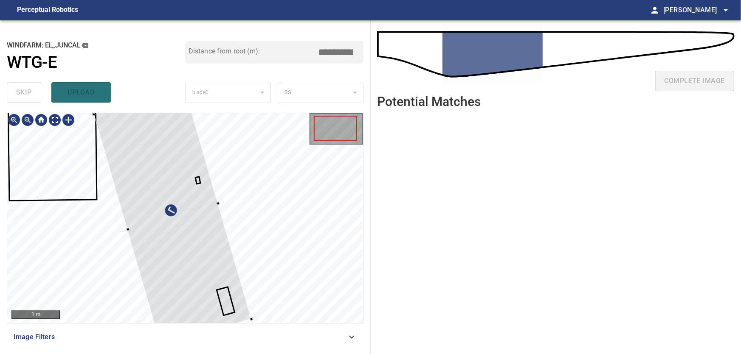
type input "***"
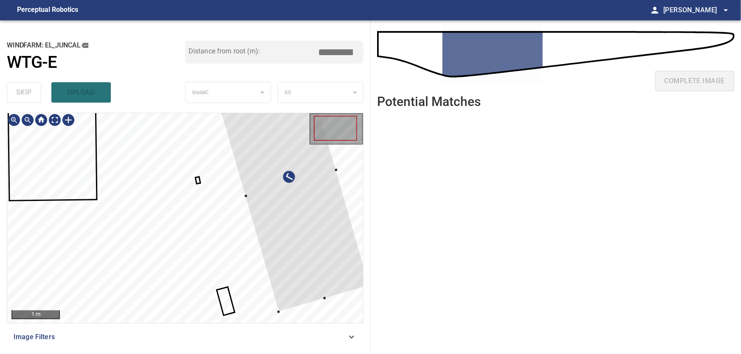
click at [309, 196] on div at bounding box center [290, 184] width 157 height 258
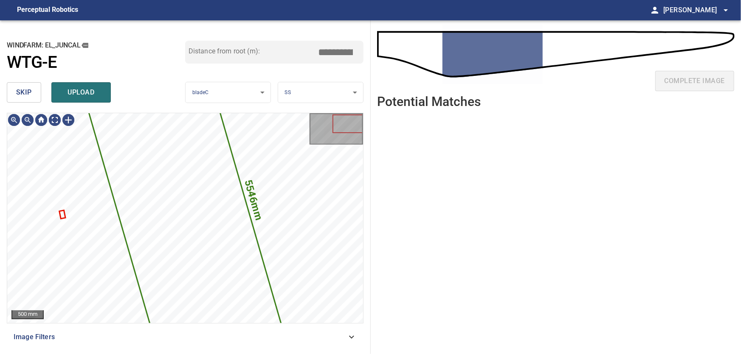
click at [31, 94] on span "skip" at bounding box center [24, 93] width 16 height 12
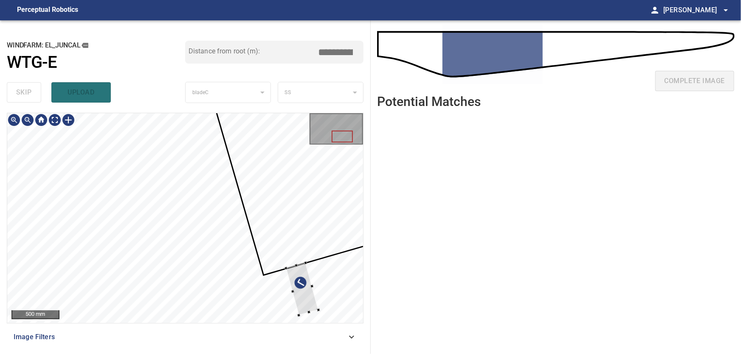
click at [324, 309] on div at bounding box center [185, 218] width 356 height 210
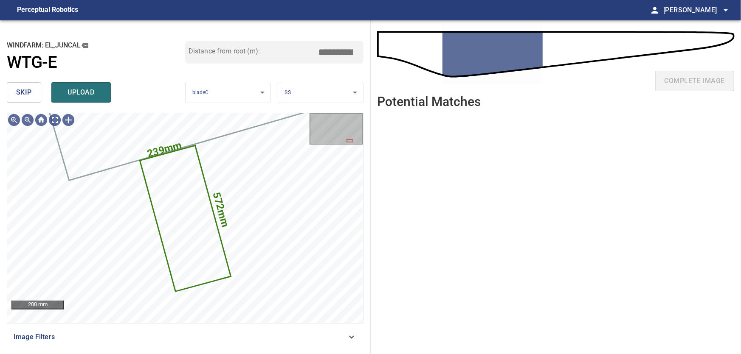
click at [24, 89] on span "skip" at bounding box center [24, 93] width 16 height 12
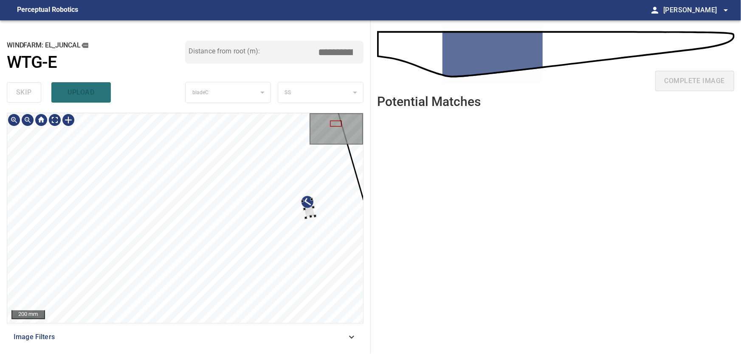
click at [324, 210] on div at bounding box center [185, 218] width 356 height 210
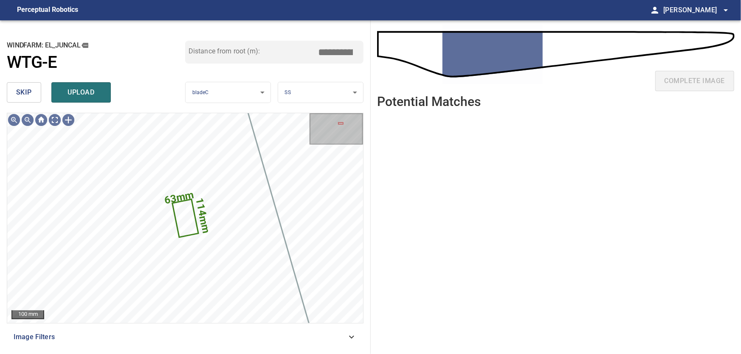
click at [32, 89] on button "skip" at bounding box center [24, 92] width 34 height 20
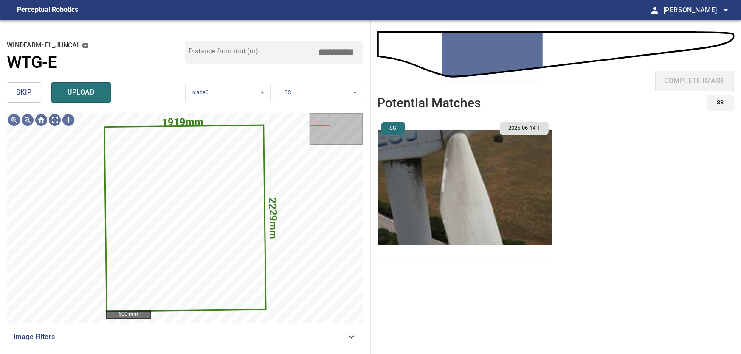
click at [25, 90] on span "skip" at bounding box center [24, 93] width 16 height 12
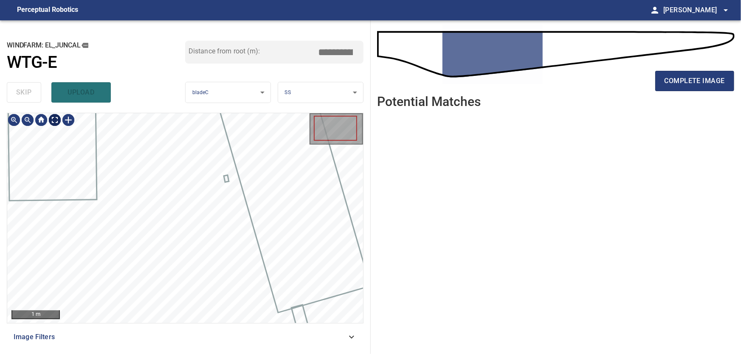
click at [55, 118] on body "**********" at bounding box center [370, 177] width 741 height 354
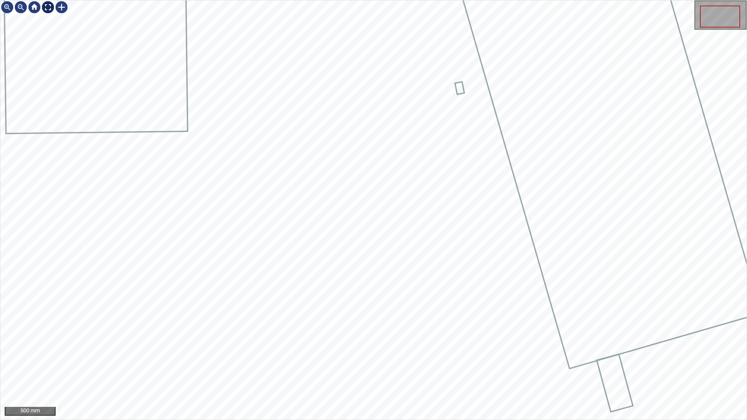
click at [50, 5] on img at bounding box center [48, 7] width 14 height 14
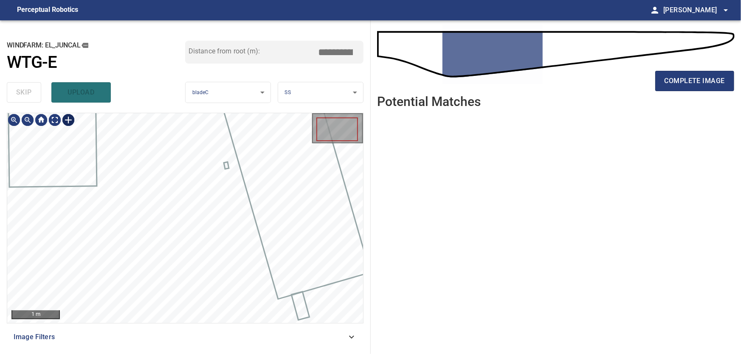
click at [68, 119] on div at bounding box center [69, 120] width 14 height 14
click at [203, 310] on div at bounding box center [185, 218] width 356 height 210
click at [220, 253] on div at bounding box center [213, 231] width 55 height 146
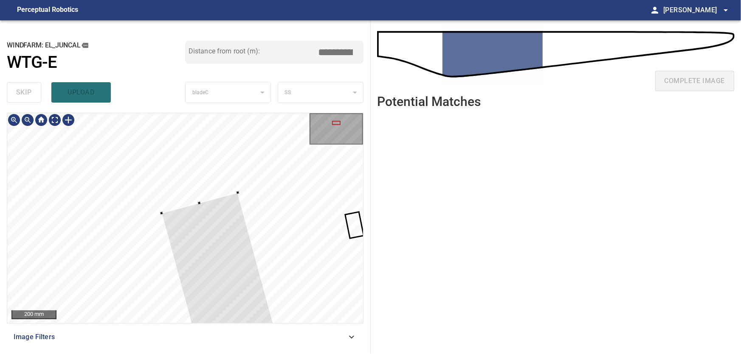
click at [334, 123] on div at bounding box center [336, 123] width 8 height 4
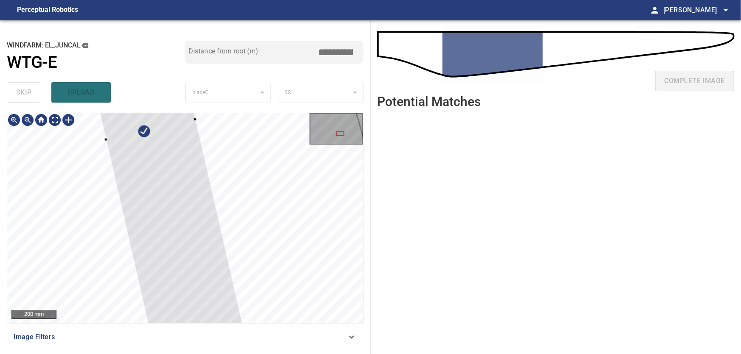
click at [340, 133] on div at bounding box center [340, 134] width 8 height 4
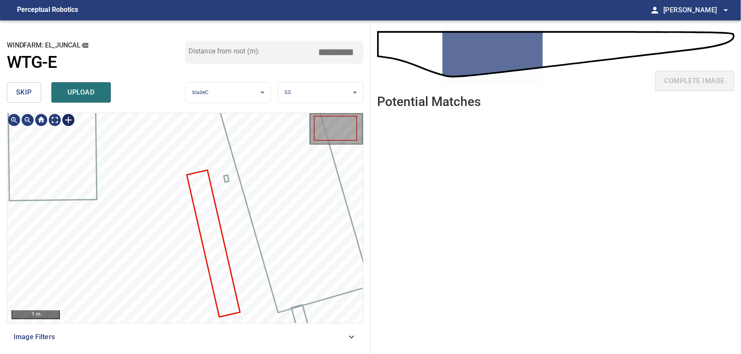
click at [72, 121] on div at bounding box center [69, 120] width 14 height 14
click at [176, 184] on div at bounding box center [185, 218] width 356 height 210
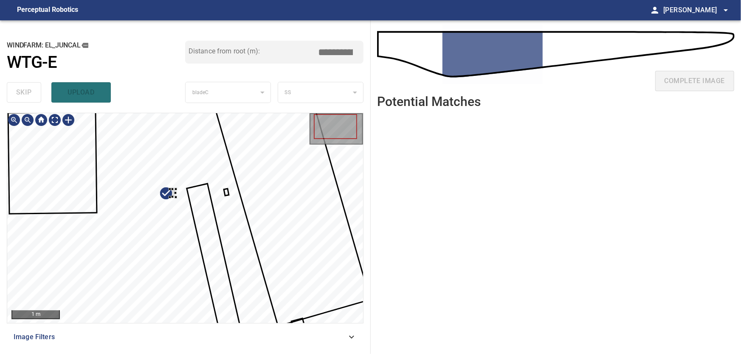
click at [177, 183] on div at bounding box center [185, 218] width 356 height 210
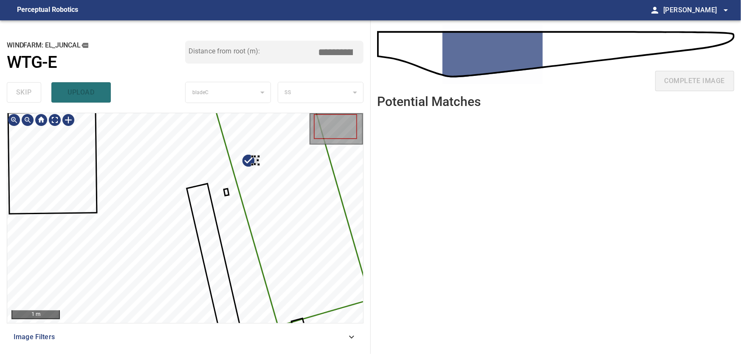
click at [258, 159] on div at bounding box center [185, 218] width 356 height 210
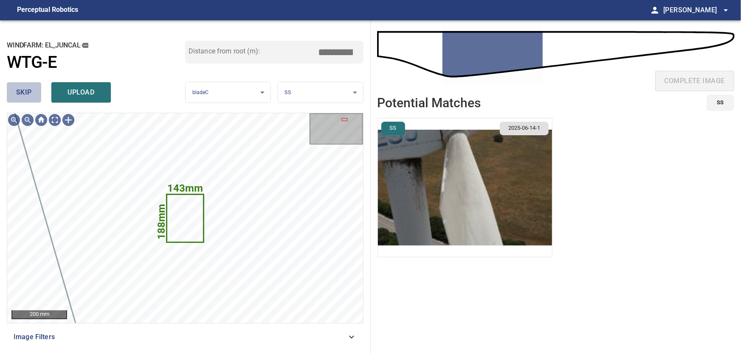
drag, startPoint x: 29, startPoint y: 91, endPoint x: 40, endPoint y: 97, distance: 13.1
click at [31, 93] on span "skip" at bounding box center [24, 93] width 16 height 12
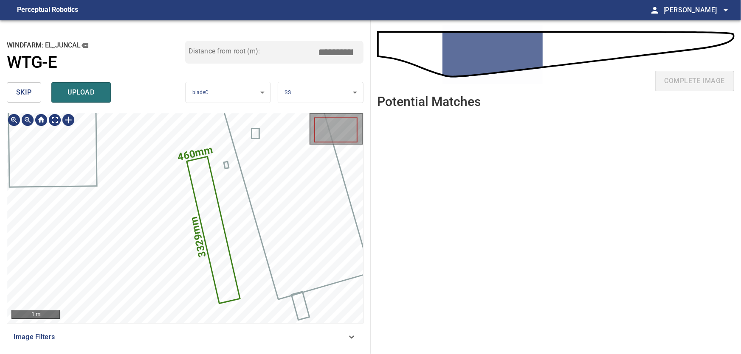
click at [214, 228] on icon at bounding box center [213, 230] width 52 height 146
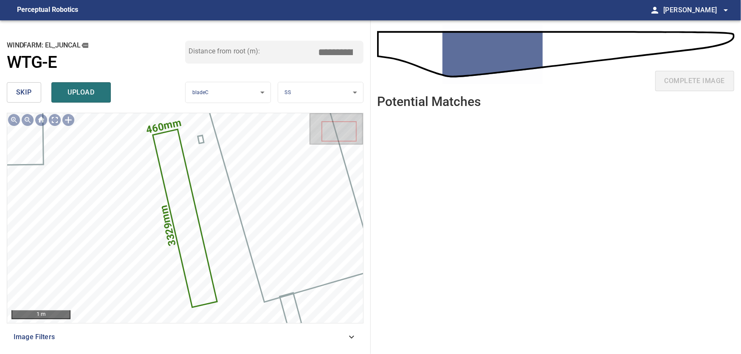
drag, startPoint x: 361, startPoint y: 53, endPoint x: 380, endPoint y: 50, distance: 19.3
click at [360, 50] on input "****" at bounding box center [338, 52] width 42 height 16
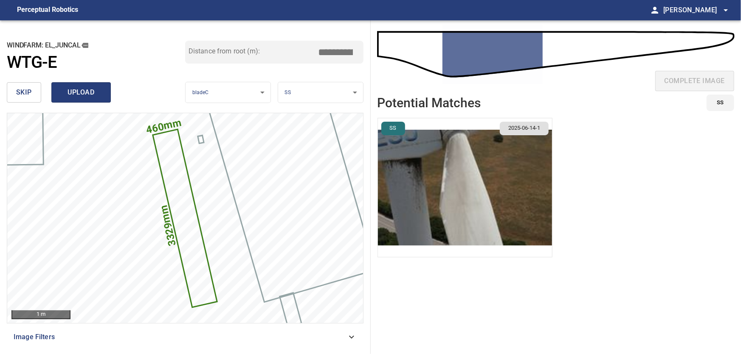
type input "****"
drag, startPoint x: 73, startPoint y: 92, endPoint x: 120, endPoint y: 106, distance: 48.9
click at [73, 91] on span "upload" at bounding box center [81, 93] width 41 height 12
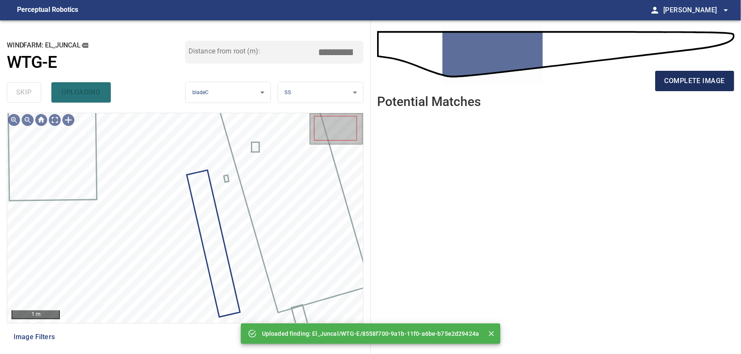
click at [698, 79] on span "complete image" at bounding box center [694, 81] width 60 height 12
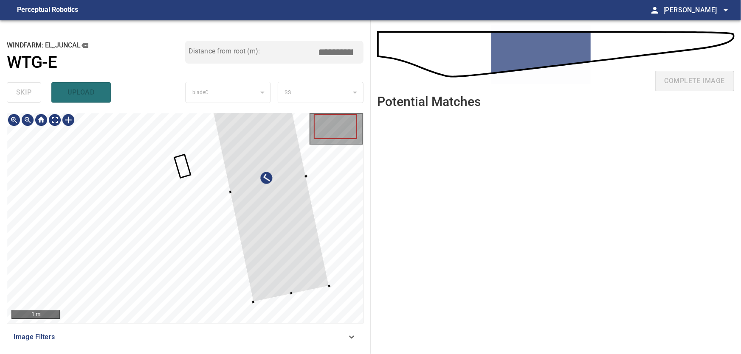
click at [291, 227] on div at bounding box center [268, 184] width 122 height 235
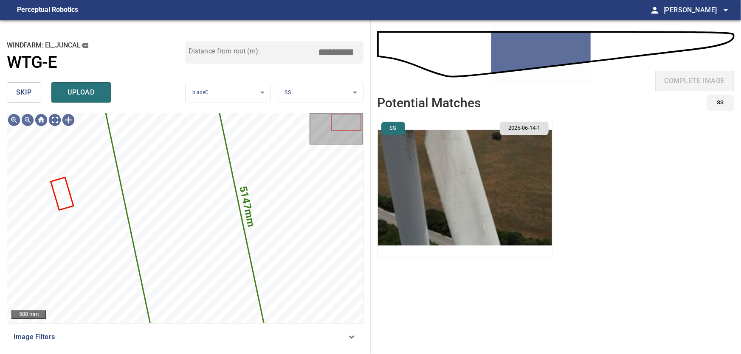
click at [26, 94] on span "skip" at bounding box center [24, 93] width 16 height 12
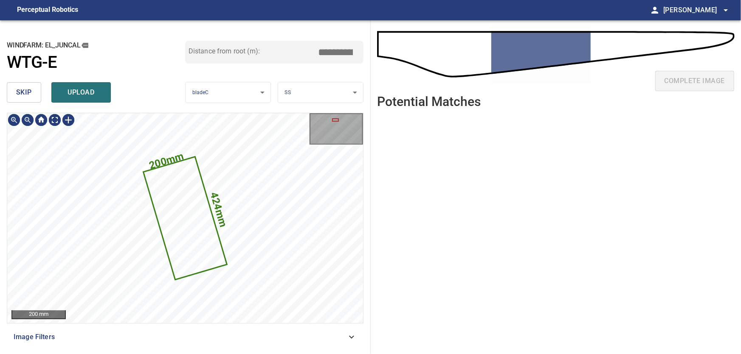
type input "****"
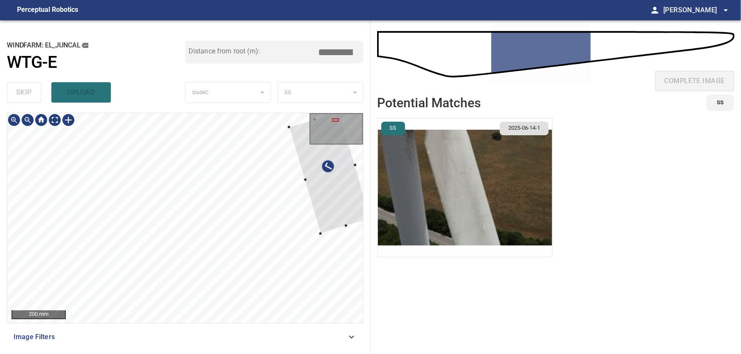
click at [340, 192] on div at bounding box center [330, 173] width 82 height 122
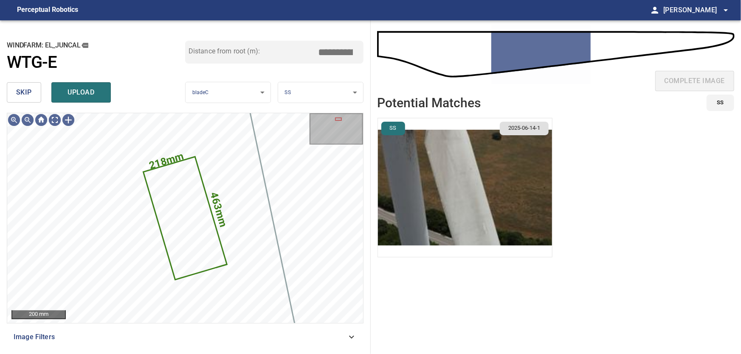
click at [12, 88] on button "skip" at bounding box center [24, 92] width 34 height 20
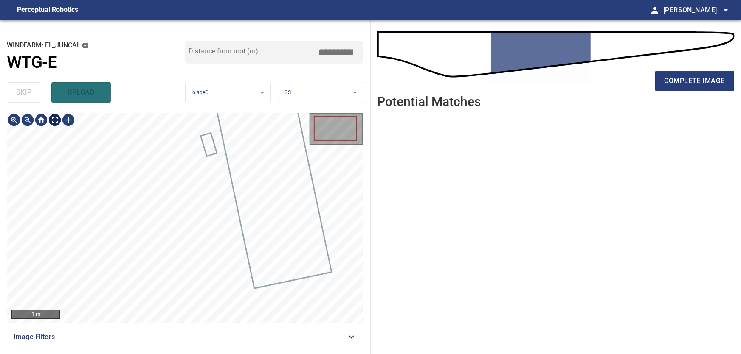
click at [55, 121] on body "**********" at bounding box center [370, 177] width 741 height 354
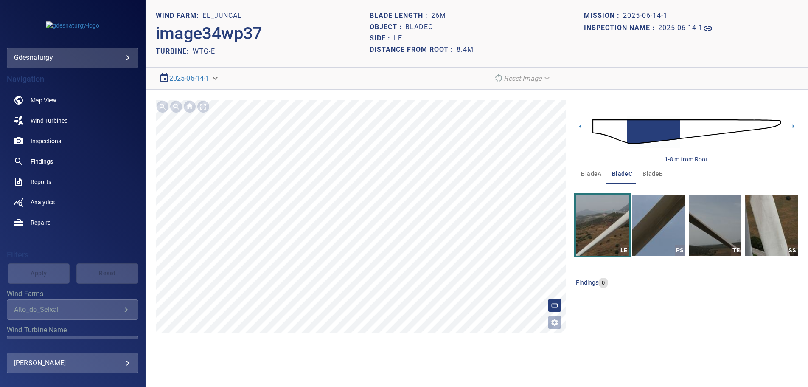
click at [767, 124] on img at bounding box center [687, 132] width 189 height 46
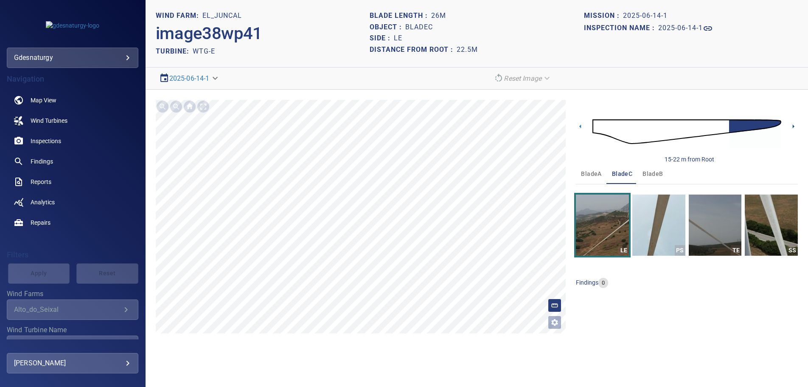
click at [794, 123] on icon at bounding box center [793, 126] width 9 height 9
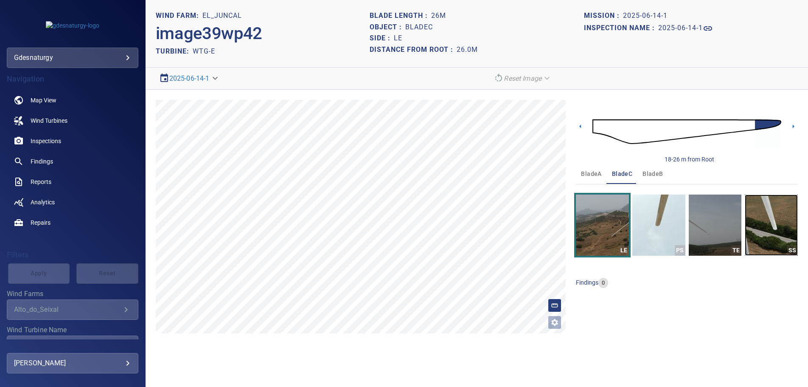
click at [774, 228] on img "button" at bounding box center [771, 224] width 53 height 61
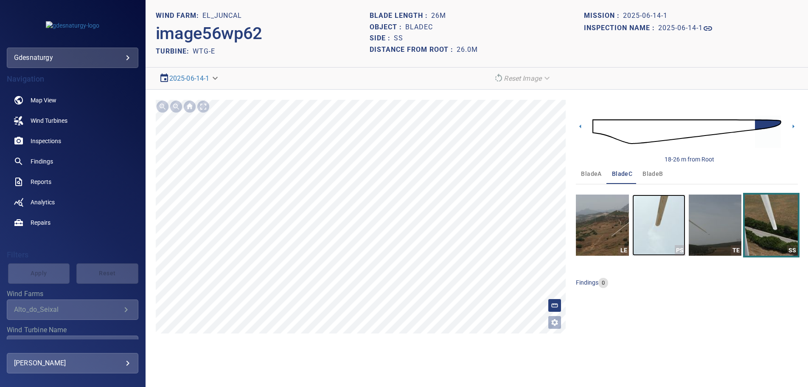
click at [668, 239] on img "button" at bounding box center [658, 224] width 53 height 61
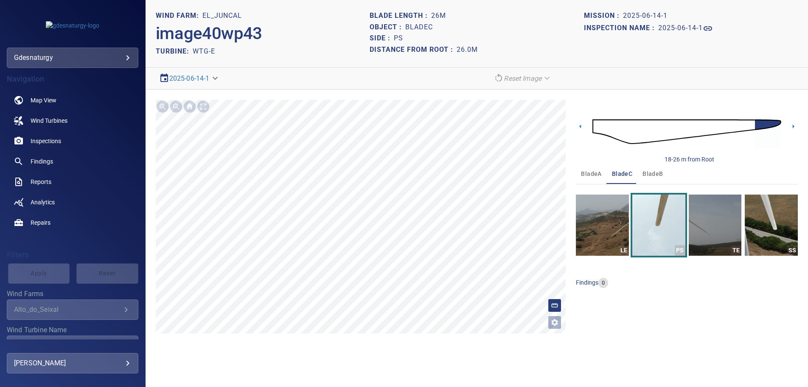
click at [594, 124] on img at bounding box center [687, 132] width 189 height 46
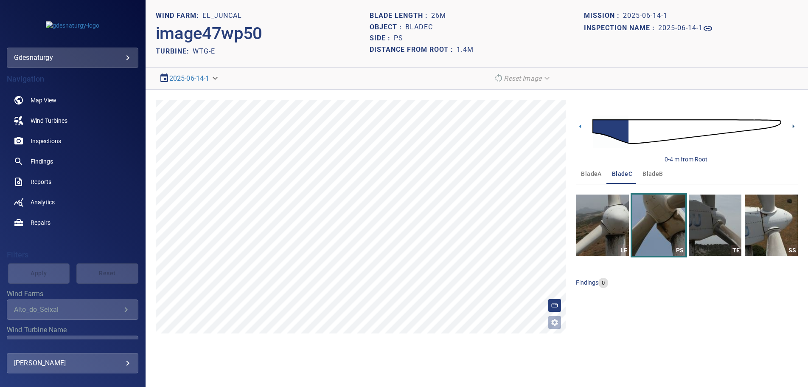
click at [792, 123] on icon at bounding box center [793, 126] width 9 height 9
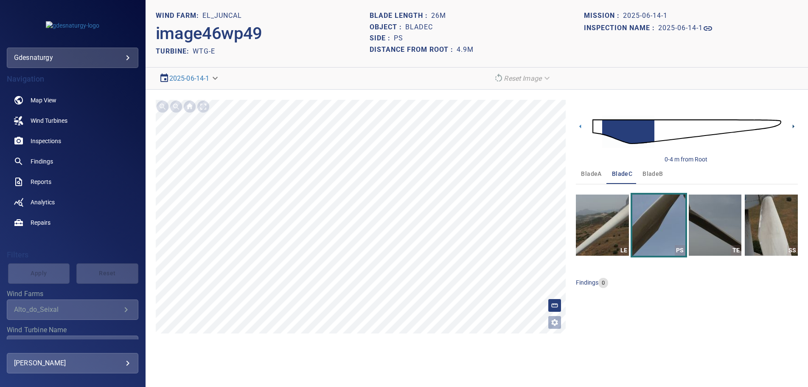
click at [792, 123] on icon at bounding box center [793, 126] width 9 height 9
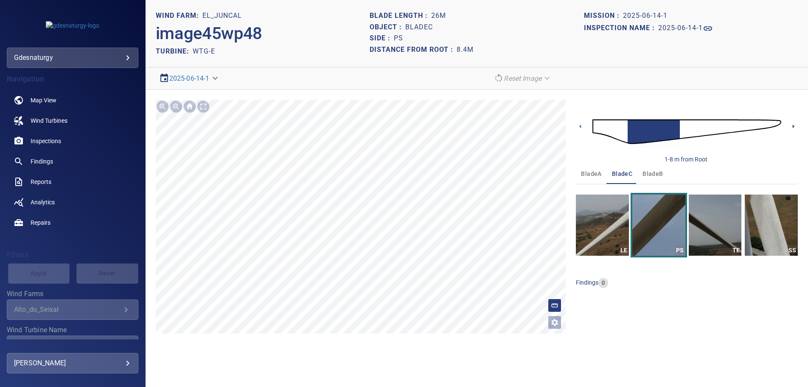
click at [792, 123] on icon at bounding box center [793, 126] width 9 height 9
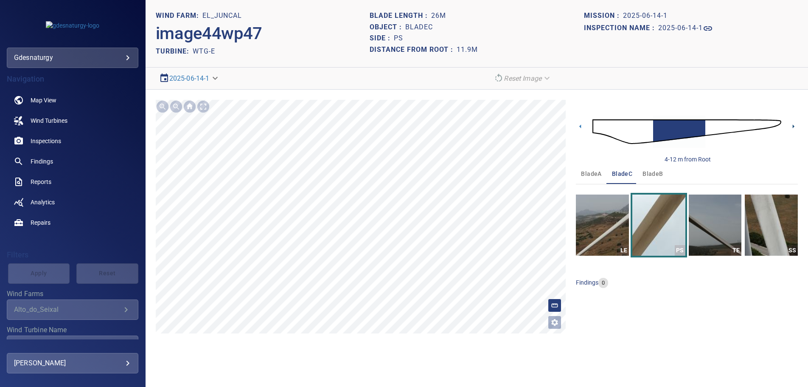
click at [792, 123] on icon at bounding box center [793, 126] width 9 height 9
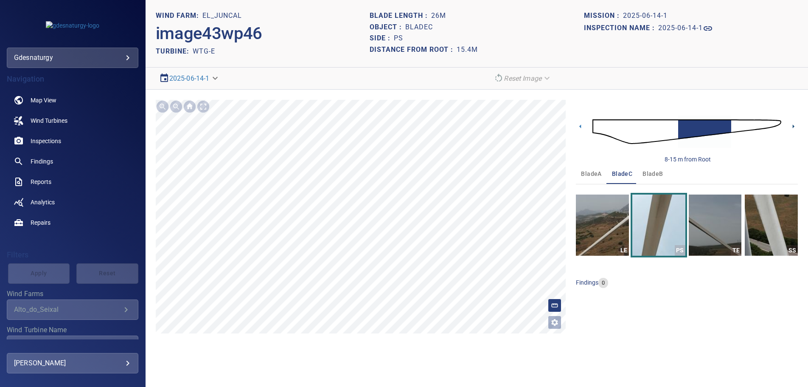
click at [792, 123] on icon at bounding box center [793, 126] width 9 height 9
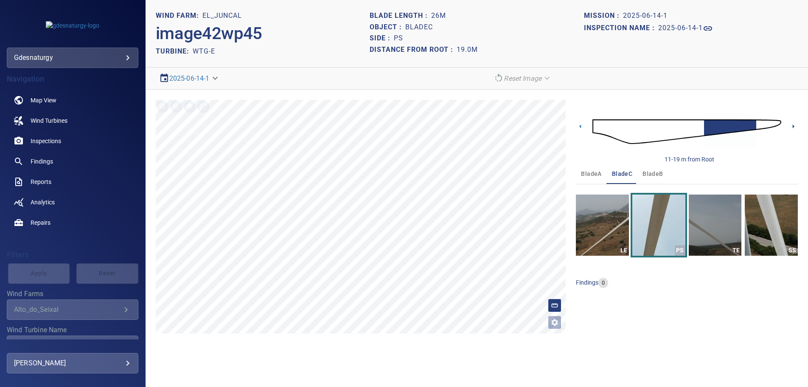
click at [797, 123] on icon at bounding box center [793, 126] width 9 height 9
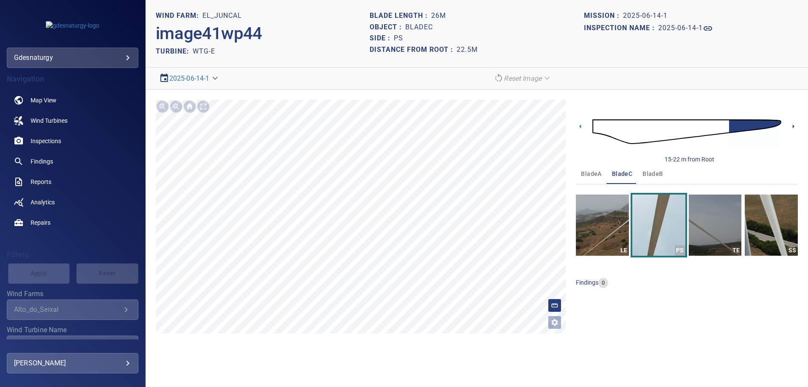
click at [797, 123] on icon at bounding box center [793, 126] width 9 height 9
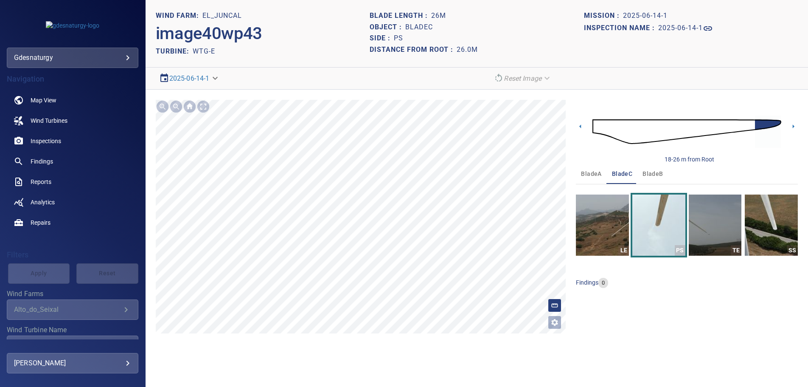
click at [792, 121] on div "18-26 m from Root" at bounding box center [687, 132] width 222 height 64
click at [599, 124] on img at bounding box center [687, 132] width 189 height 46
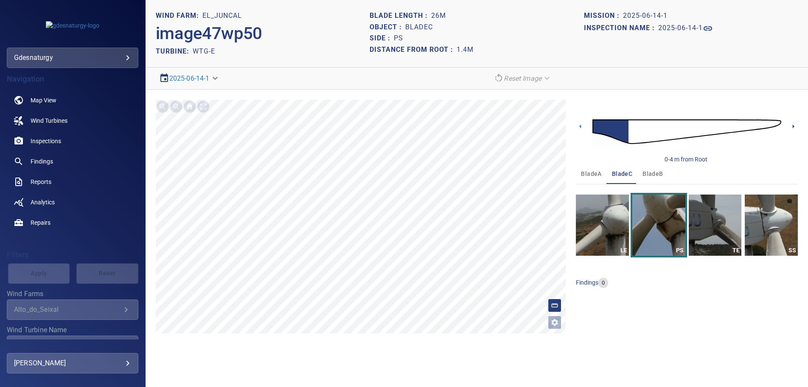
click at [791, 124] on icon at bounding box center [793, 126] width 9 height 9
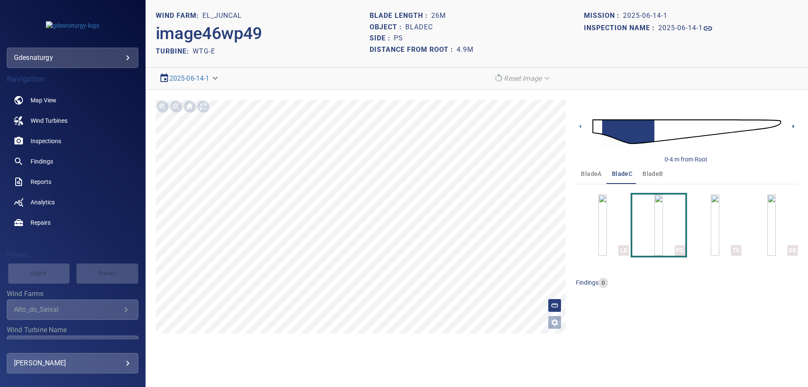
click at [790, 124] on icon at bounding box center [793, 126] width 9 height 9
click at [760, 127] on img at bounding box center [687, 132] width 189 height 46
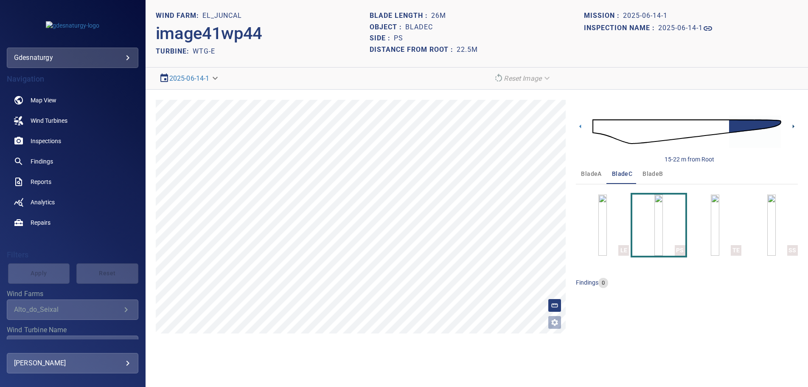
click at [795, 124] on icon at bounding box center [793, 126] width 9 height 9
click at [597, 126] on img at bounding box center [687, 132] width 189 height 46
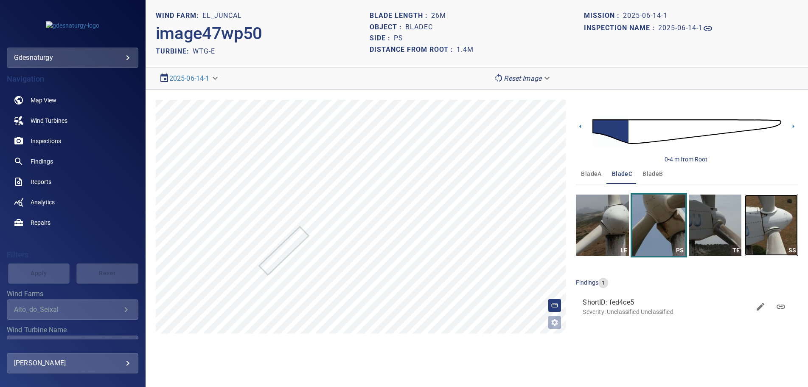
click at [764, 230] on img "button" at bounding box center [771, 224] width 53 height 61
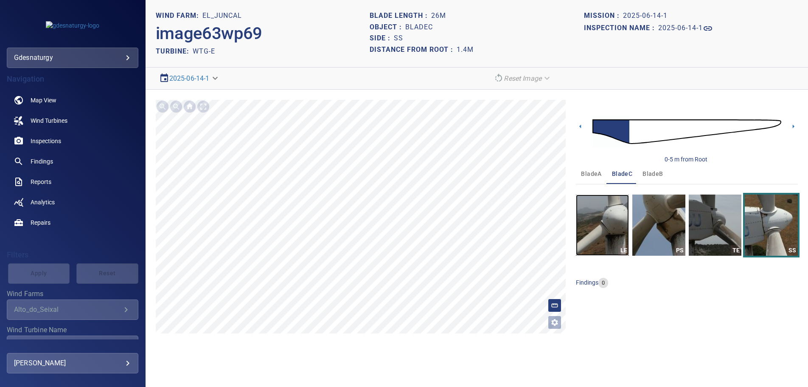
click at [599, 222] on img "button" at bounding box center [602, 224] width 53 height 61
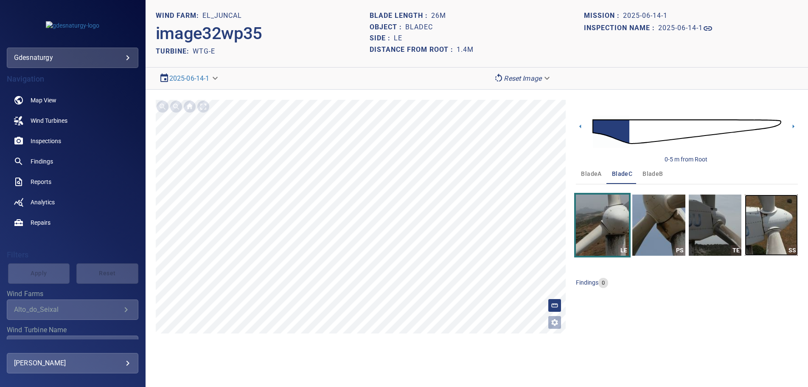
click at [764, 219] on img "button" at bounding box center [771, 224] width 53 height 61
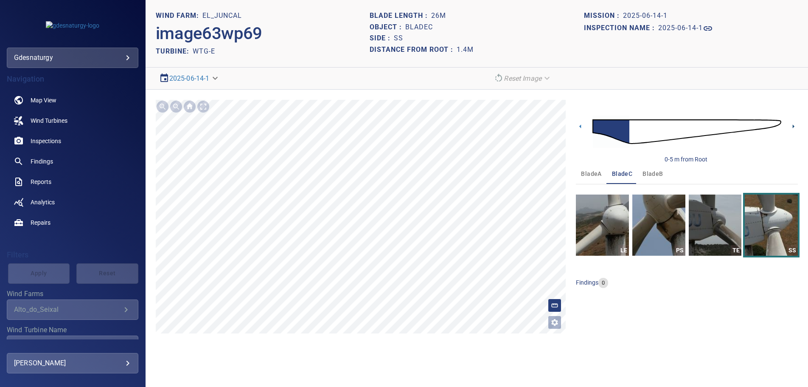
click at [791, 126] on icon at bounding box center [793, 126] width 9 height 9
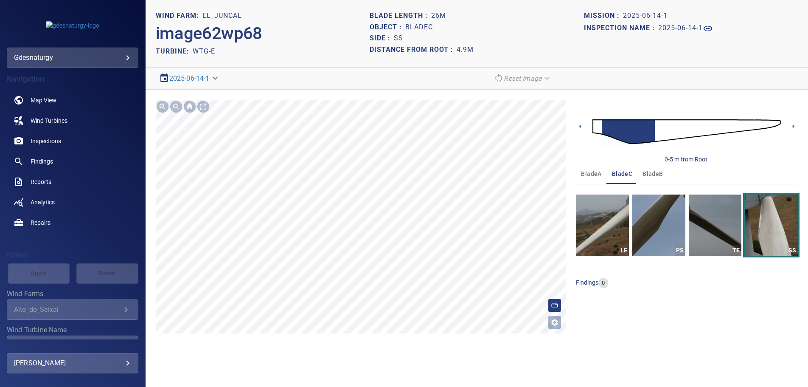
click at [792, 126] on icon at bounding box center [793, 126] width 9 height 9
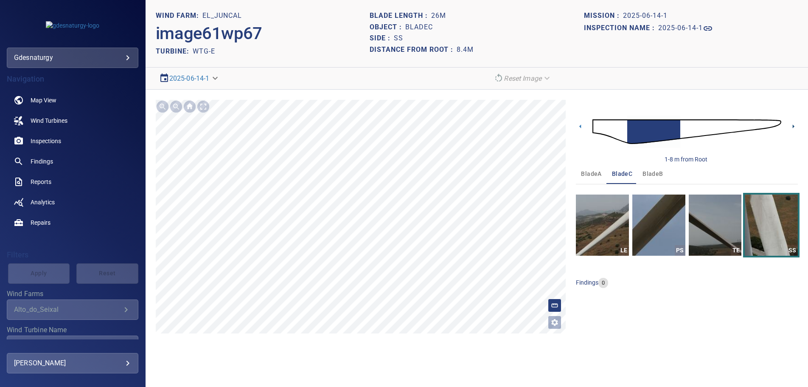
click at [792, 126] on icon at bounding box center [793, 126] width 9 height 9
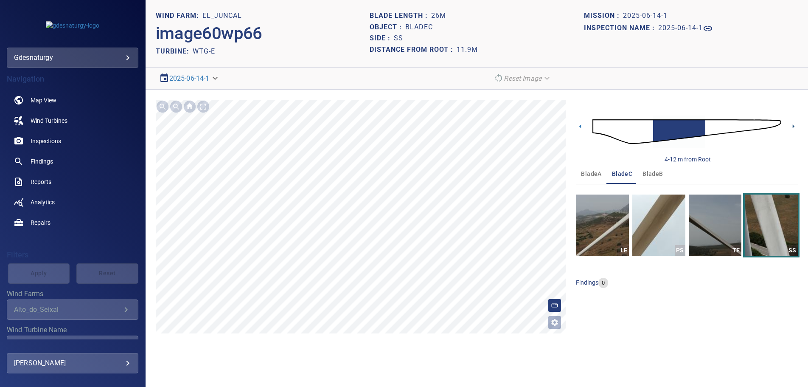
click at [792, 126] on icon at bounding box center [793, 126] width 9 height 9
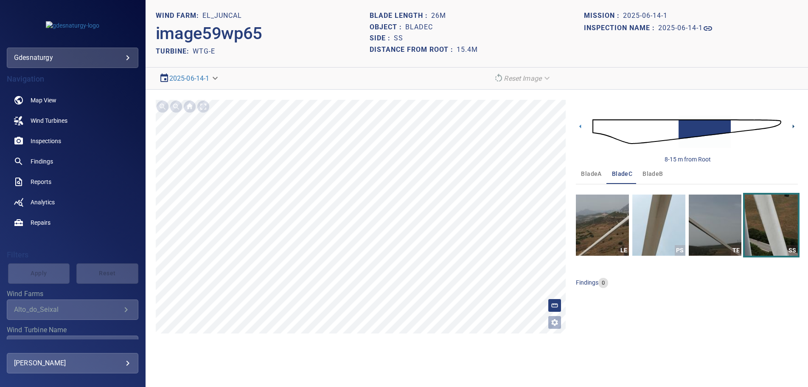
click at [792, 126] on icon at bounding box center [793, 126] width 9 height 9
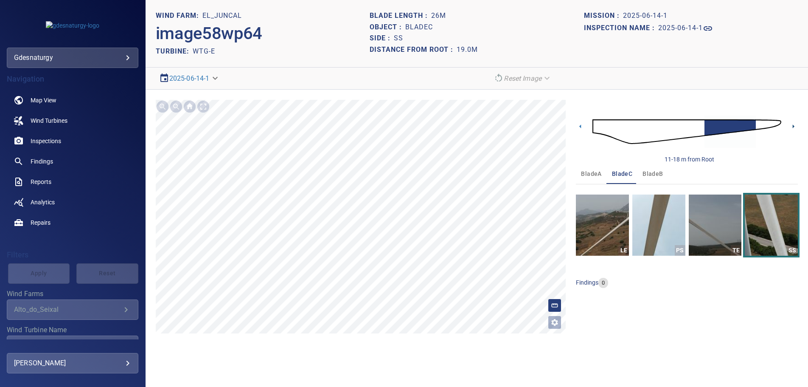
click at [792, 126] on icon at bounding box center [793, 126] width 9 height 9
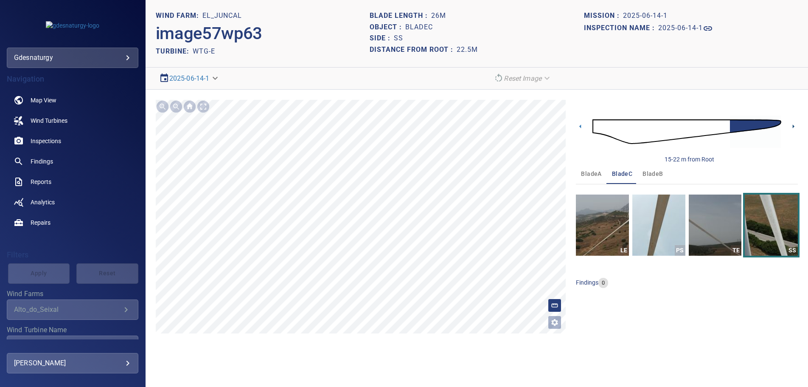
click at [792, 127] on icon at bounding box center [793, 126] width 9 height 9
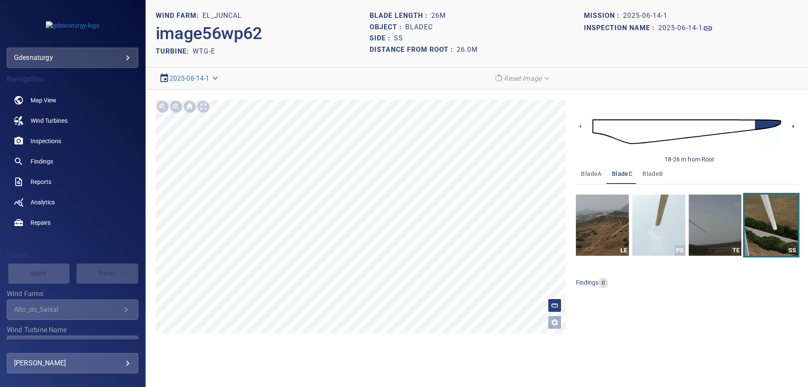
click at [793, 125] on icon at bounding box center [794, 126] width 2 height 4
click at [596, 124] on img at bounding box center [687, 132] width 189 height 46
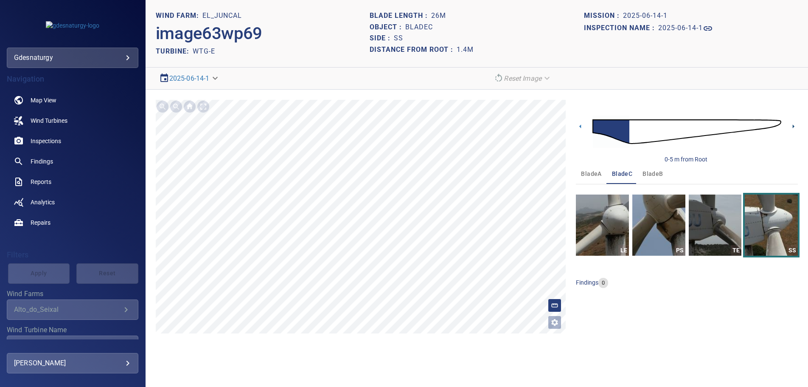
click at [790, 124] on icon at bounding box center [793, 126] width 9 height 9
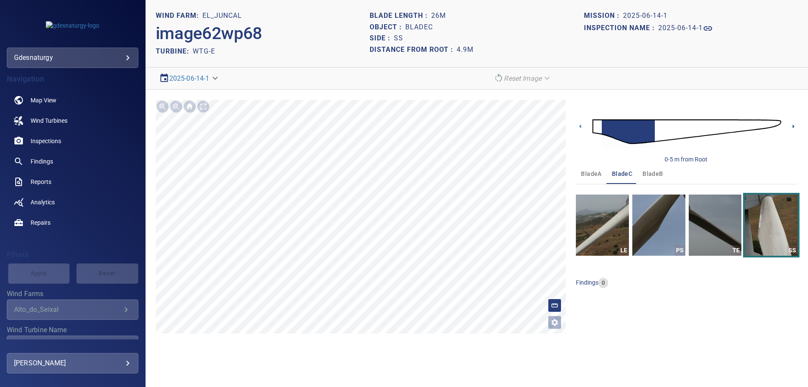
click at [790, 123] on icon at bounding box center [793, 126] width 9 height 9
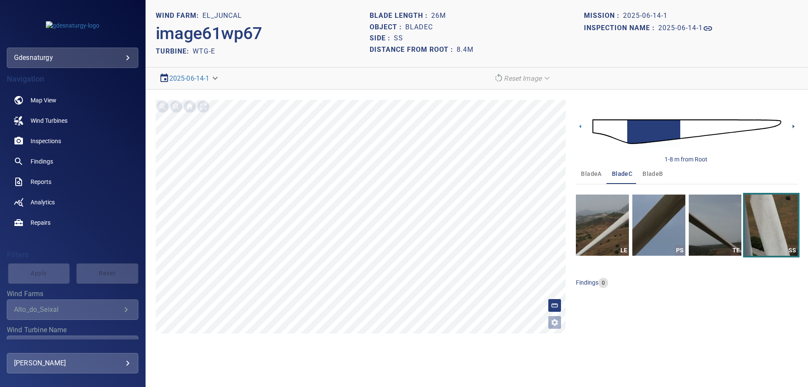
click at [792, 123] on icon at bounding box center [793, 126] width 9 height 9
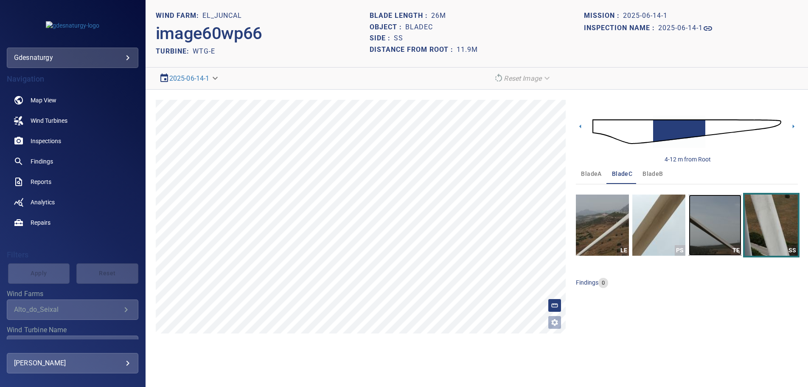
drag, startPoint x: 714, startPoint y: 230, endPoint x: 719, endPoint y: 173, distance: 57.5
click at [715, 230] on img "button" at bounding box center [715, 224] width 53 height 61
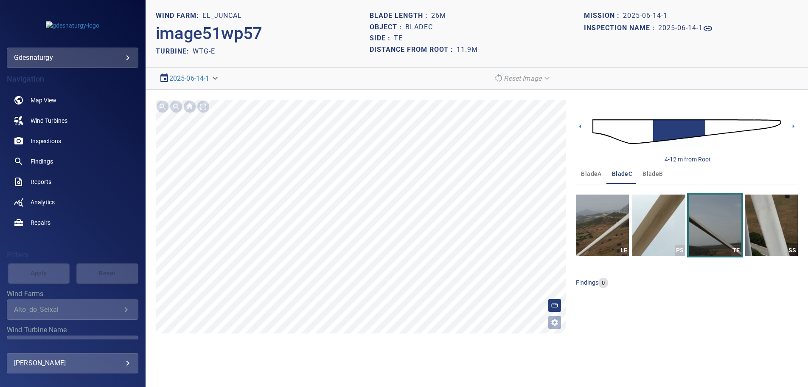
click at [779, 121] on img at bounding box center [687, 132] width 189 height 46
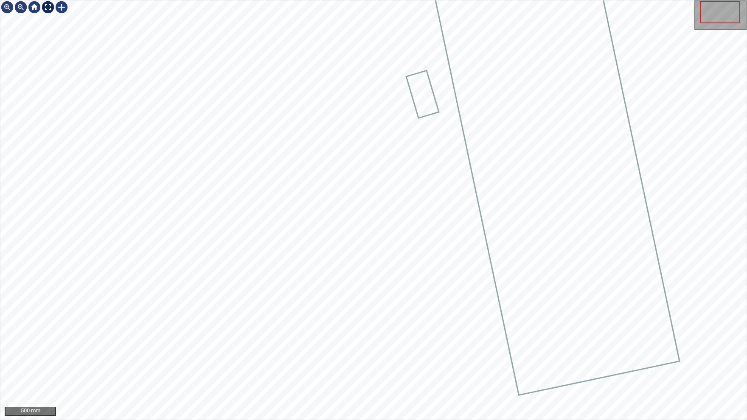
click at [50, 9] on img at bounding box center [48, 7] width 14 height 14
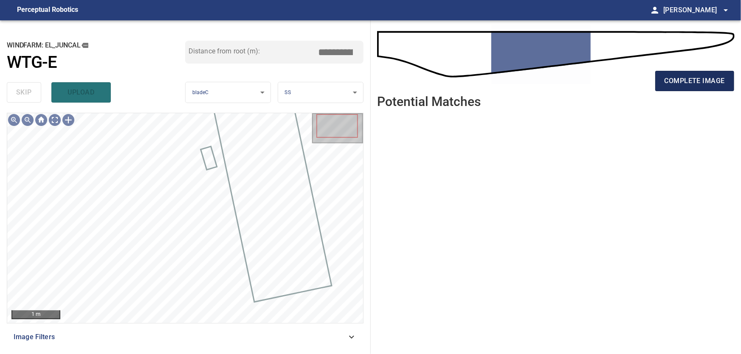
click at [697, 81] on span "complete image" at bounding box center [694, 81] width 60 height 12
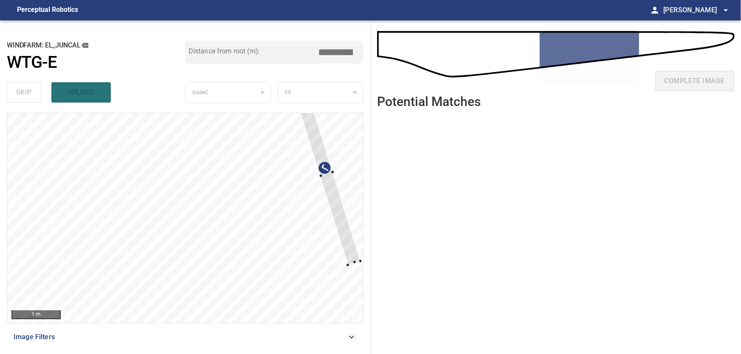
click at [347, 211] on div at bounding box center [185, 218] width 356 height 210
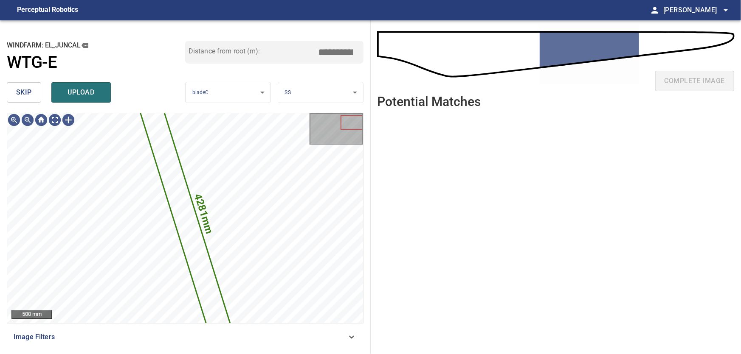
click at [29, 93] on span "skip" at bounding box center [24, 93] width 16 height 12
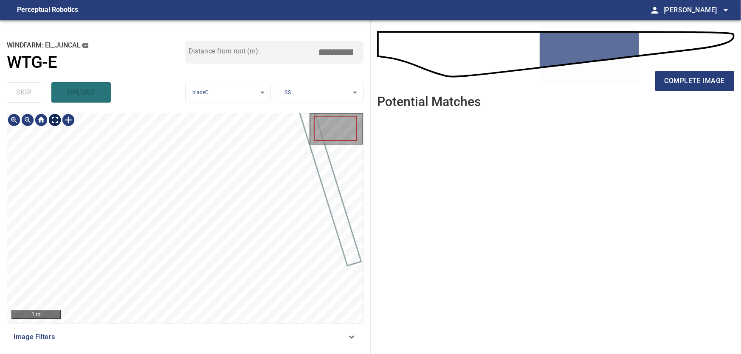
click at [53, 118] on body "**********" at bounding box center [370, 177] width 741 height 354
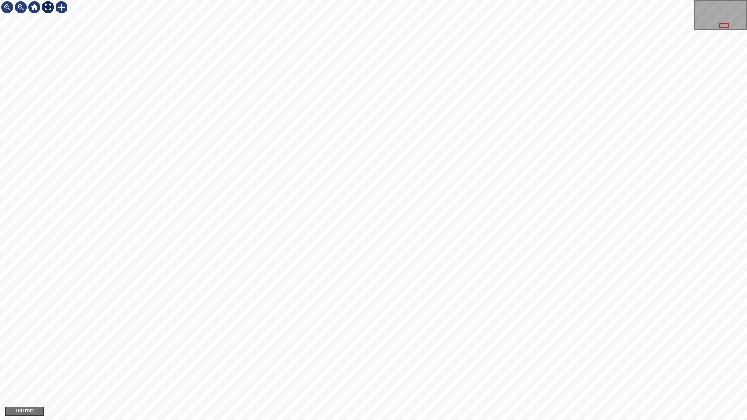
click at [51, 8] on img at bounding box center [48, 7] width 14 height 14
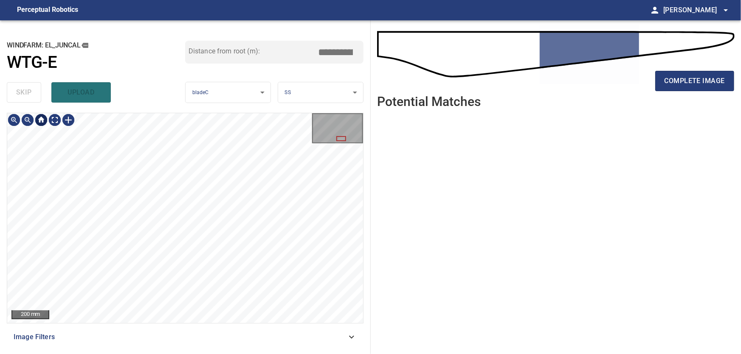
click at [40, 119] on div at bounding box center [41, 120] width 14 height 14
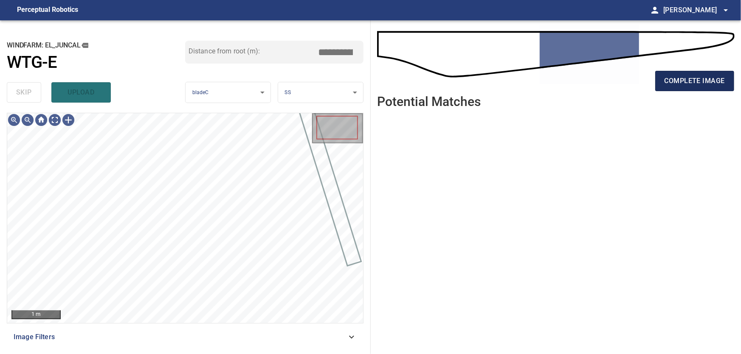
click at [687, 80] on span "complete image" at bounding box center [694, 81] width 60 height 12
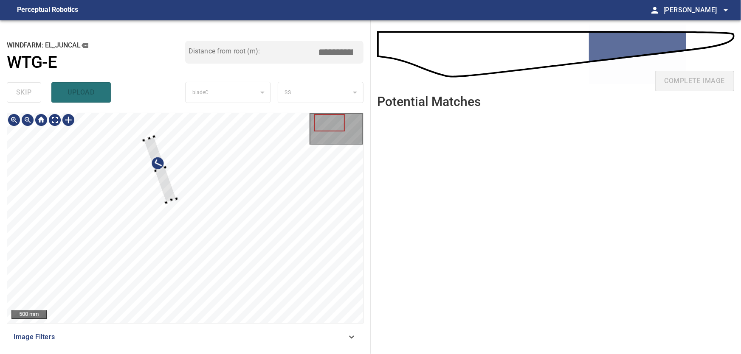
click at [148, 218] on div at bounding box center [185, 218] width 356 height 210
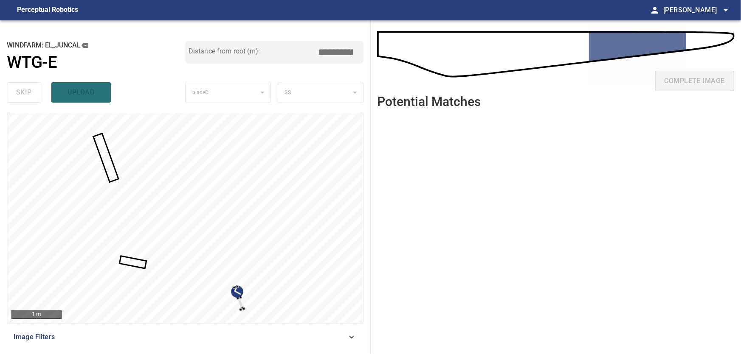
click at [292, 258] on div at bounding box center [185, 218] width 356 height 210
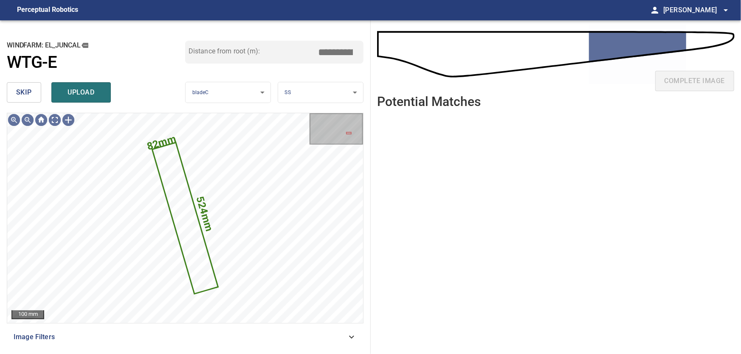
click at [21, 95] on span "skip" at bounding box center [24, 93] width 16 height 12
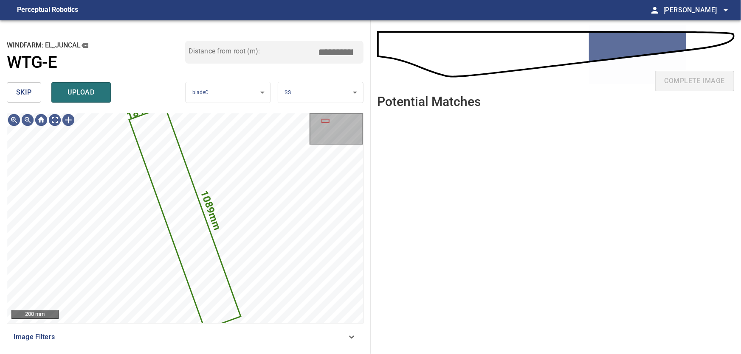
click at [30, 98] on span "skip" at bounding box center [24, 93] width 16 height 12
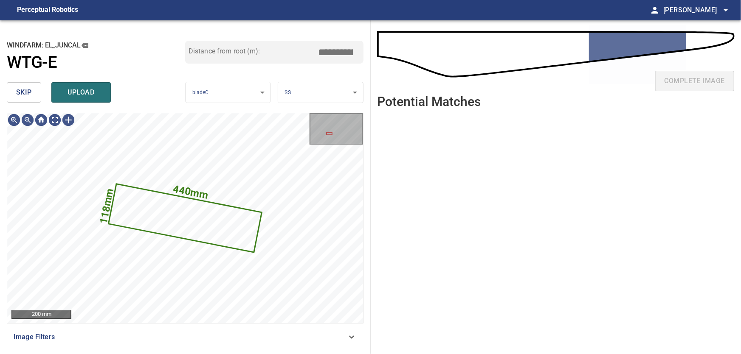
click at [28, 93] on span "skip" at bounding box center [24, 93] width 16 height 12
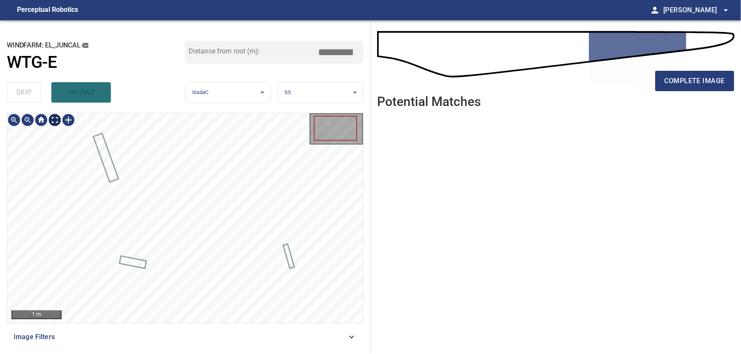
click at [53, 121] on body "**********" at bounding box center [370, 177] width 741 height 354
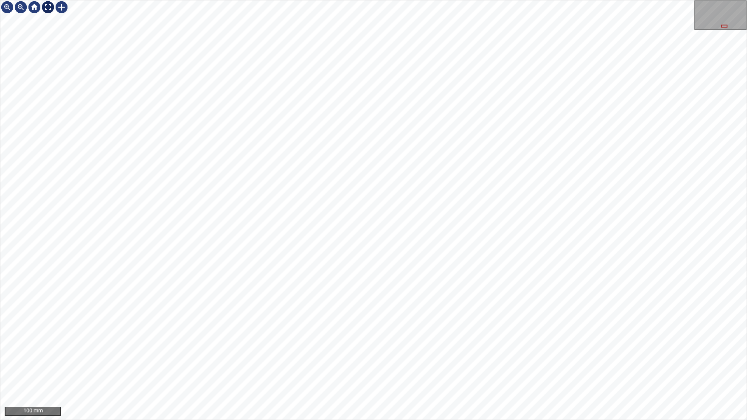
click at [47, 8] on img at bounding box center [48, 7] width 14 height 14
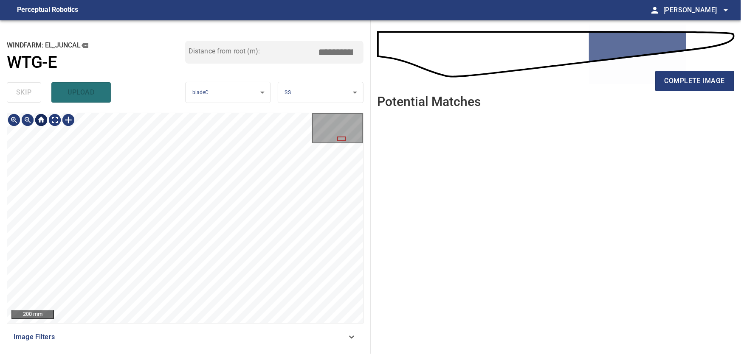
click at [44, 123] on div at bounding box center [41, 120] width 14 height 14
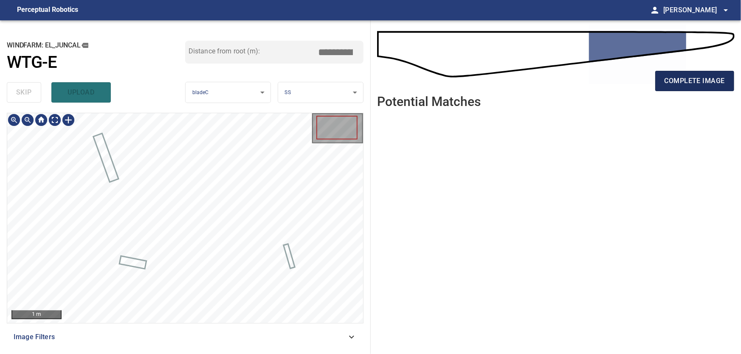
click at [680, 81] on span "complete image" at bounding box center [694, 81] width 60 height 12
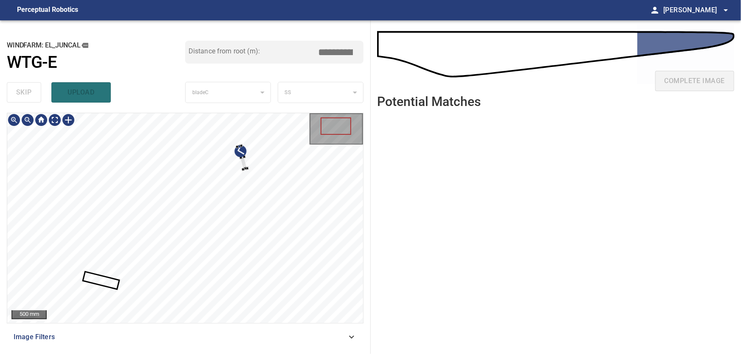
click at [279, 171] on div at bounding box center [185, 218] width 356 height 210
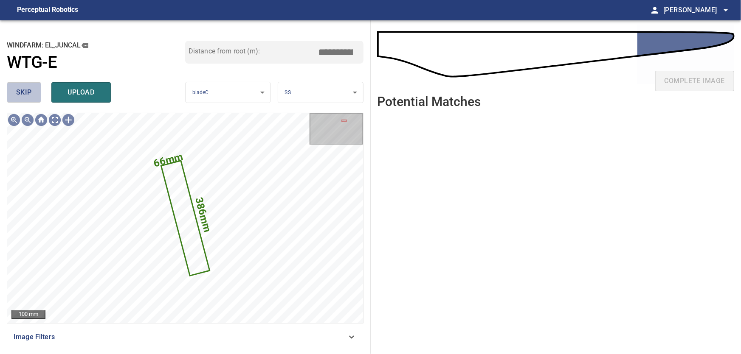
drag, startPoint x: 30, startPoint y: 93, endPoint x: 55, endPoint y: 113, distance: 32.6
click at [31, 95] on span "skip" at bounding box center [24, 93] width 16 height 12
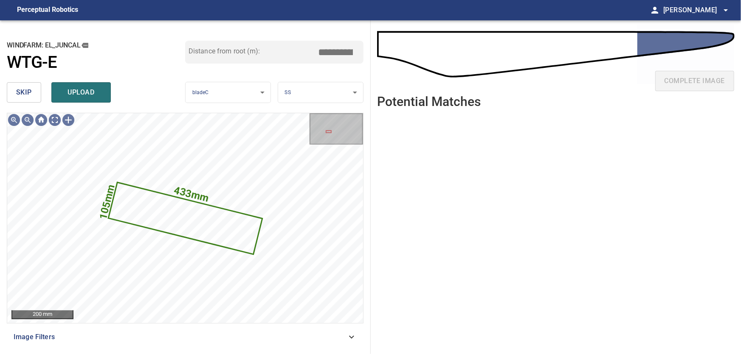
click at [21, 83] on div "skip upload" at bounding box center [96, 92] width 178 height 27
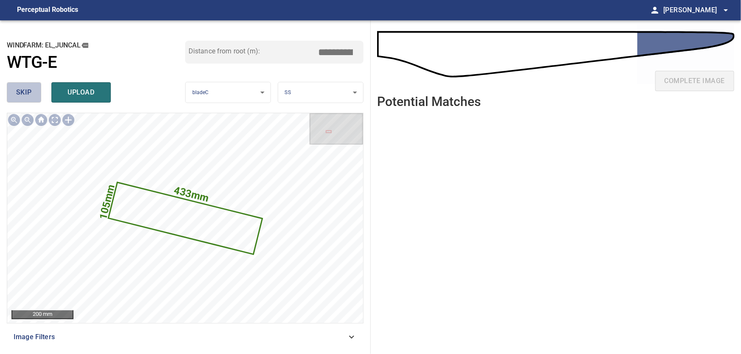
click at [23, 91] on span "skip" at bounding box center [24, 93] width 16 height 12
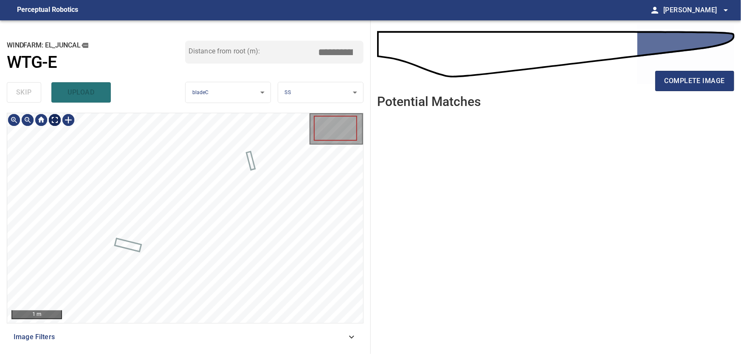
click at [60, 121] on body "**********" at bounding box center [370, 177] width 741 height 354
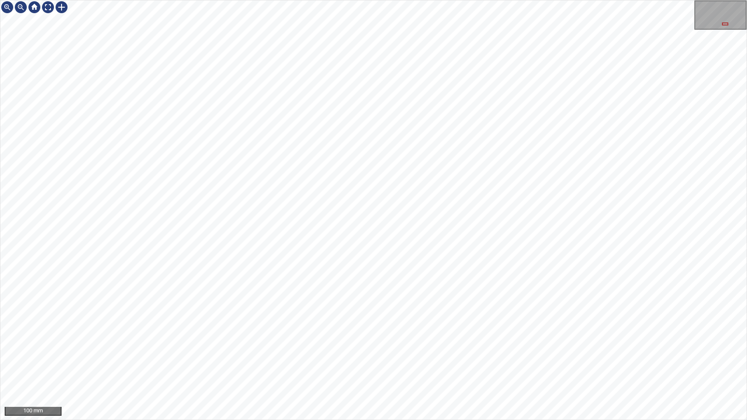
click at [248, 0] on div "100 mm" at bounding box center [373, 210] width 747 height 420
click at [47, 8] on img at bounding box center [48, 7] width 14 height 14
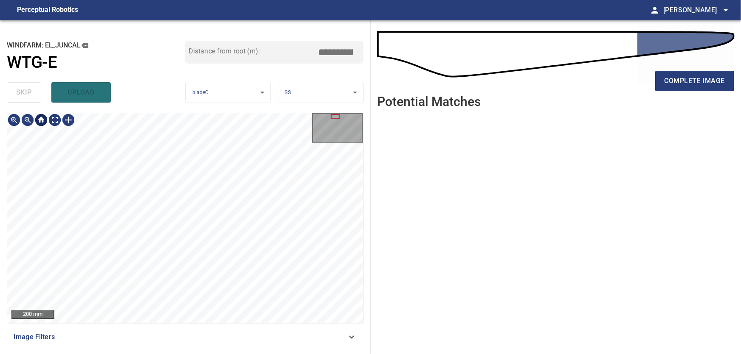
click at [41, 121] on div at bounding box center [41, 120] width 14 height 14
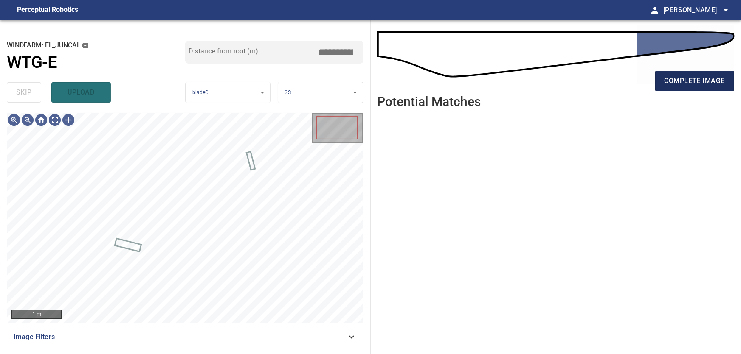
click at [704, 82] on span "complete image" at bounding box center [694, 81] width 60 height 12
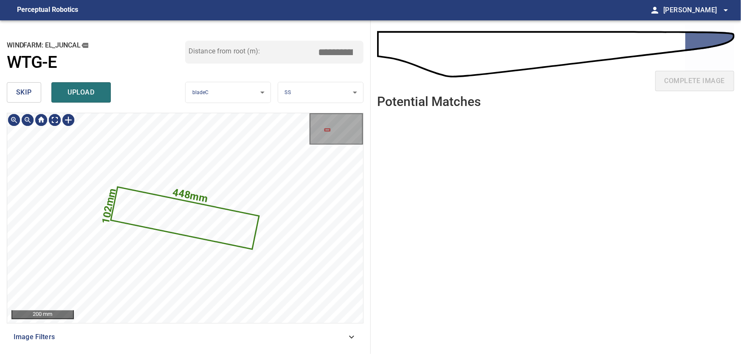
drag, startPoint x: 26, startPoint y: 95, endPoint x: 39, endPoint y: 112, distance: 21.4
click at [26, 96] on span "skip" at bounding box center [24, 93] width 16 height 12
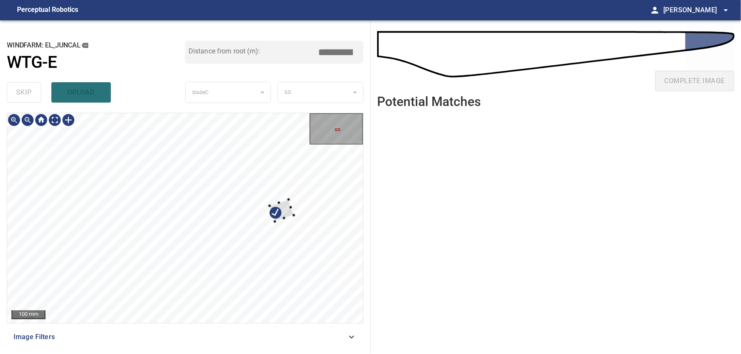
click at [312, 208] on div at bounding box center [185, 218] width 356 height 210
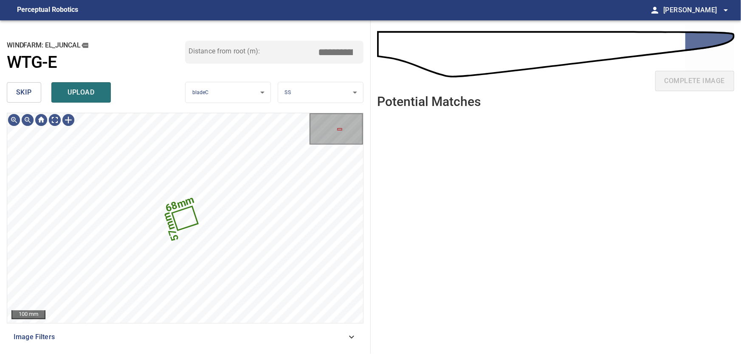
click at [24, 90] on span "skip" at bounding box center [24, 93] width 16 height 12
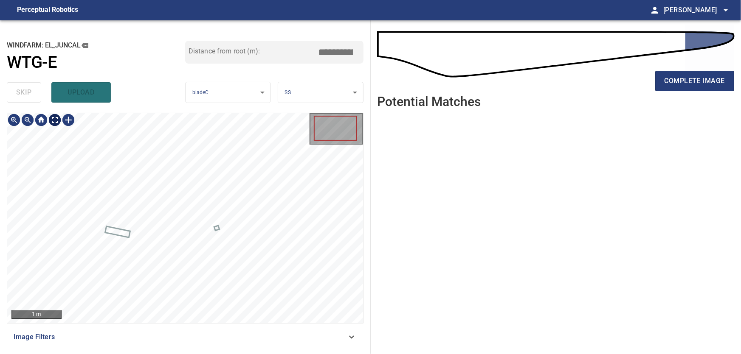
click at [54, 120] on body "**********" at bounding box center [370, 177] width 741 height 354
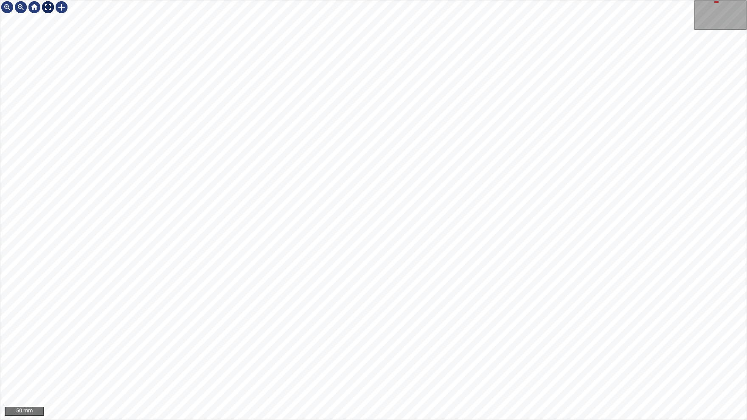
click at [51, 8] on img at bounding box center [48, 7] width 14 height 14
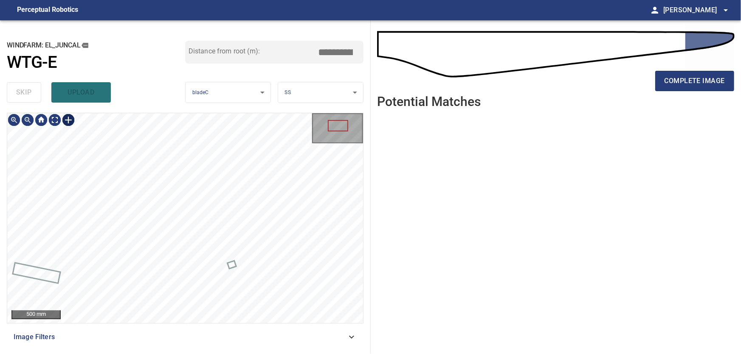
click at [70, 124] on div at bounding box center [69, 120] width 14 height 14
click at [145, 279] on div at bounding box center [185, 218] width 356 height 210
click at [162, 222] on div at bounding box center [152, 190] width 50 height 122
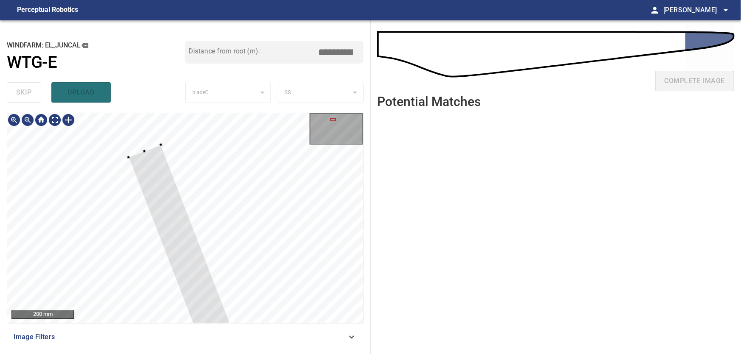
click at [169, 139] on div at bounding box center [185, 218] width 356 height 210
click at [135, 126] on div at bounding box center [185, 218] width 356 height 210
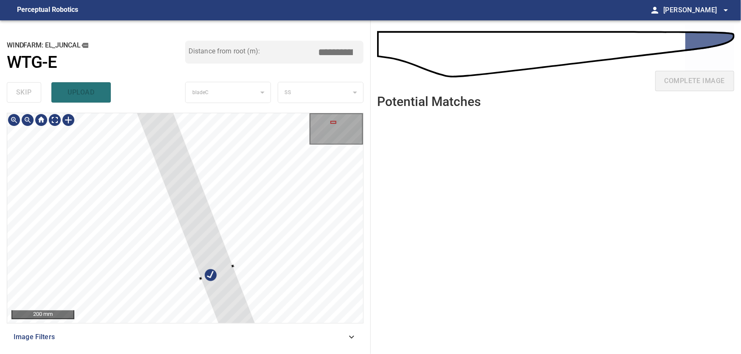
click at [334, 122] on div at bounding box center [333, 122] width 6 height 3
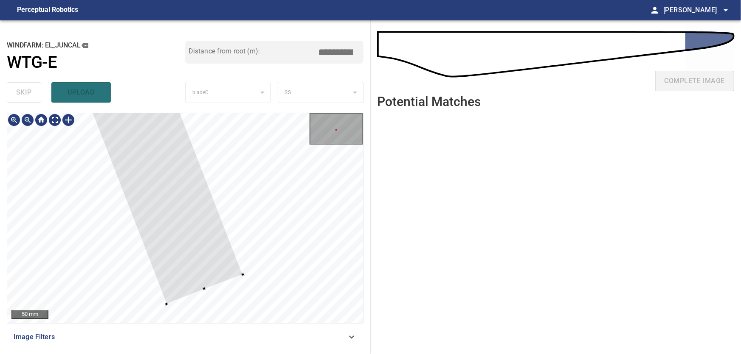
click at [174, 297] on div at bounding box center [185, 218] width 356 height 210
click at [335, 125] on div at bounding box center [336, 129] width 52 height 30
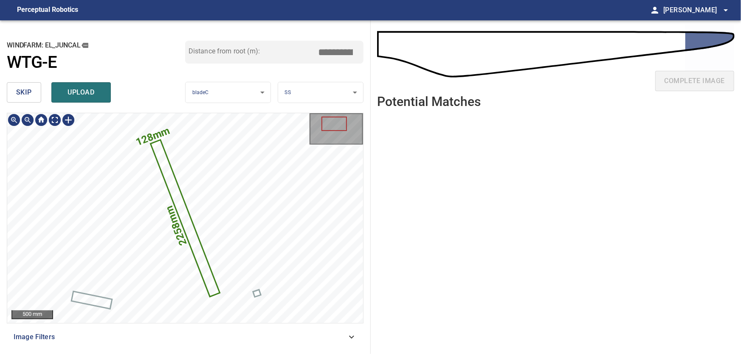
click at [189, 230] on icon at bounding box center [185, 218] width 67 height 155
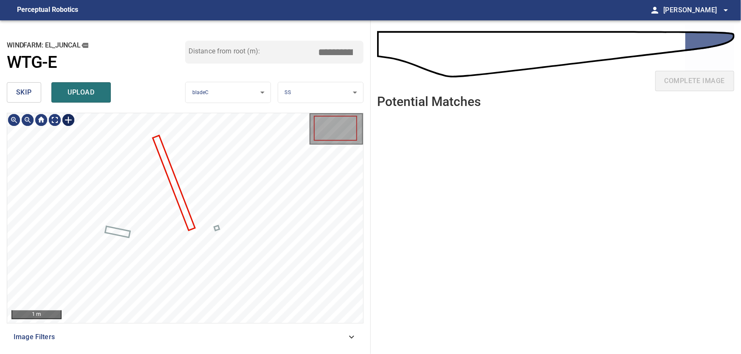
click at [72, 120] on div at bounding box center [69, 120] width 14 height 14
click at [171, 132] on div at bounding box center [185, 218] width 356 height 210
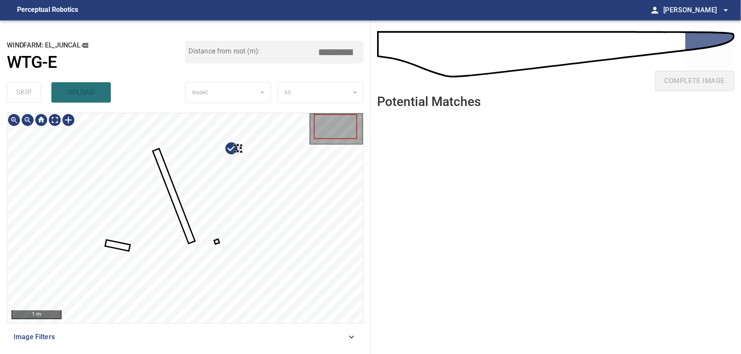
click at [244, 149] on div at bounding box center [185, 218] width 356 height 210
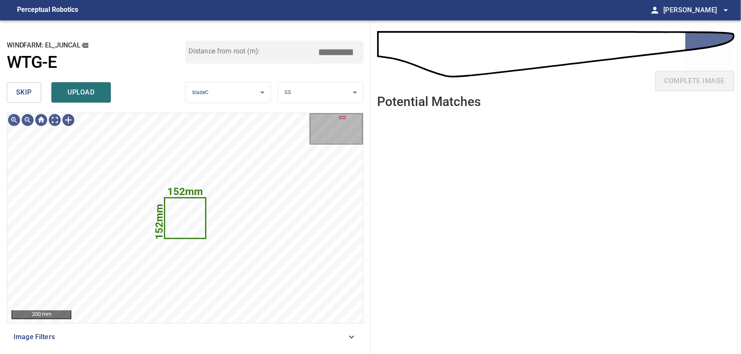
click at [22, 87] on span "skip" at bounding box center [24, 93] width 16 height 12
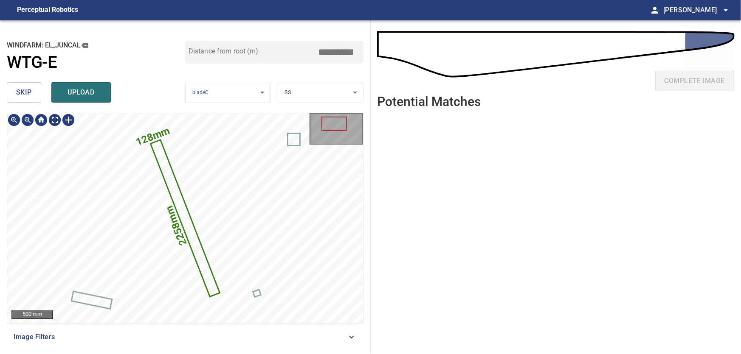
click at [189, 232] on icon at bounding box center [185, 218] width 67 height 155
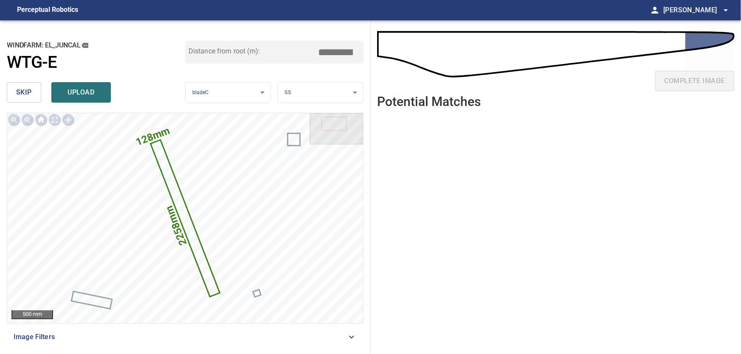
drag, startPoint x: 334, startPoint y: 52, endPoint x: 371, endPoint y: 55, distance: 37.5
click at [360, 55] on input "*****" at bounding box center [338, 52] width 42 height 16
type input "*****"
click at [75, 91] on span "upload" at bounding box center [81, 93] width 41 height 12
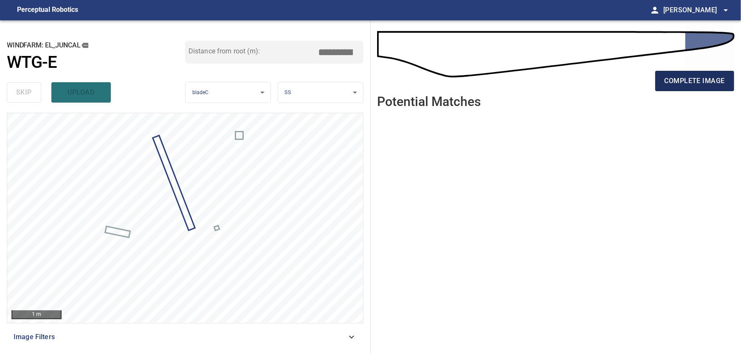
drag, startPoint x: 708, startPoint y: 77, endPoint x: 691, endPoint y: 88, distance: 20.0
click at [706, 79] on span "complete image" at bounding box center [694, 81] width 60 height 12
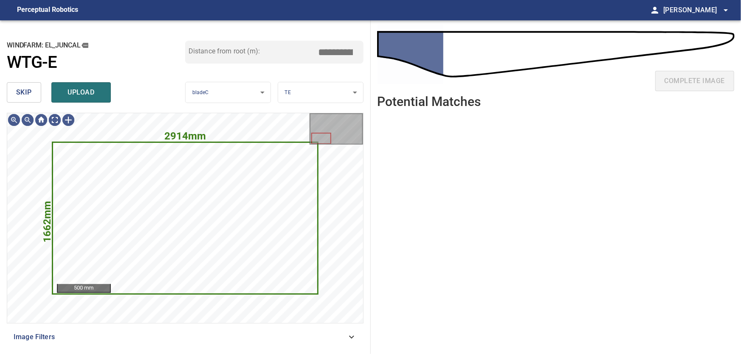
drag, startPoint x: 28, startPoint y: 94, endPoint x: 56, endPoint y: 105, distance: 30.1
click at [31, 95] on span "skip" at bounding box center [24, 93] width 16 height 12
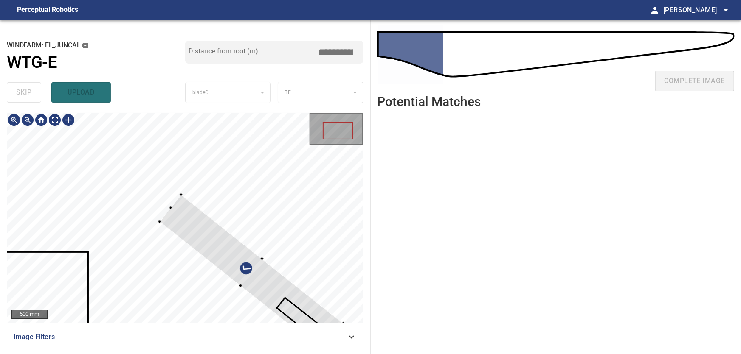
click at [288, 161] on div at bounding box center [185, 218] width 356 height 210
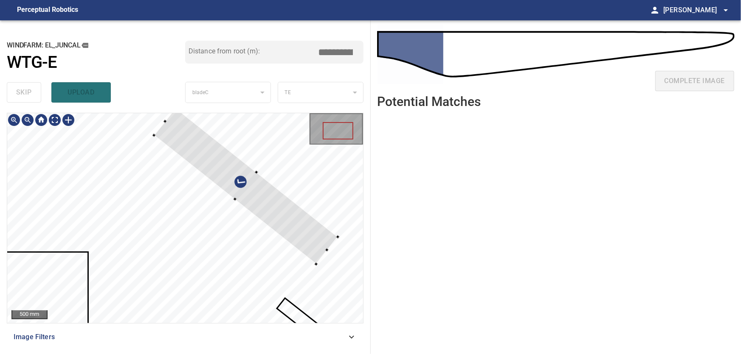
click at [217, 149] on div at bounding box center [246, 186] width 184 height 156
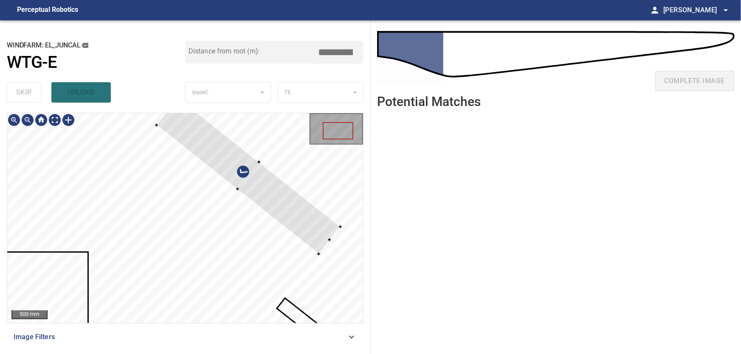
click at [253, 176] on div at bounding box center [248, 176] width 184 height 156
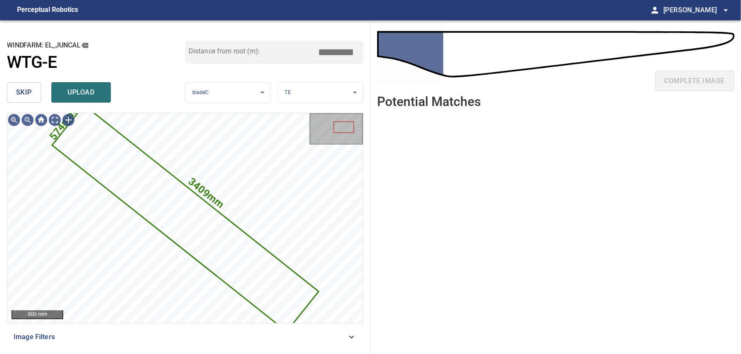
drag, startPoint x: 28, startPoint y: 96, endPoint x: 54, endPoint y: 112, distance: 29.9
click at [30, 97] on span "skip" at bounding box center [24, 93] width 16 height 12
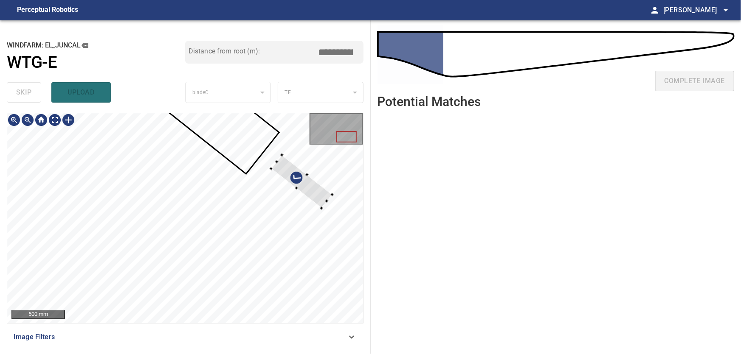
click at [315, 180] on div at bounding box center [185, 218] width 356 height 210
click at [289, 175] on div at bounding box center [302, 181] width 61 height 53
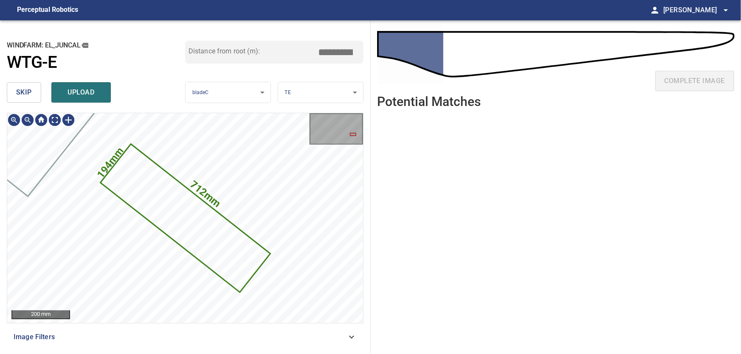
drag, startPoint x: 27, startPoint y: 91, endPoint x: 31, endPoint y: 94, distance: 4.8
click at [28, 91] on span "skip" at bounding box center [24, 93] width 16 height 12
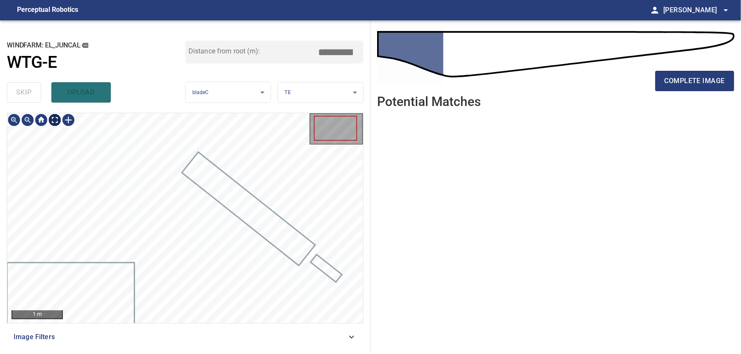
click at [56, 120] on body "**********" at bounding box center [370, 177] width 741 height 354
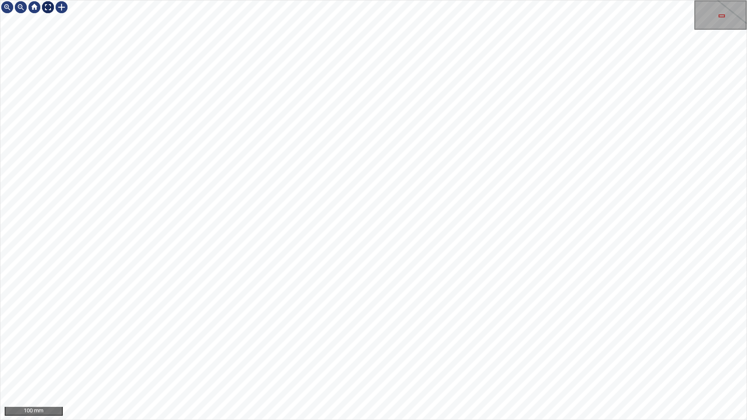
click at [51, 6] on img at bounding box center [48, 7] width 14 height 14
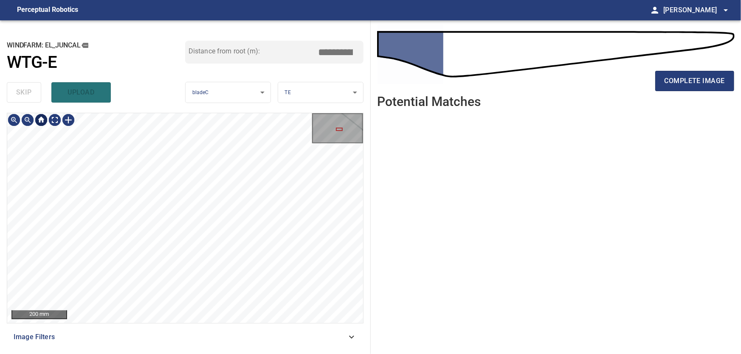
click at [37, 120] on div at bounding box center [41, 120] width 14 height 14
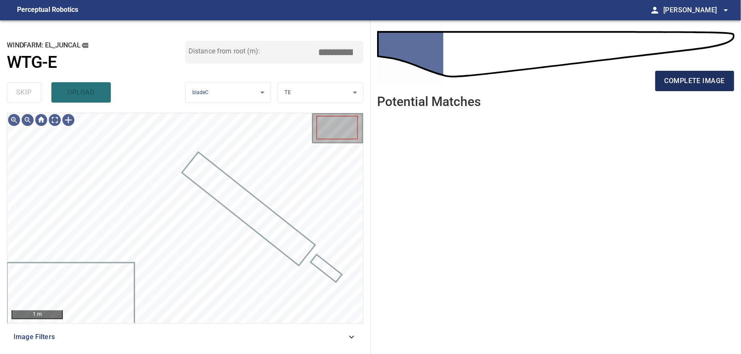
click at [688, 83] on span "complete image" at bounding box center [694, 81] width 60 height 12
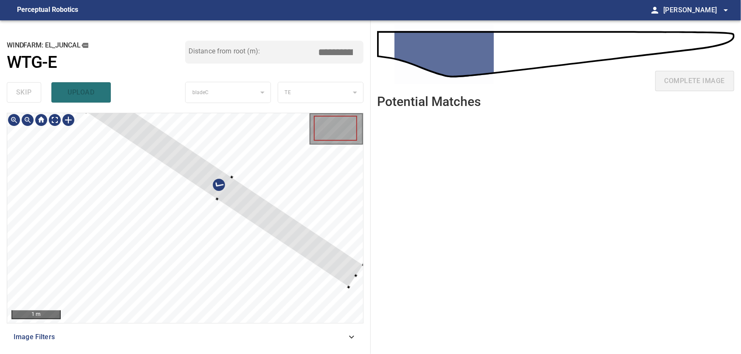
click at [255, 186] on div at bounding box center [185, 218] width 356 height 210
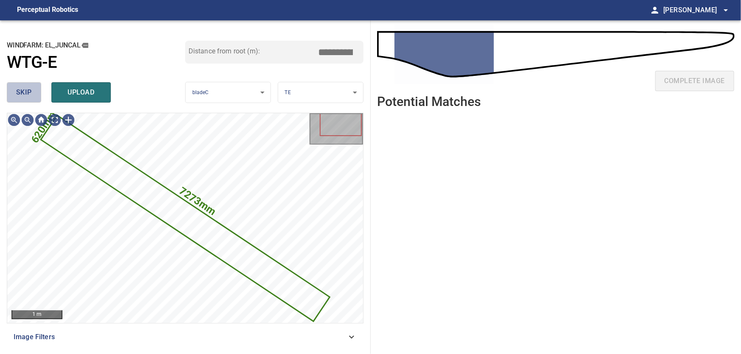
drag, startPoint x: 22, startPoint y: 92, endPoint x: 31, endPoint y: 98, distance: 11.2
click at [22, 92] on span "skip" at bounding box center [24, 93] width 16 height 12
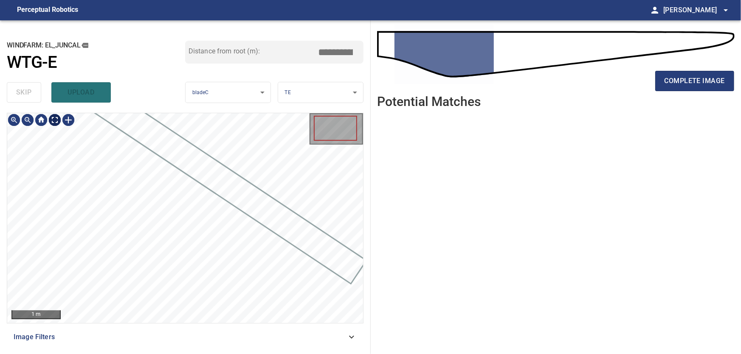
click at [52, 121] on body "**********" at bounding box center [370, 177] width 741 height 354
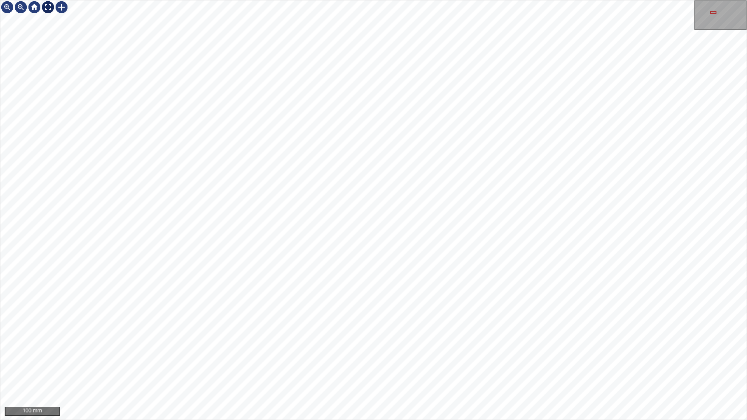
click at [49, 11] on img at bounding box center [48, 7] width 14 height 14
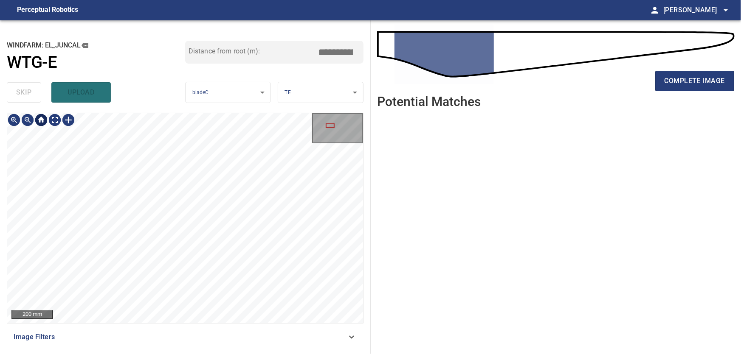
click at [45, 119] on div at bounding box center [41, 120] width 14 height 14
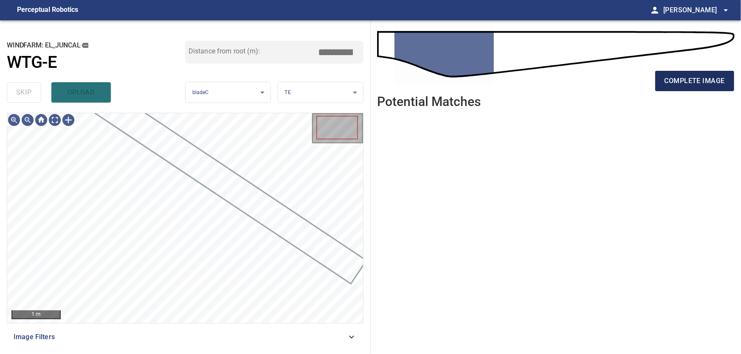
click at [680, 79] on span "complete image" at bounding box center [694, 81] width 60 height 12
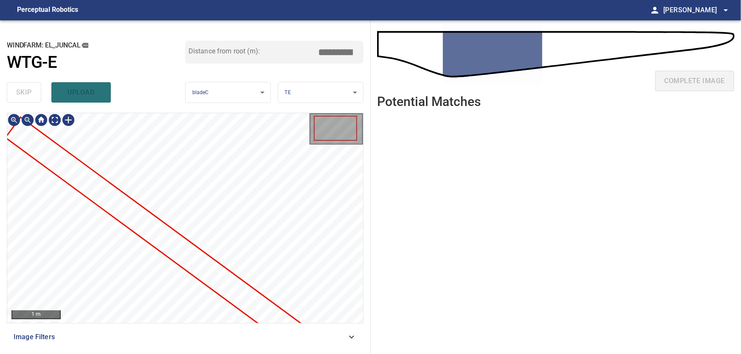
type input "***"
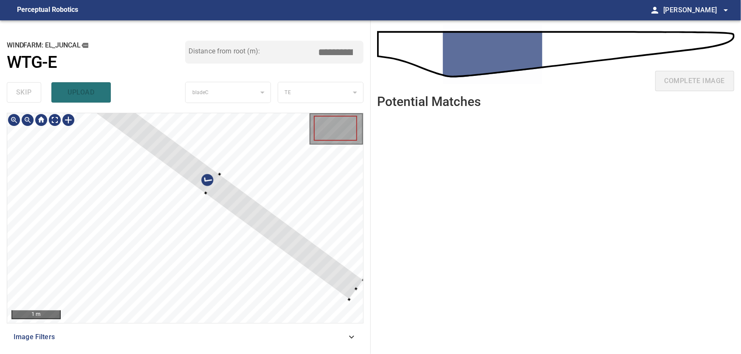
click at [285, 199] on div at bounding box center [185, 218] width 356 height 210
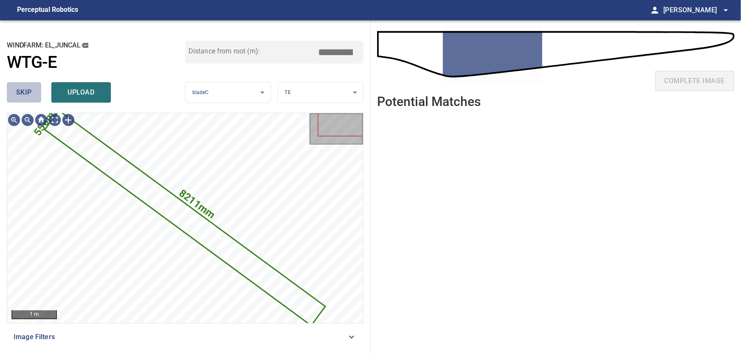
click at [27, 93] on span "skip" at bounding box center [24, 93] width 16 height 12
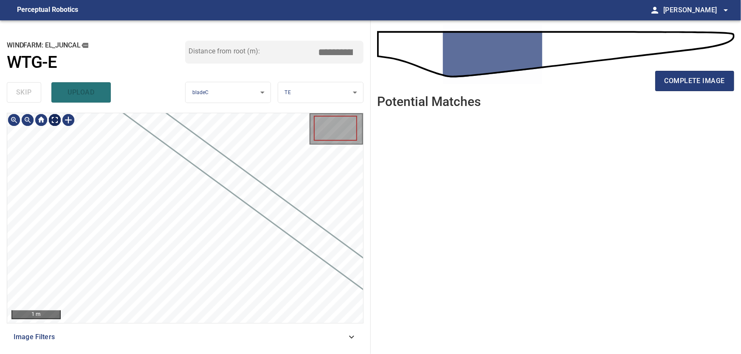
click at [56, 120] on body "**********" at bounding box center [370, 177] width 741 height 354
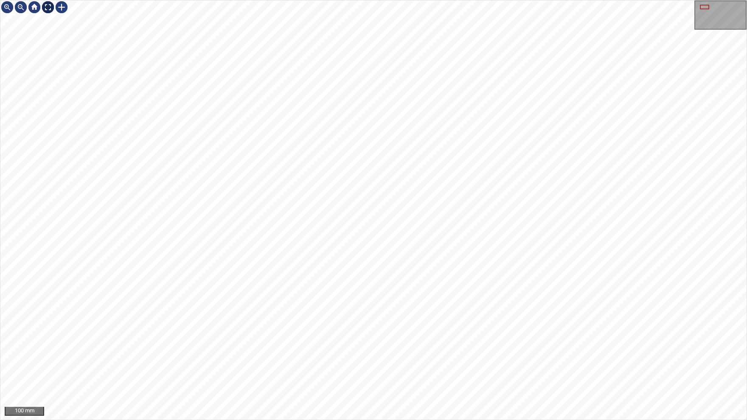
click at [45, 7] on img at bounding box center [48, 7] width 14 height 14
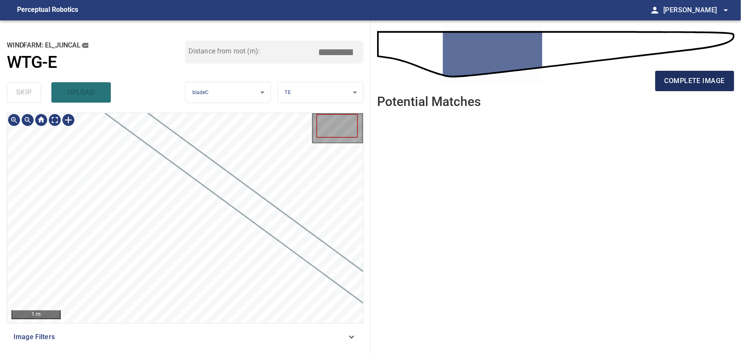
click at [676, 81] on span "complete image" at bounding box center [694, 81] width 60 height 12
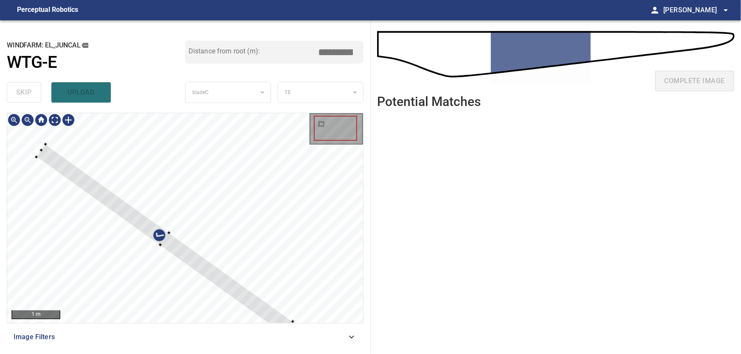
click at [287, 183] on div at bounding box center [185, 218] width 356 height 210
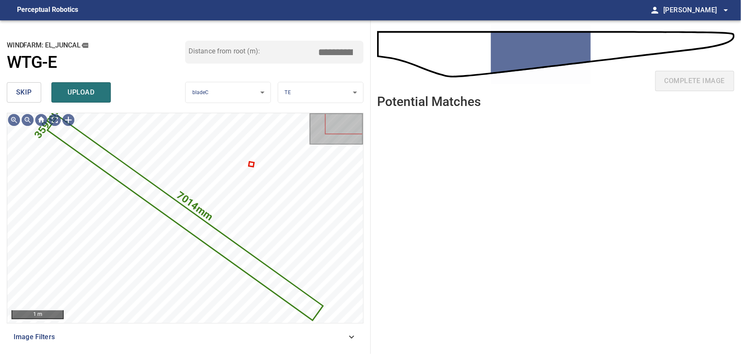
click at [22, 93] on span "skip" at bounding box center [24, 93] width 16 height 12
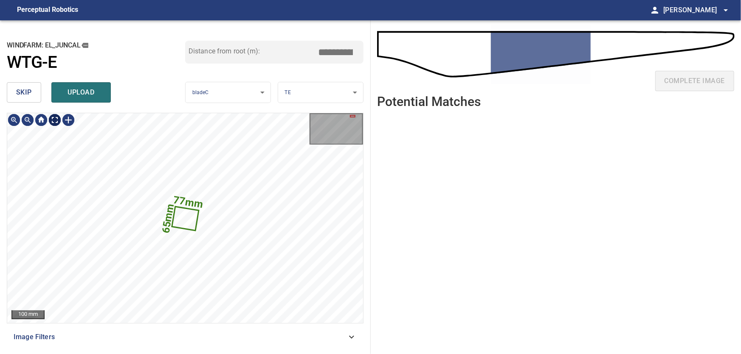
click at [55, 124] on body "**********" at bounding box center [370, 177] width 741 height 354
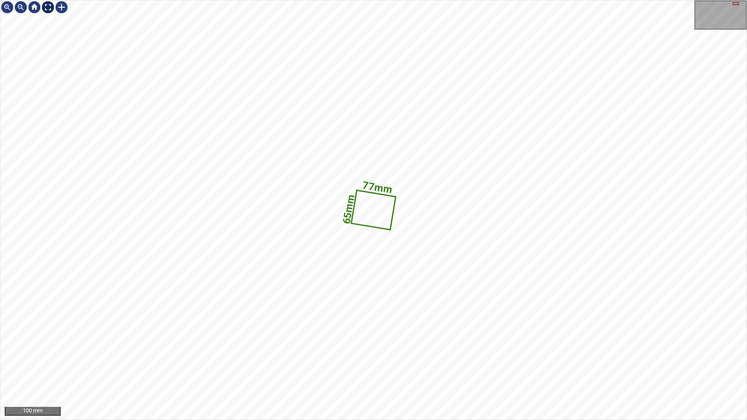
click at [50, 6] on img at bounding box center [48, 7] width 14 height 14
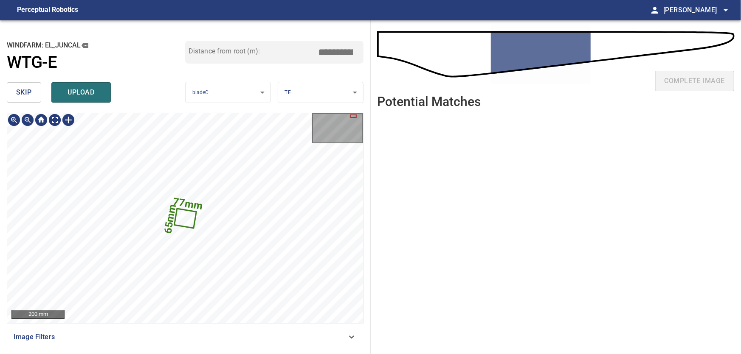
click at [184, 225] on icon at bounding box center [185, 218] width 20 height 18
click at [180, 222] on icon at bounding box center [184, 218] width 25 height 22
click at [22, 87] on span "skip" at bounding box center [24, 93] width 16 height 12
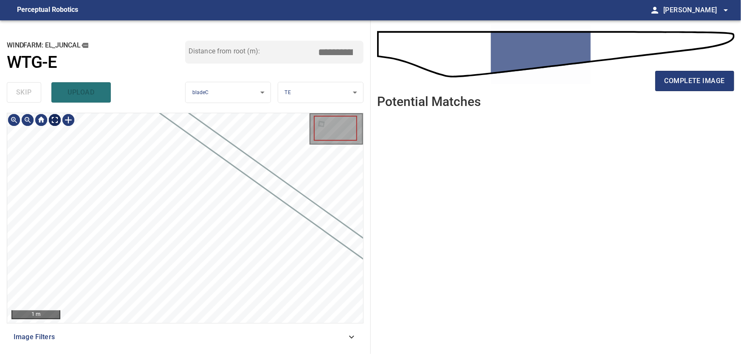
click at [57, 118] on body "**********" at bounding box center [370, 177] width 741 height 354
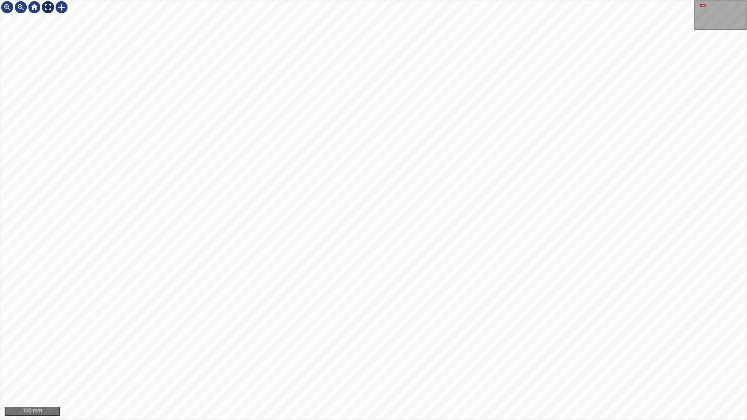
click at [48, 8] on img at bounding box center [48, 7] width 14 height 14
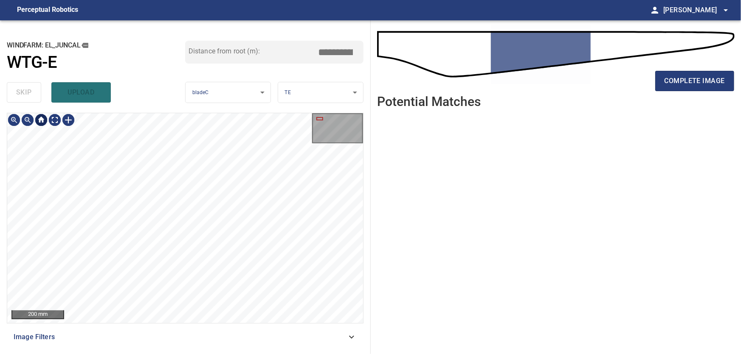
click at [45, 120] on div at bounding box center [41, 120] width 14 height 14
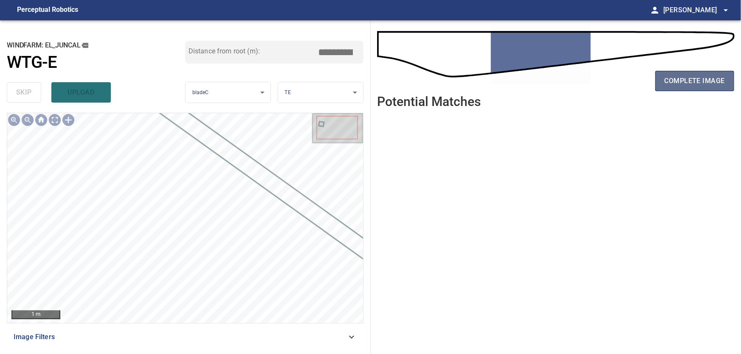
click at [690, 82] on span "complete image" at bounding box center [694, 81] width 60 height 12
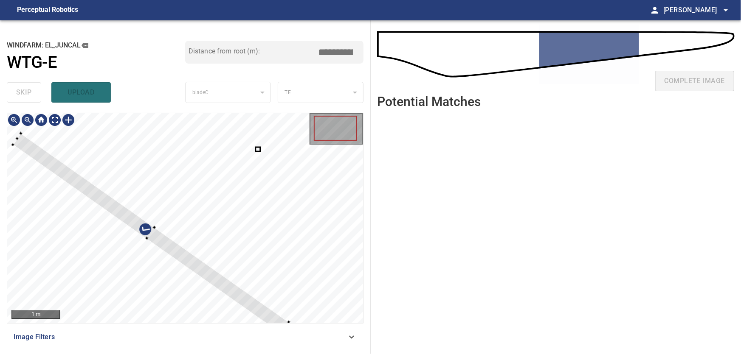
click at [267, 203] on div at bounding box center [185, 218] width 356 height 210
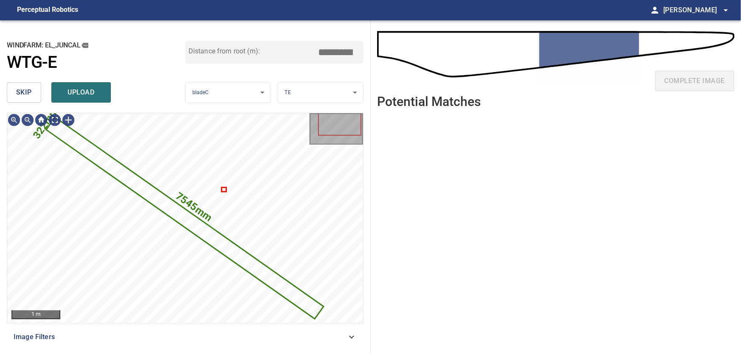
click at [21, 95] on span "skip" at bounding box center [24, 93] width 16 height 12
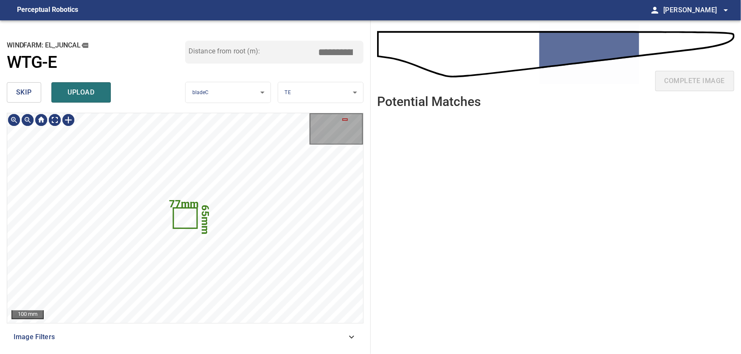
click at [21, 96] on span "skip" at bounding box center [24, 93] width 16 height 12
type input "****"
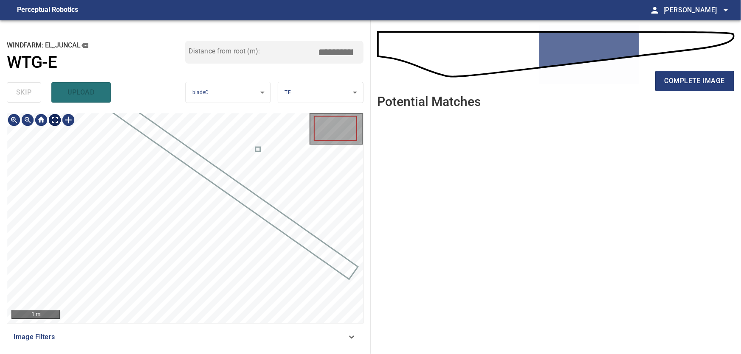
click at [55, 119] on body "**********" at bounding box center [370, 177] width 741 height 354
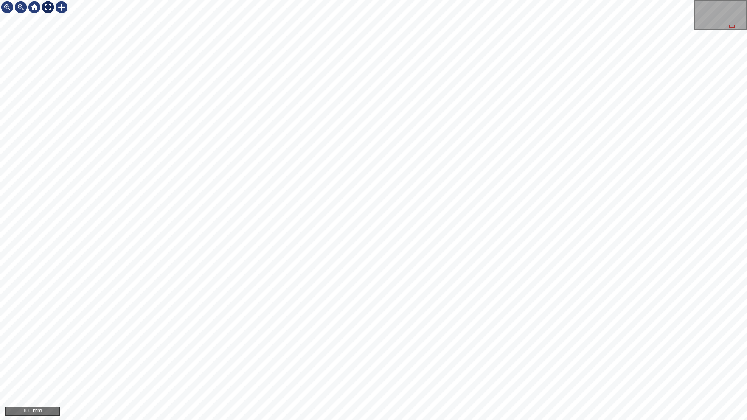
click at [51, 4] on img at bounding box center [48, 7] width 14 height 14
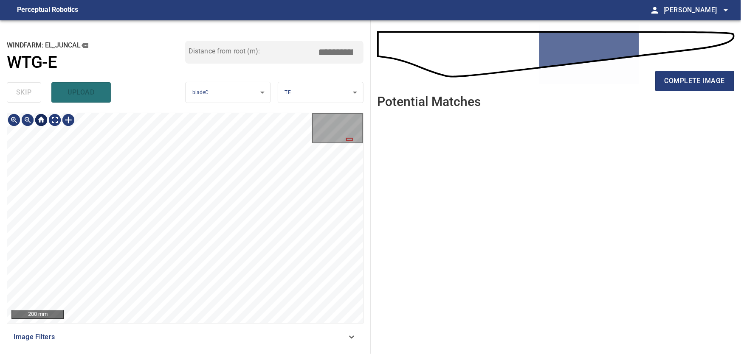
click at [40, 117] on div at bounding box center [41, 120] width 14 height 14
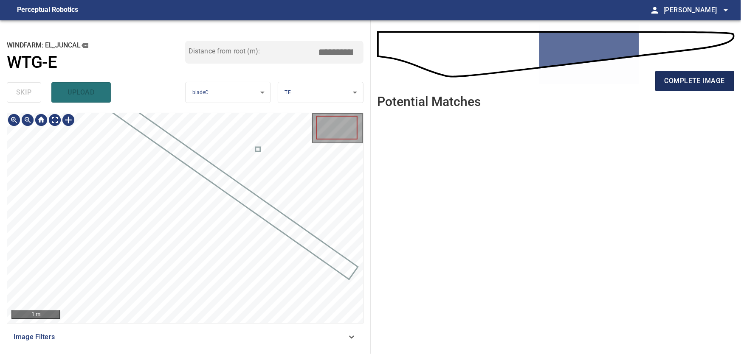
click at [700, 78] on span "complete image" at bounding box center [694, 81] width 60 height 12
type input "****"
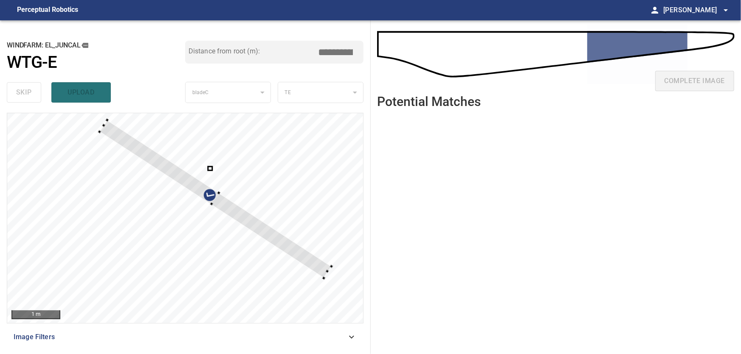
click at [281, 228] on div at bounding box center [185, 218] width 356 height 210
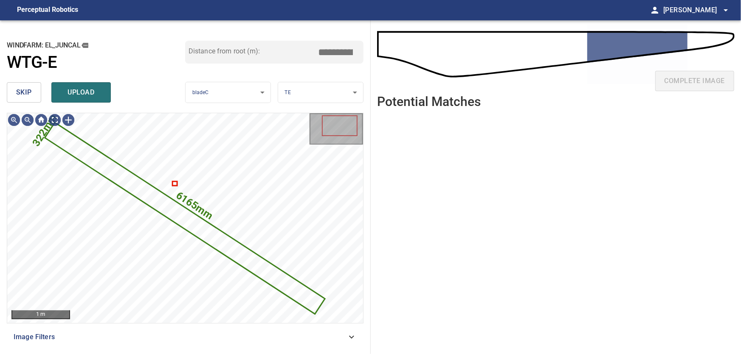
click at [30, 90] on span "skip" at bounding box center [24, 93] width 16 height 12
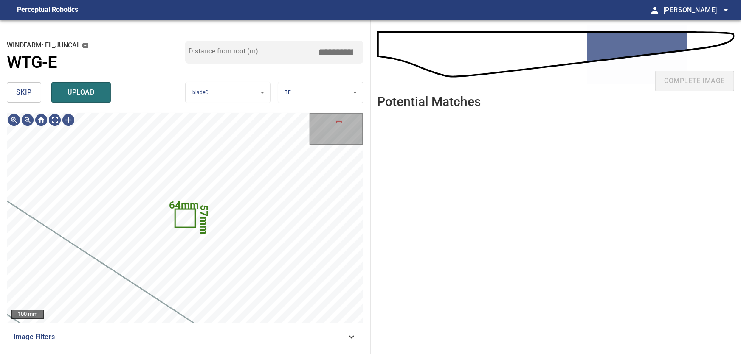
click at [16, 88] on button "skip" at bounding box center [24, 92] width 34 height 20
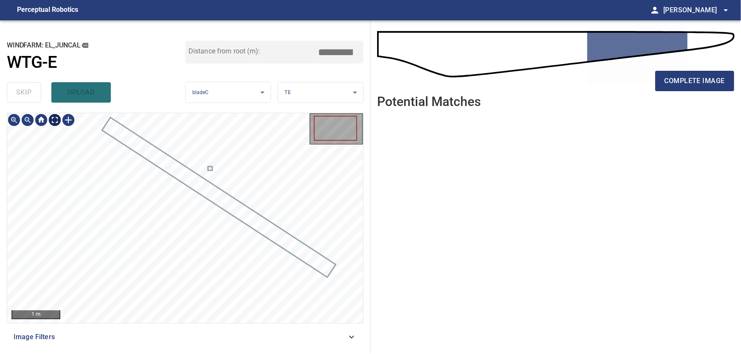
click at [55, 119] on body "**********" at bounding box center [370, 177] width 741 height 354
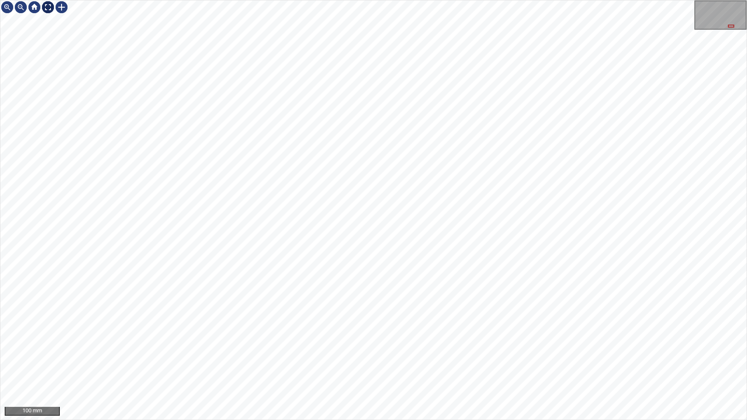
click at [51, 8] on img at bounding box center [48, 7] width 14 height 14
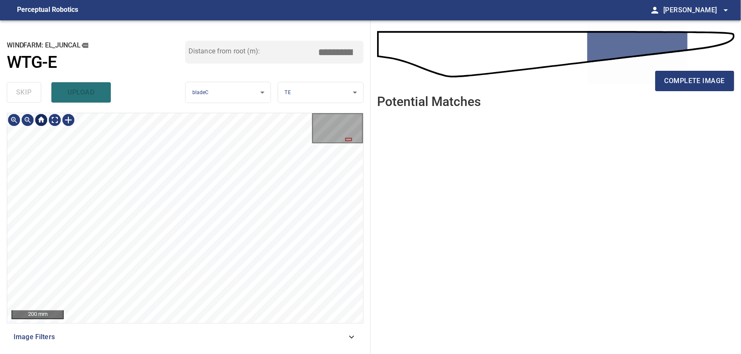
click at [44, 120] on div at bounding box center [41, 120] width 14 height 14
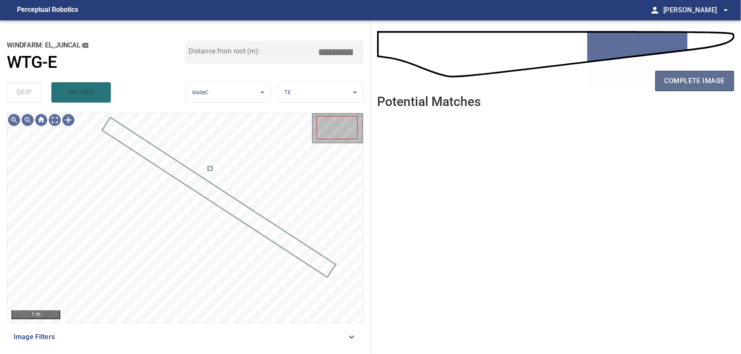
click at [670, 81] on span "complete image" at bounding box center [694, 81] width 60 height 12
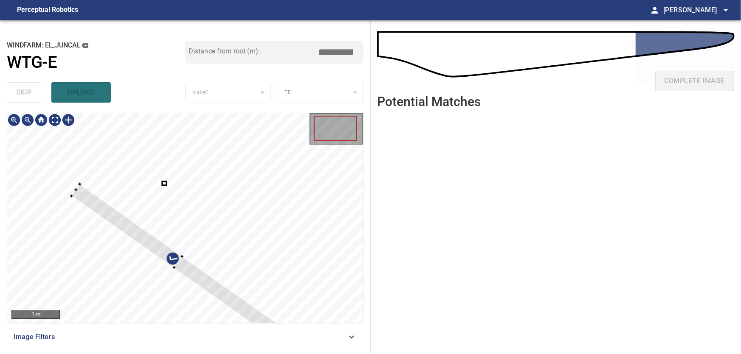
click at [250, 194] on div at bounding box center [185, 218] width 356 height 210
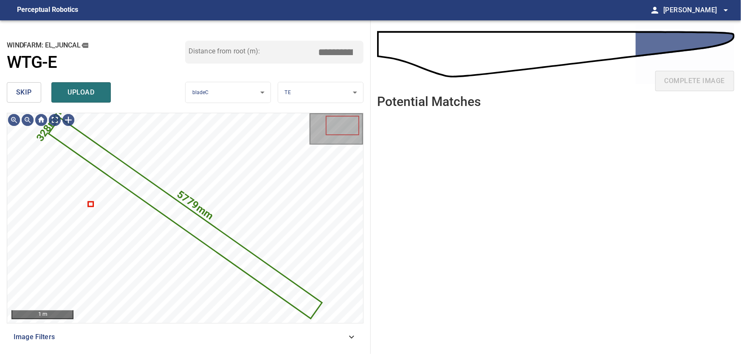
click at [25, 93] on span "skip" at bounding box center [24, 93] width 16 height 12
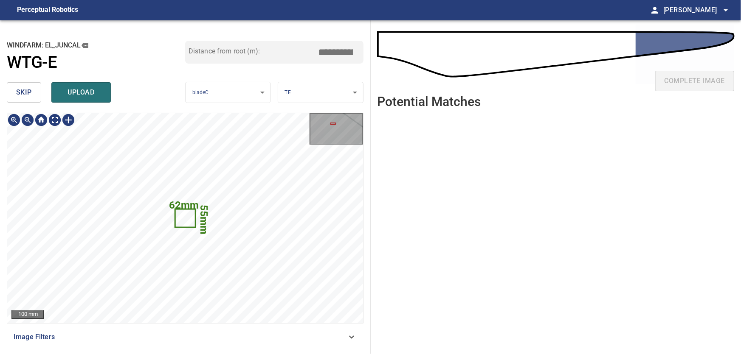
click at [24, 91] on span "skip" at bounding box center [24, 93] width 16 height 12
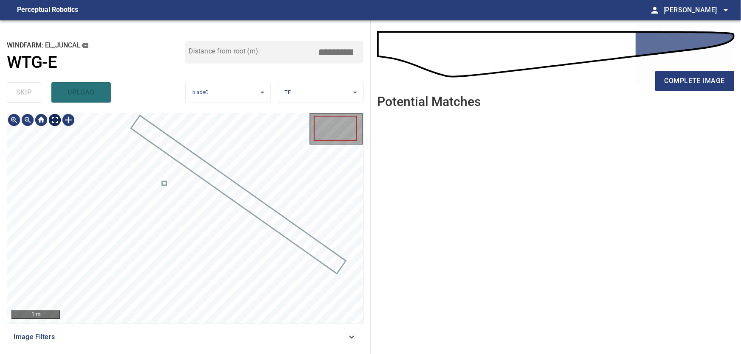
click at [55, 118] on body "**********" at bounding box center [370, 177] width 741 height 354
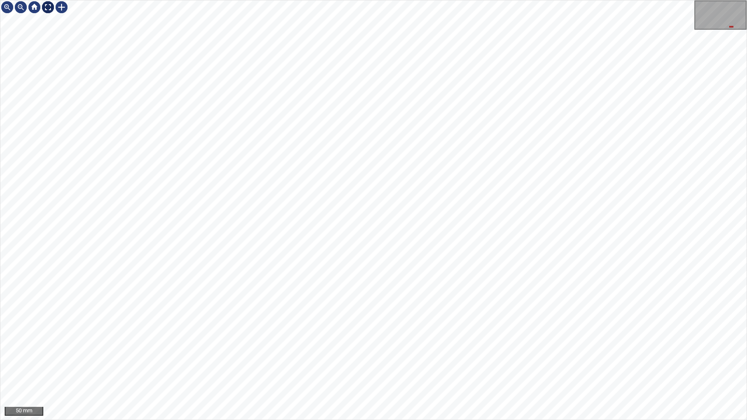
click at [49, 8] on img at bounding box center [48, 7] width 14 height 14
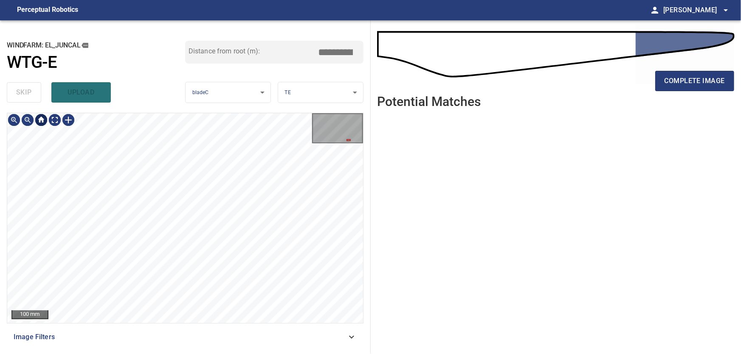
click at [42, 120] on div at bounding box center [41, 120] width 14 height 14
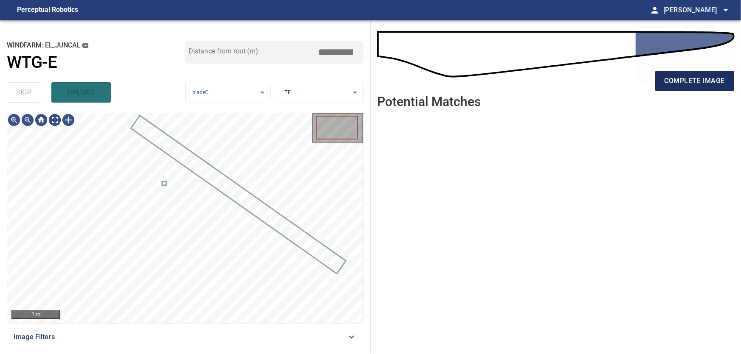
click at [686, 81] on span "complete image" at bounding box center [694, 81] width 60 height 12
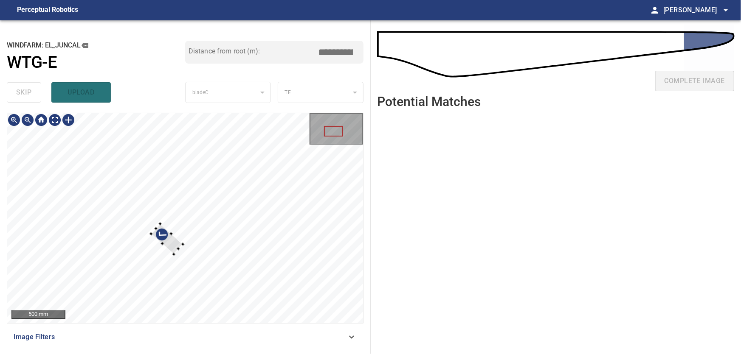
click at [287, 186] on div at bounding box center [185, 218] width 356 height 210
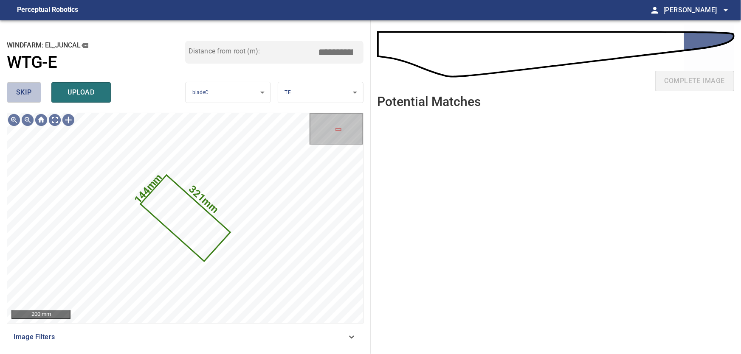
click at [26, 94] on span "skip" at bounding box center [24, 93] width 16 height 12
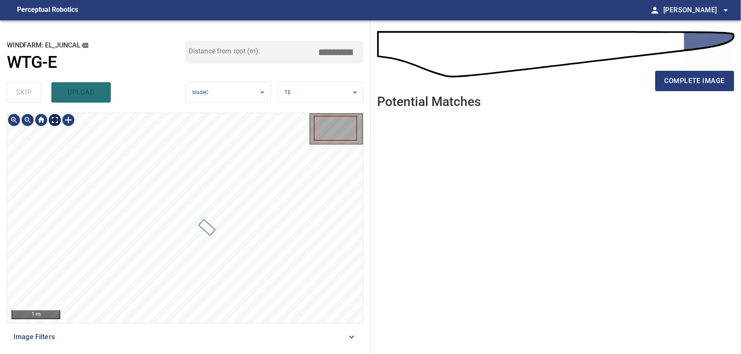
click at [53, 120] on body "**********" at bounding box center [370, 177] width 741 height 354
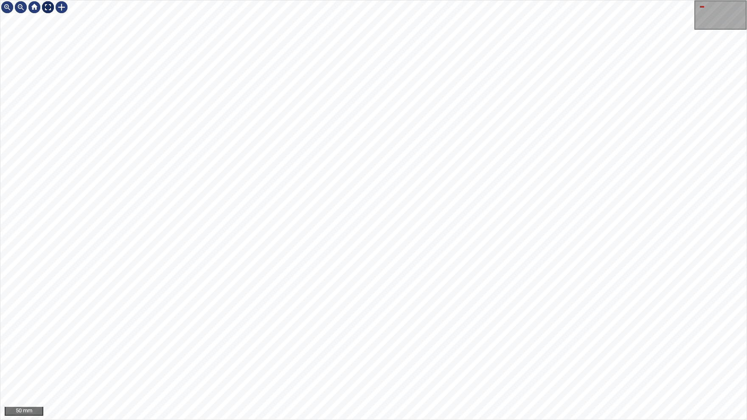
click at [47, 7] on img at bounding box center [48, 7] width 14 height 14
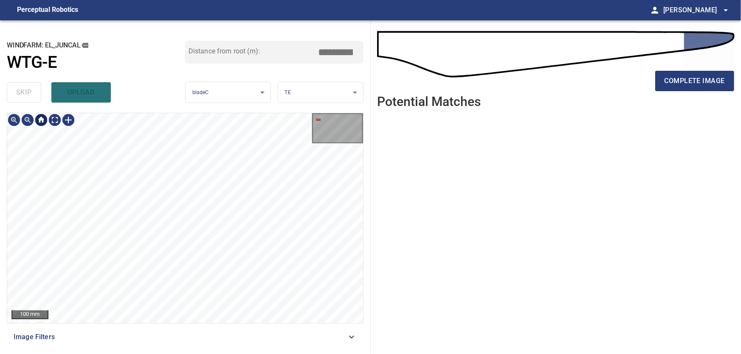
click at [44, 119] on div at bounding box center [41, 120] width 14 height 14
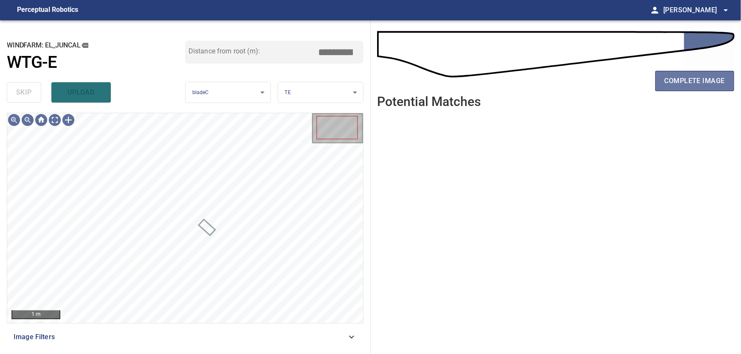
drag, startPoint x: 717, startPoint y: 78, endPoint x: 474, endPoint y: 151, distance: 253.5
click at [716, 79] on span "complete image" at bounding box center [694, 81] width 60 height 12
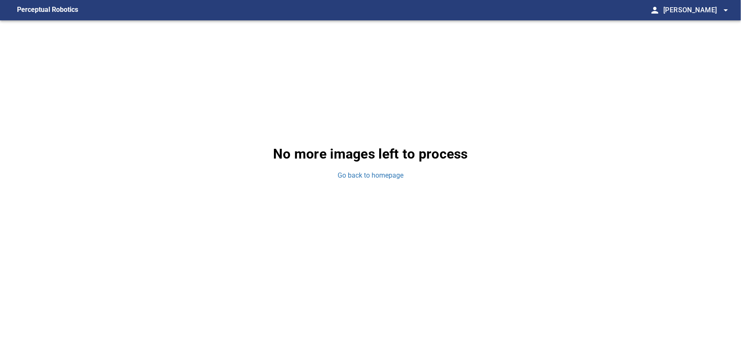
click at [553, 163] on div "No more images left to process Go back to homepage" at bounding box center [370, 162] width 741 height 284
